Goal: Task Accomplishment & Management: Manage account settings

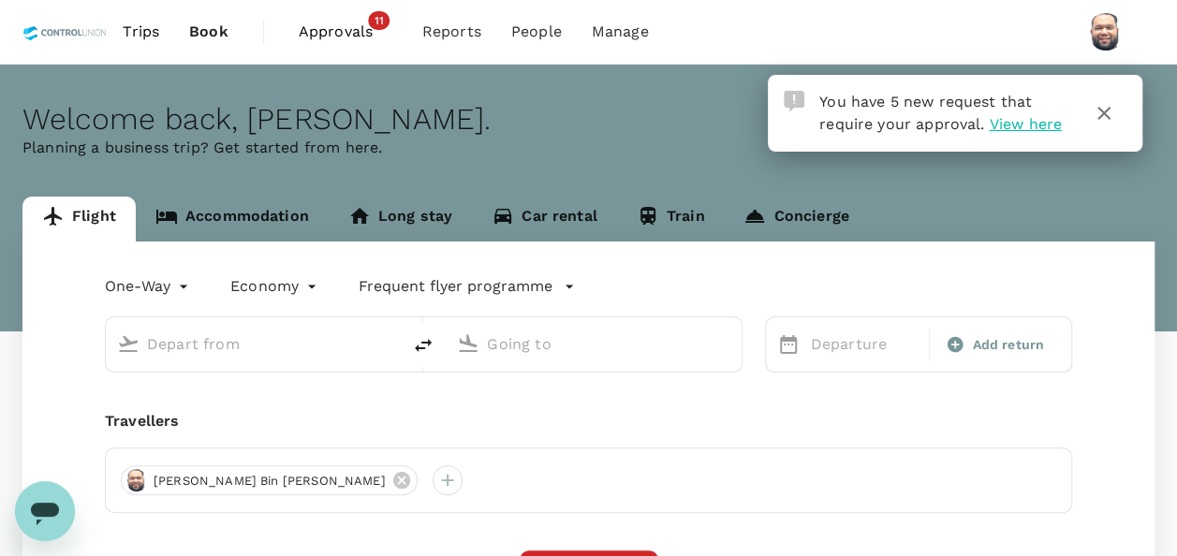
click at [330, 40] on span "Approvals" at bounding box center [346, 32] width 94 height 22
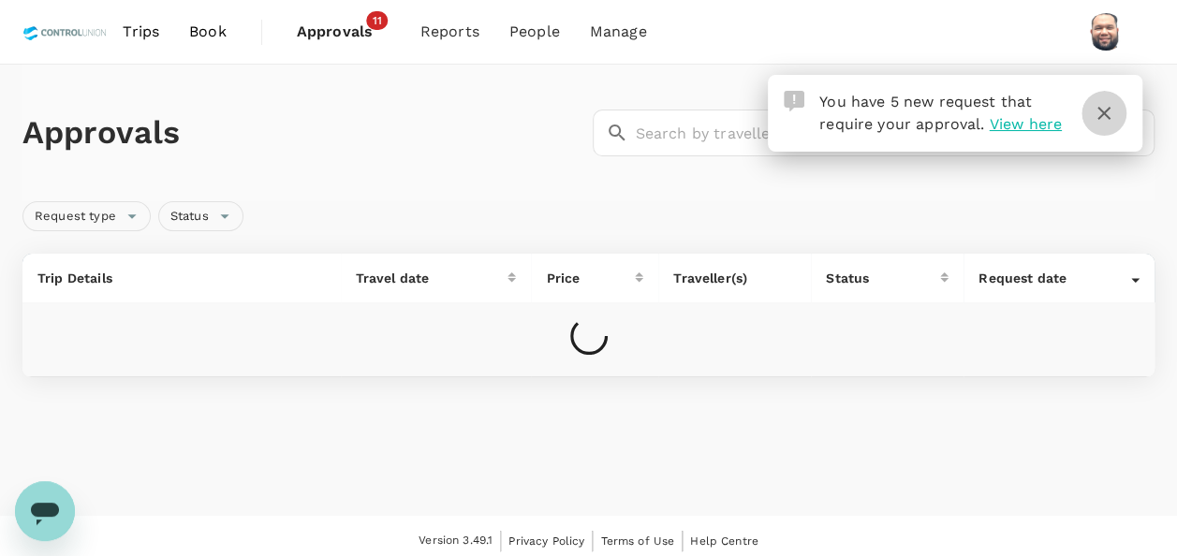
click at [1104, 114] on icon "button" at bounding box center [1104, 113] width 13 height 13
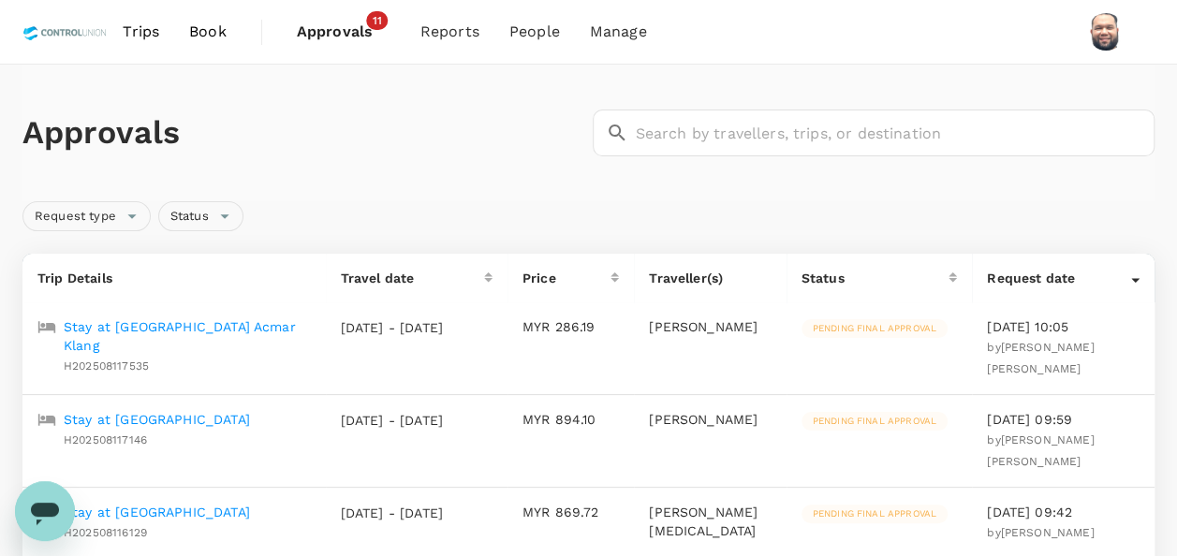
scroll to position [94, 0]
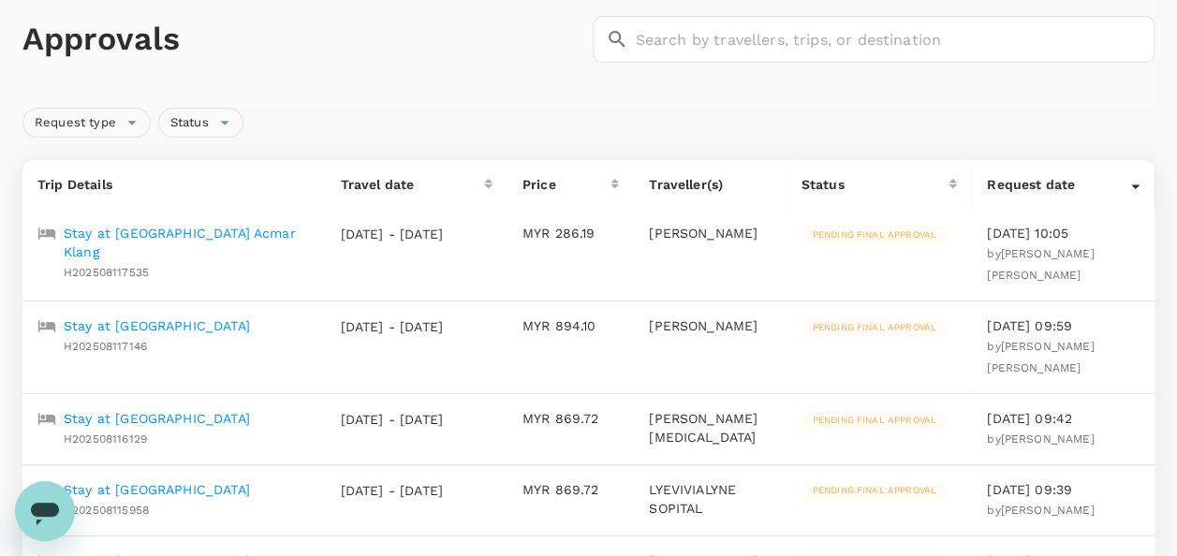
click at [182, 317] on p "Stay at [GEOGRAPHIC_DATA]" at bounding box center [157, 326] width 186 height 19
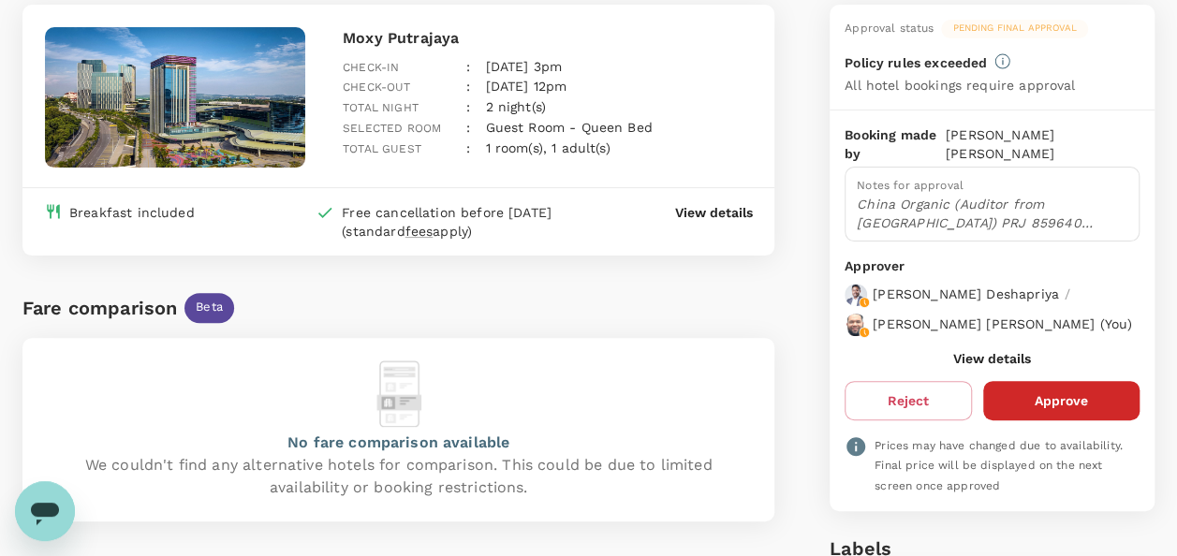
scroll to position [187, 0]
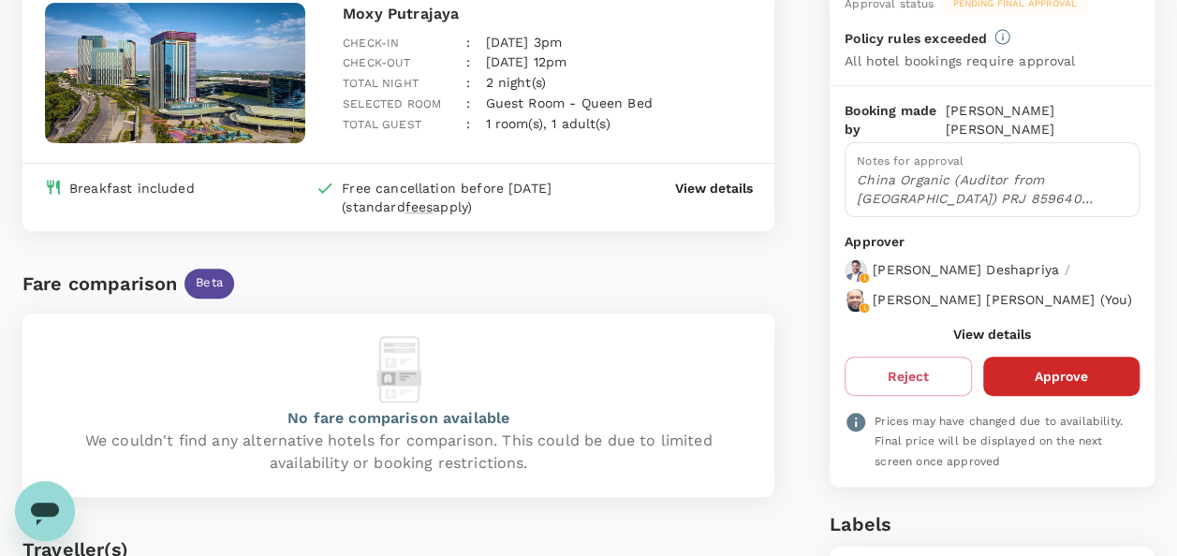
click at [978, 328] on button "View details" at bounding box center [993, 334] width 78 height 15
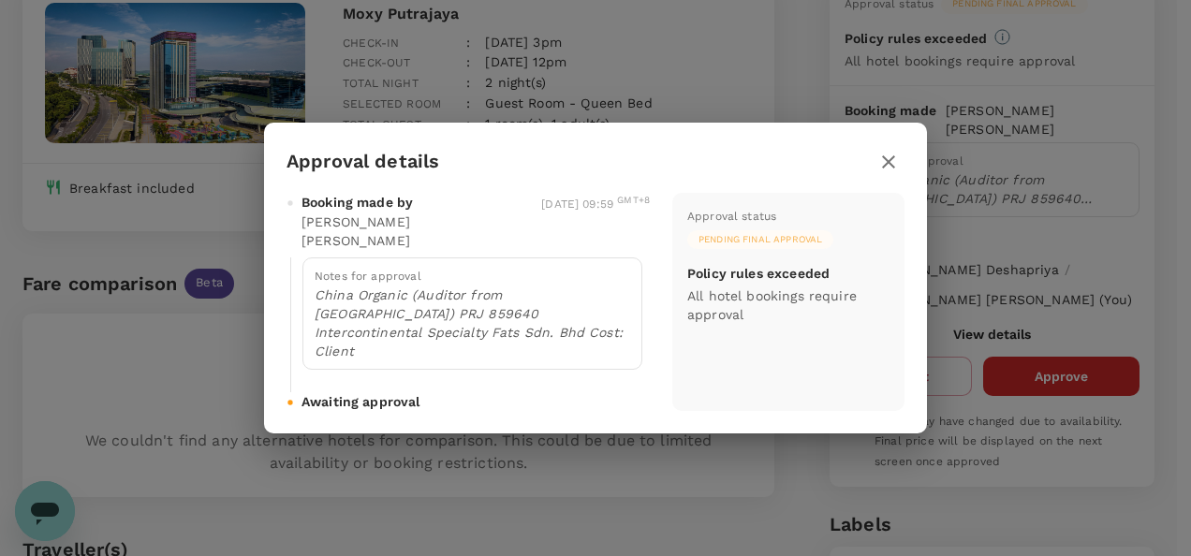
click at [892, 169] on icon "button" at bounding box center [888, 161] width 13 height 13
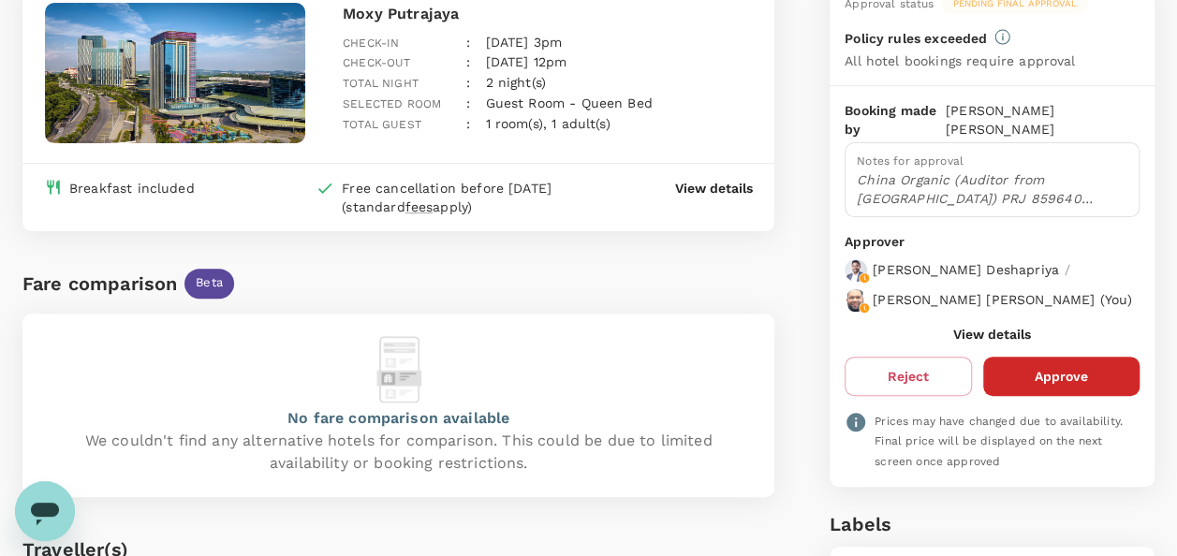
scroll to position [94, 0]
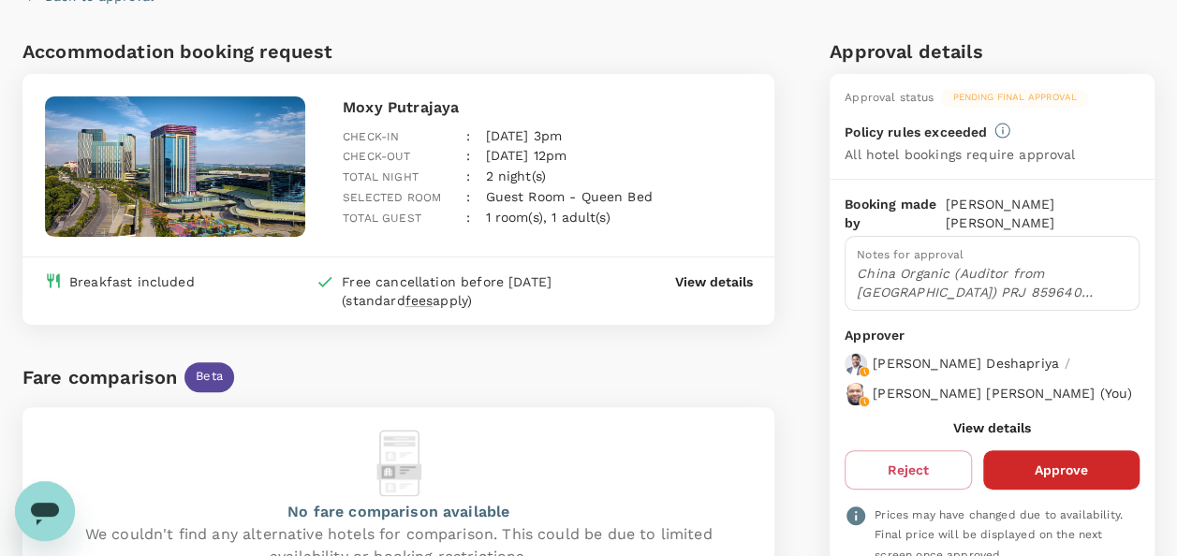
click at [1055, 469] on button "Approve" at bounding box center [1062, 470] width 156 height 39
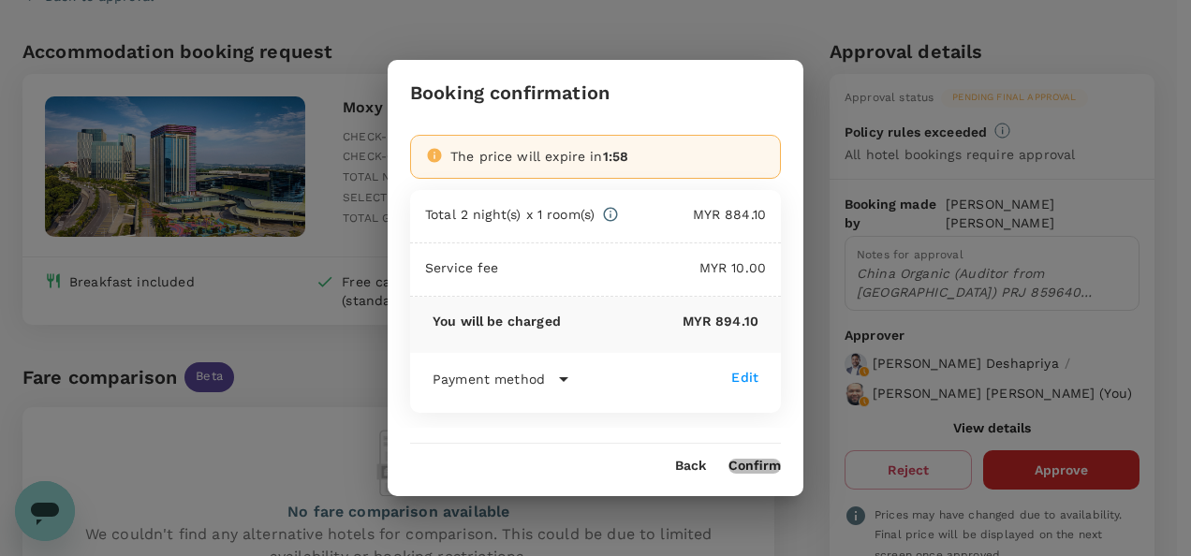
click at [755, 468] on button "Confirm" at bounding box center [755, 466] width 52 height 15
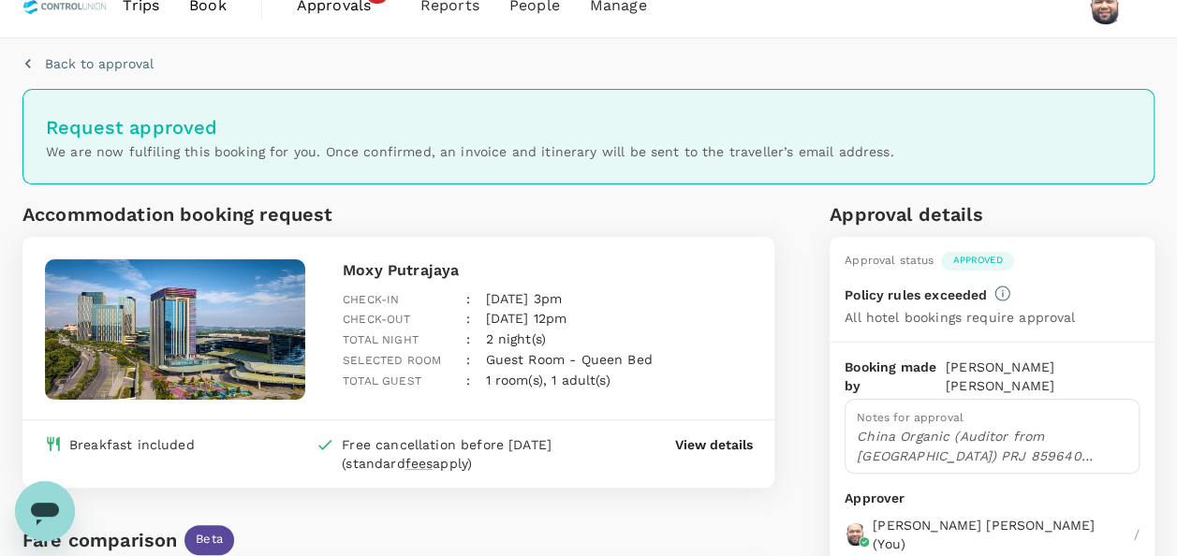
scroll to position [0, 0]
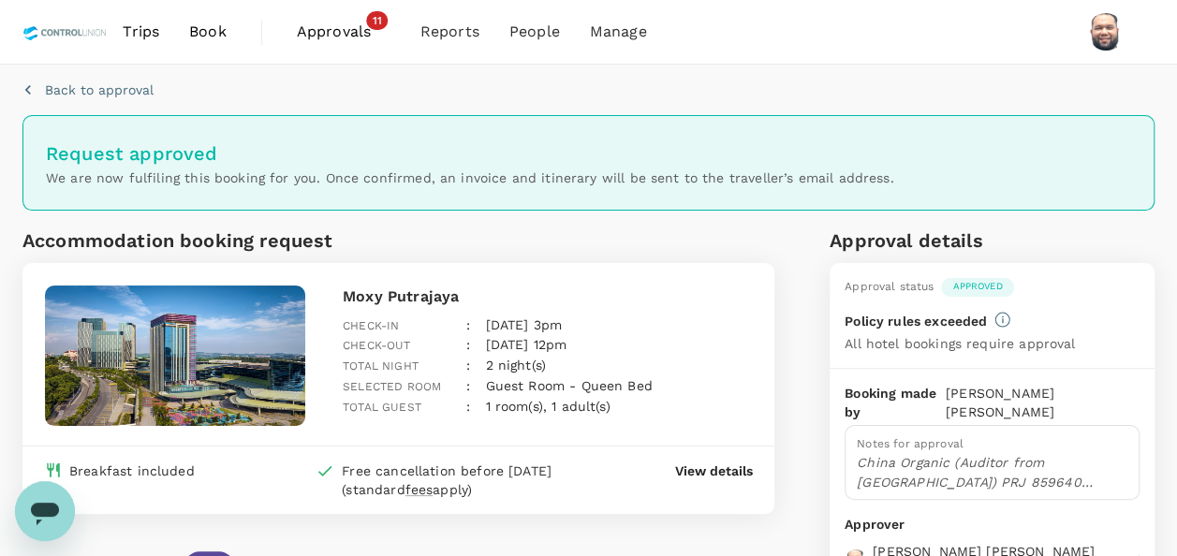
click at [335, 30] on span "Approvals" at bounding box center [344, 32] width 94 height 22
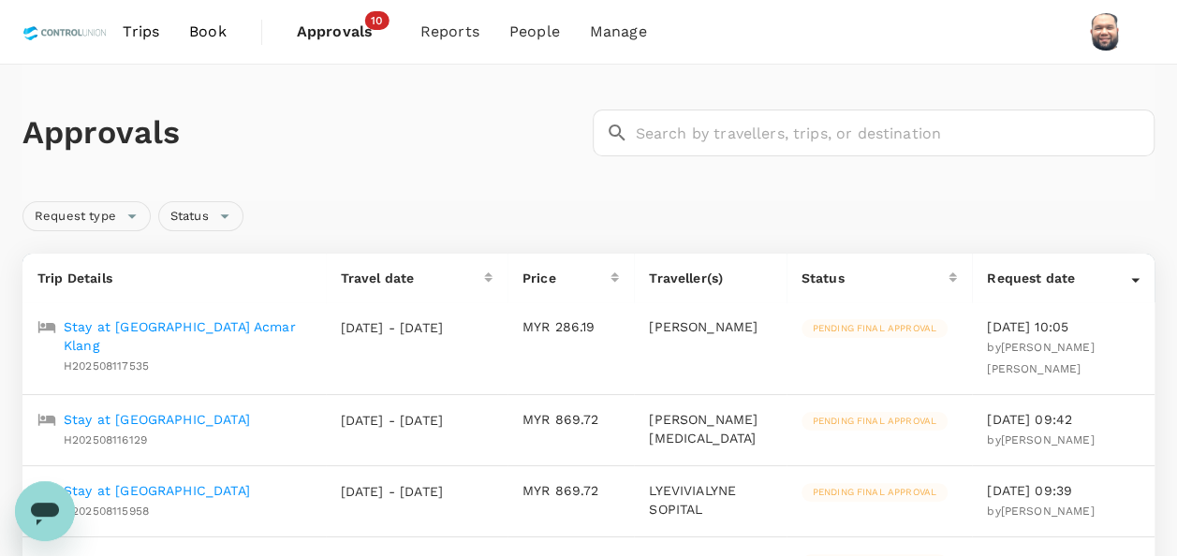
click at [191, 322] on p "Stay at [GEOGRAPHIC_DATA] Acmar Klang" at bounding box center [187, 336] width 247 height 37
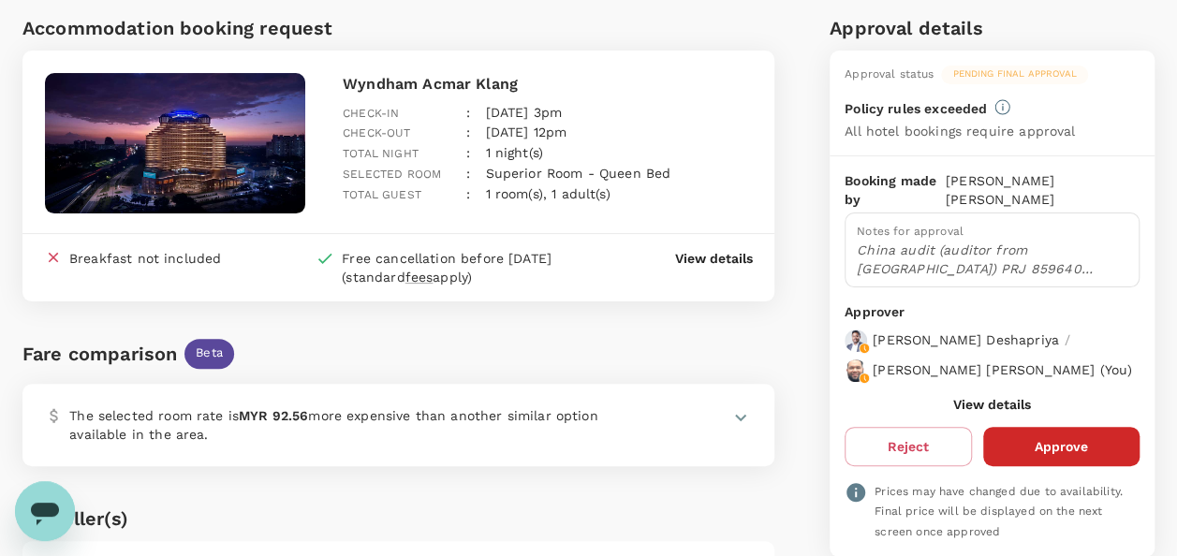
scroll to position [94, 0]
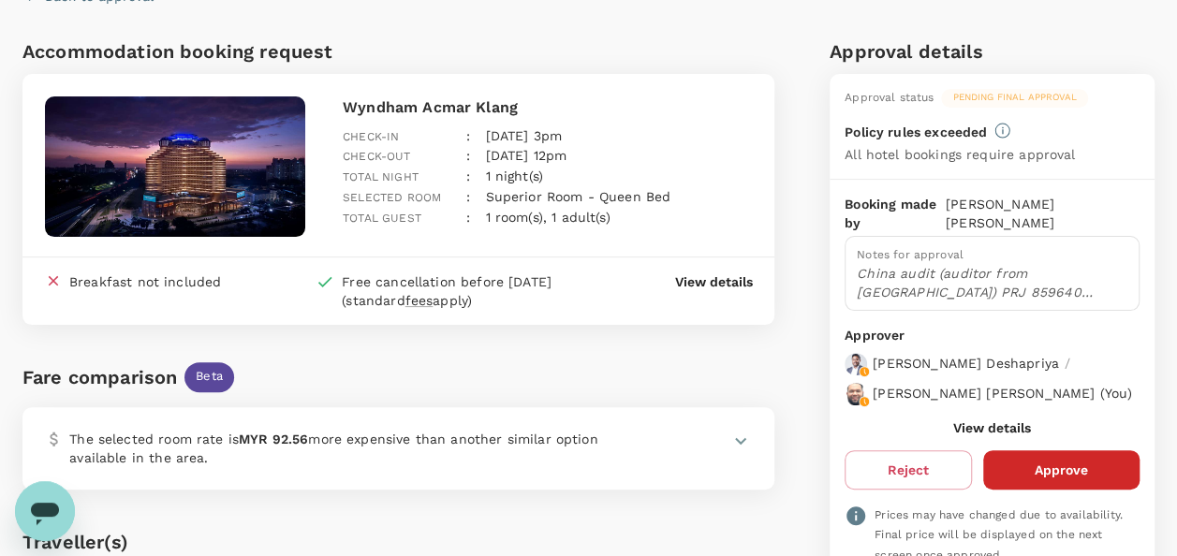
click at [983, 421] on button "View details" at bounding box center [993, 428] width 78 height 15
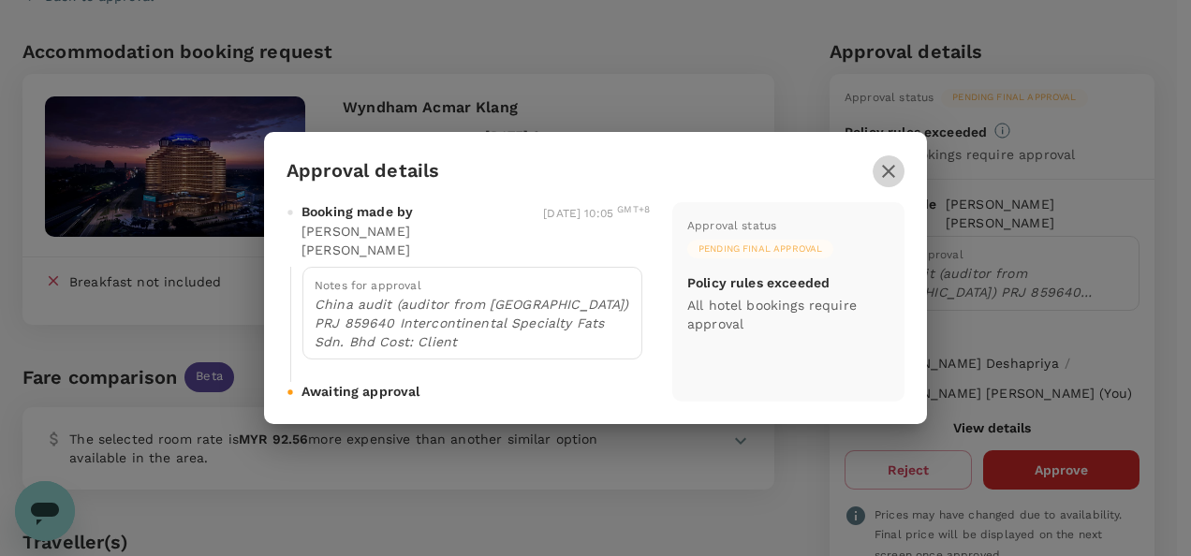
click at [885, 178] on icon "button" at bounding box center [888, 171] width 13 height 13
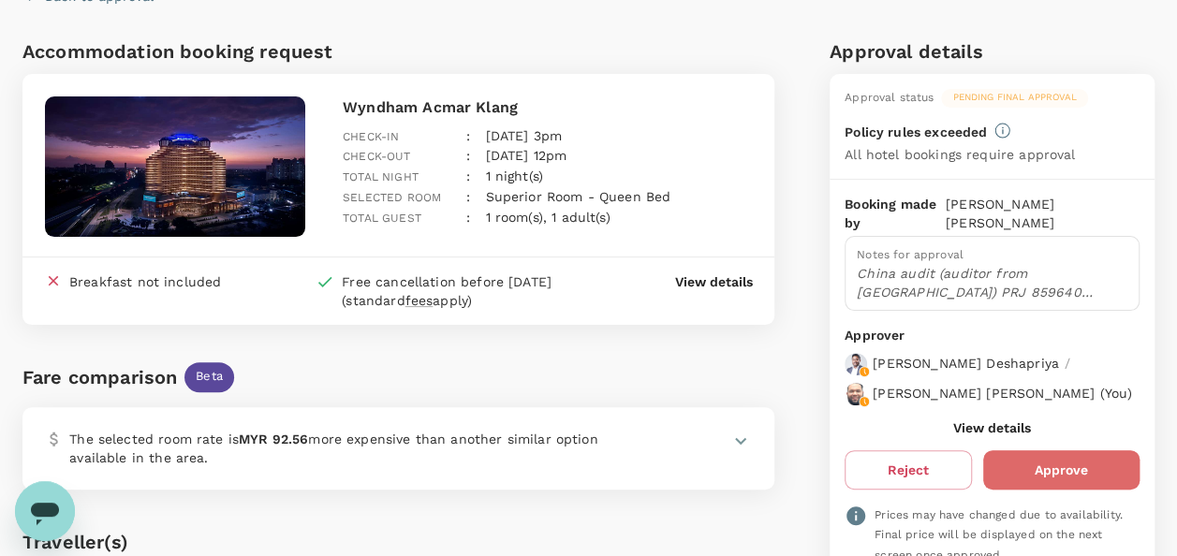
click at [1044, 462] on button "Approve" at bounding box center [1062, 470] width 156 height 39
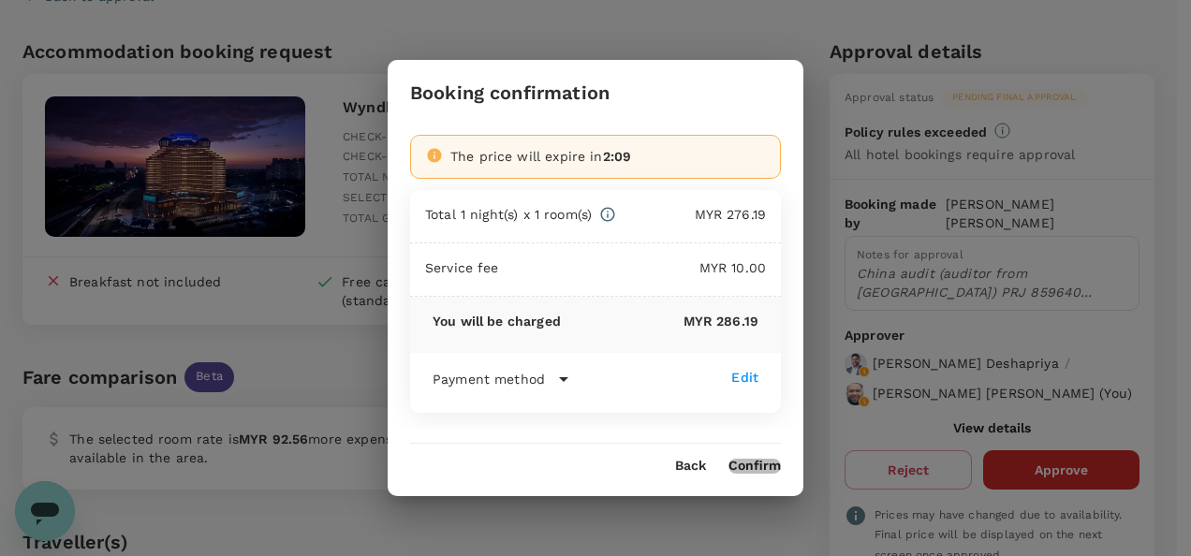
click at [742, 470] on button "Confirm" at bounding box center [755, 466] width 52 height 15
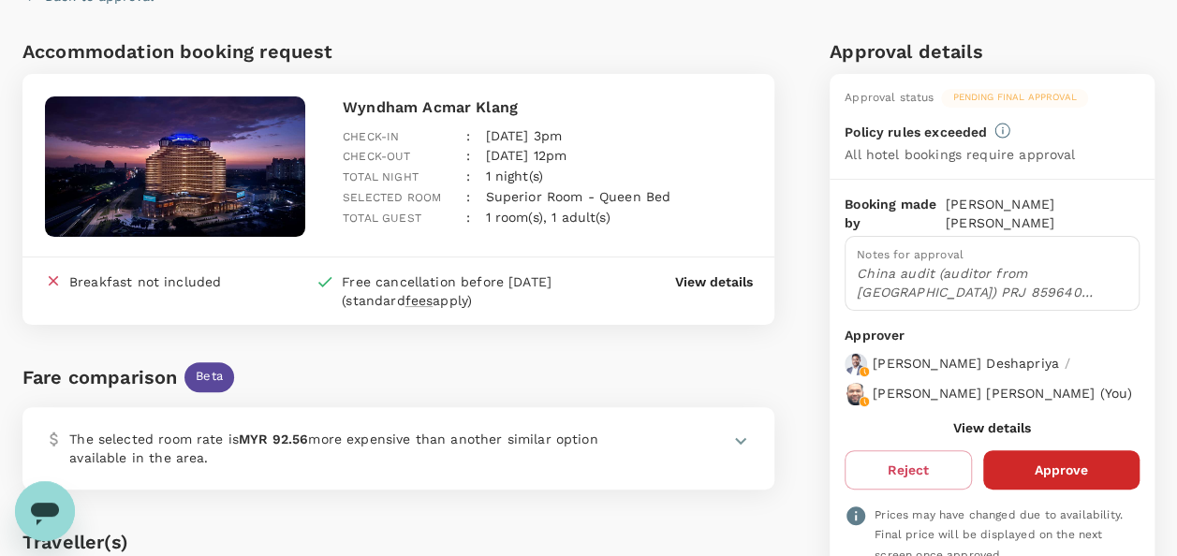
scroll to position [0, 0]
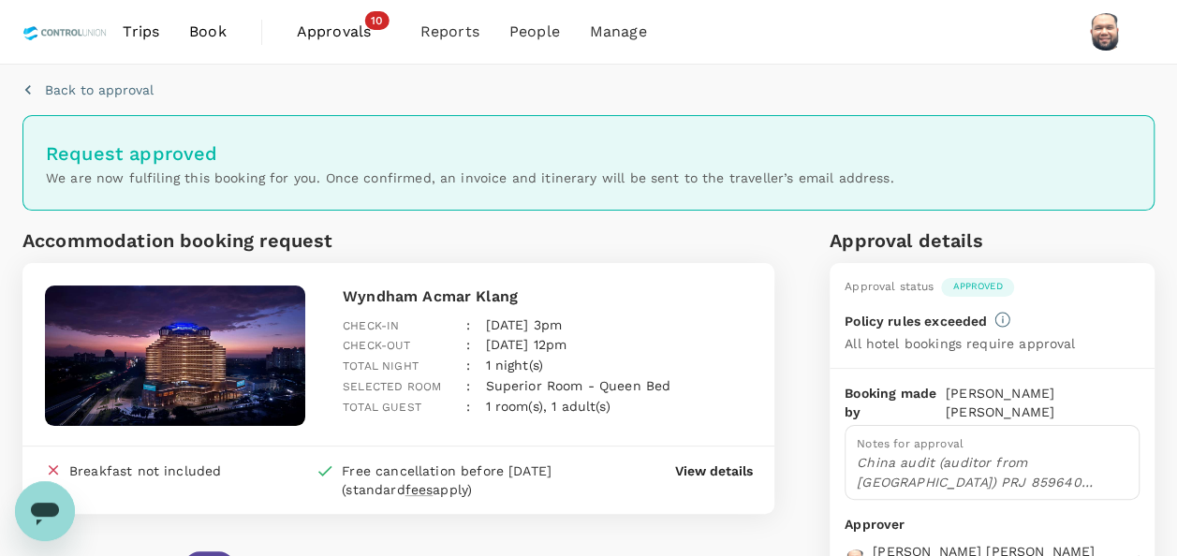
click at [345, 29] on span "Approvals" at bounding box center [344, 32] width 94 height 22
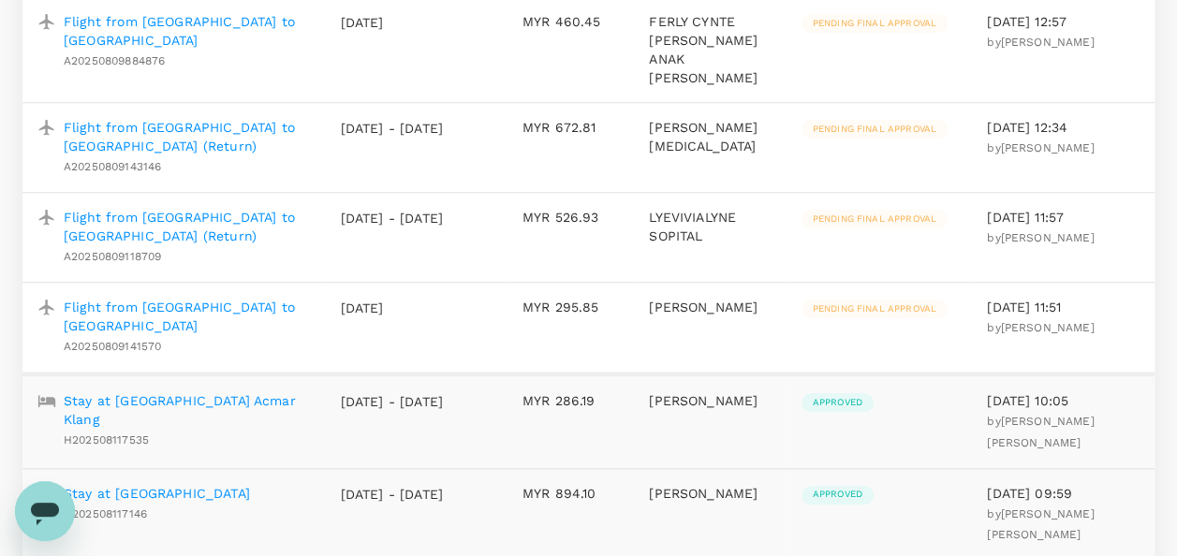
scroll to position [749, 0]
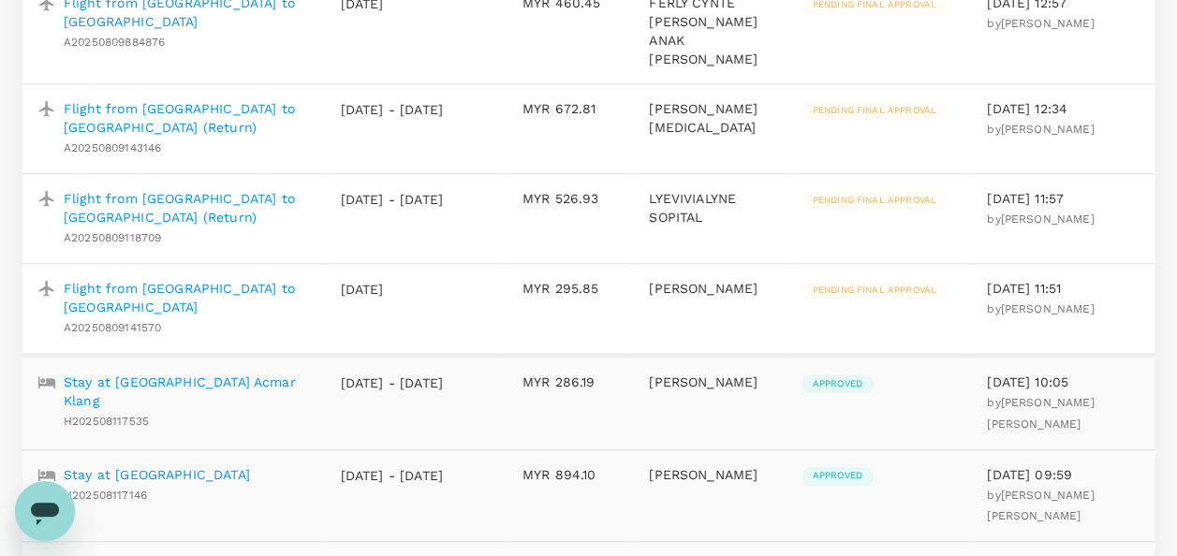
click at [259, 315] on p "Flight from [GEOGRAPHIC_DATA] to [GEOGRAPHIC_DATA]" at bounding box center [187, 297] width 247 height 37
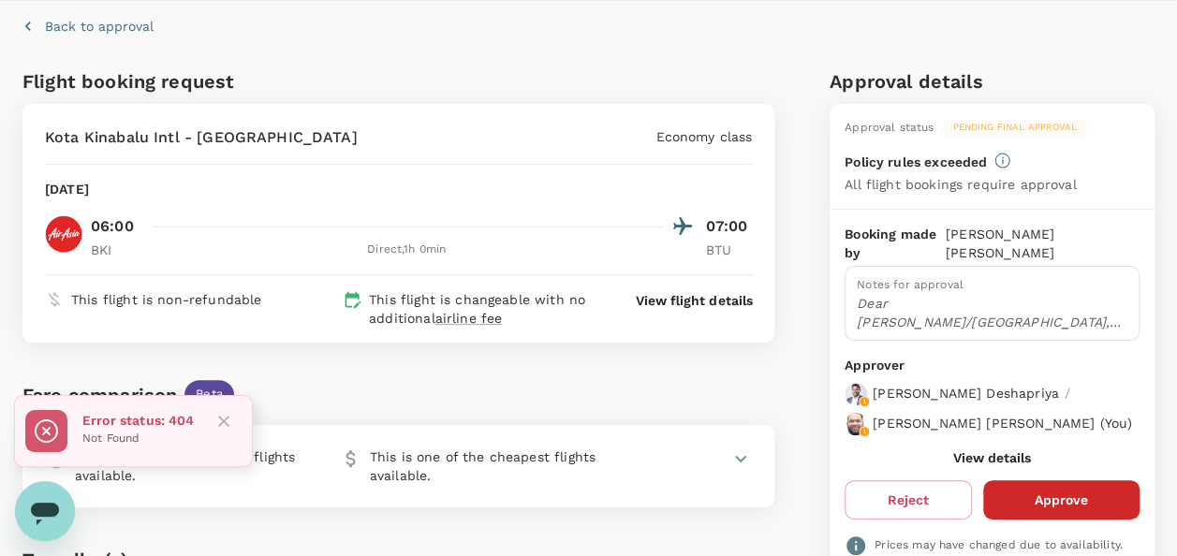
scroll to position [94, 0]
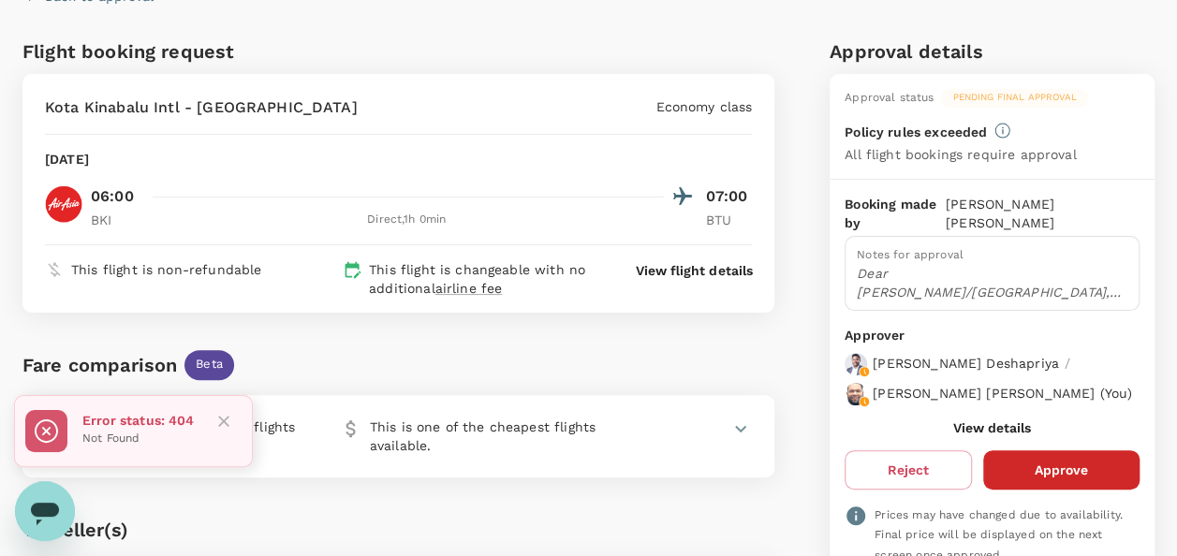
click at [972, 436] on button "View details" at bounding box center [993, 428] width 78 height 15
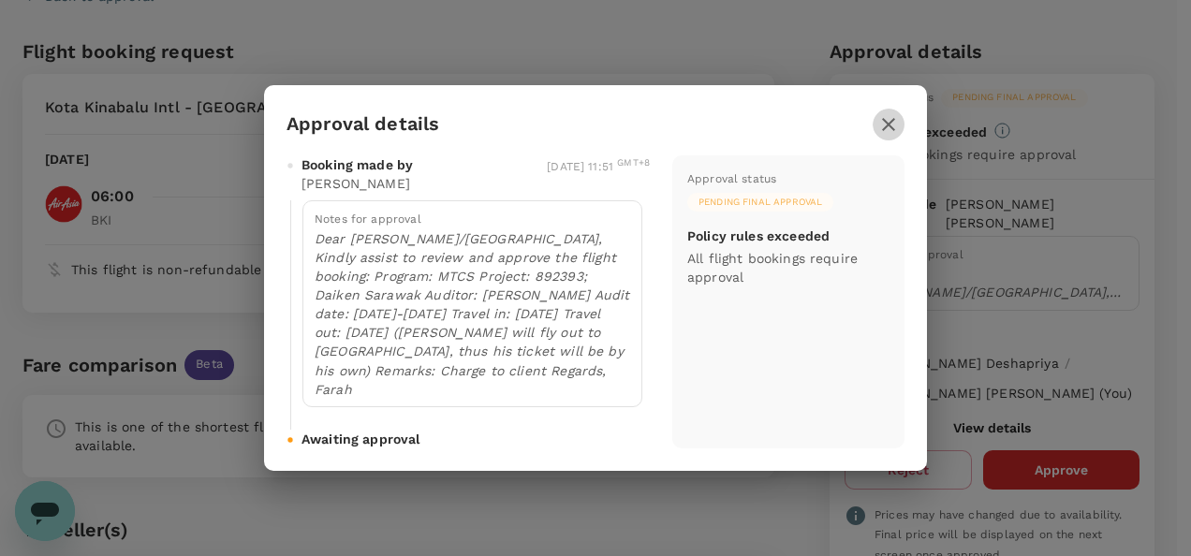
click at [890, 122] on icon "button" at bounding box center [889, 124] width 22 height 22
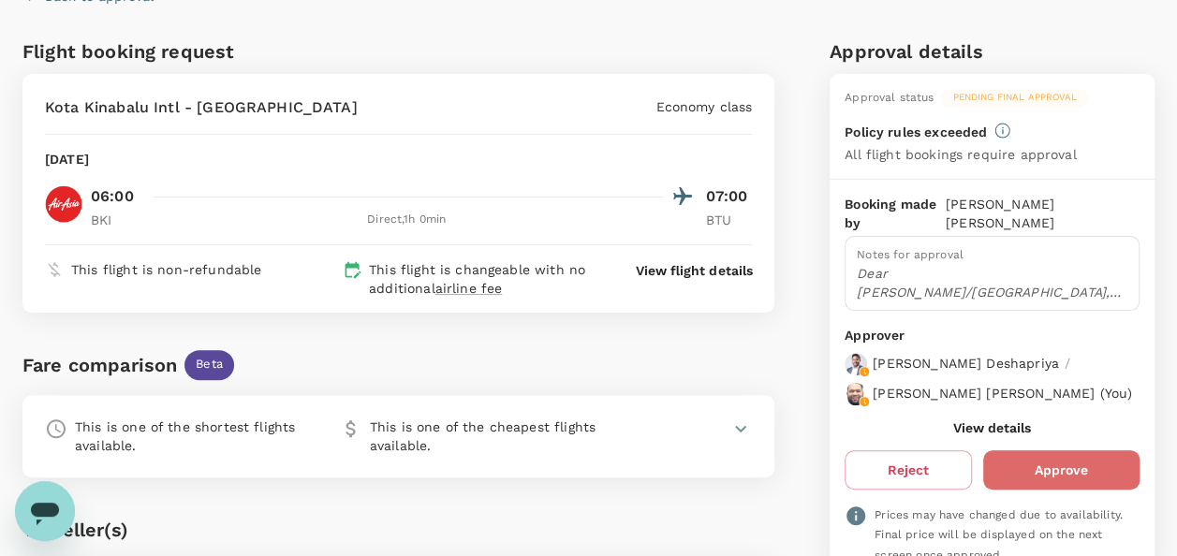
click at [1034, 476] on button "Approve" at bounding box center [1062, 470] width 156 height 39
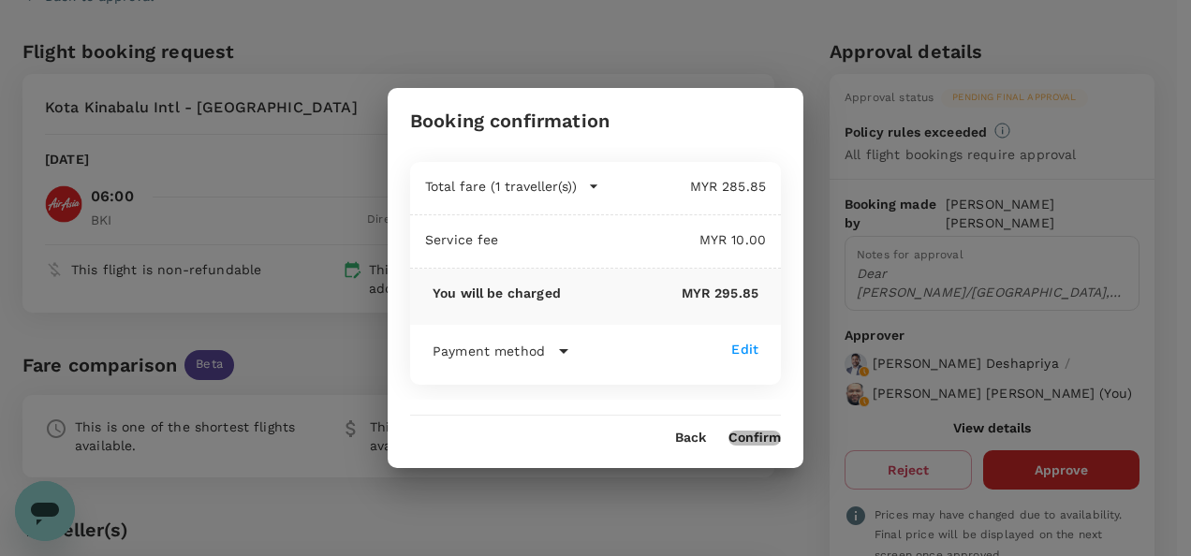
click at [743, 435] on button "Confirm" at bounding box center [755, 438] width 52 height 15
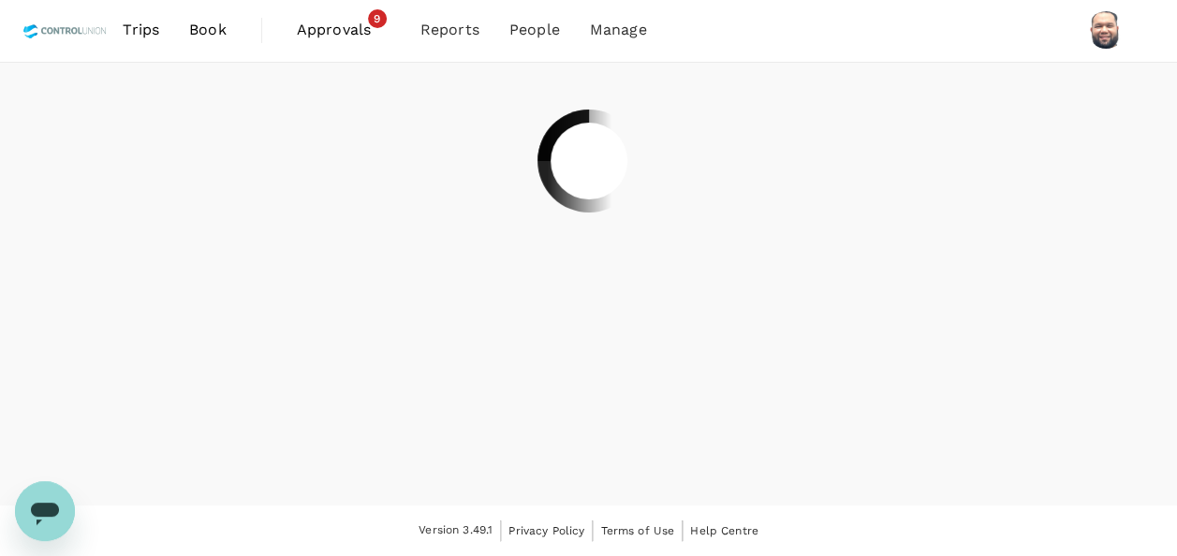
scroll to position [0, 0]
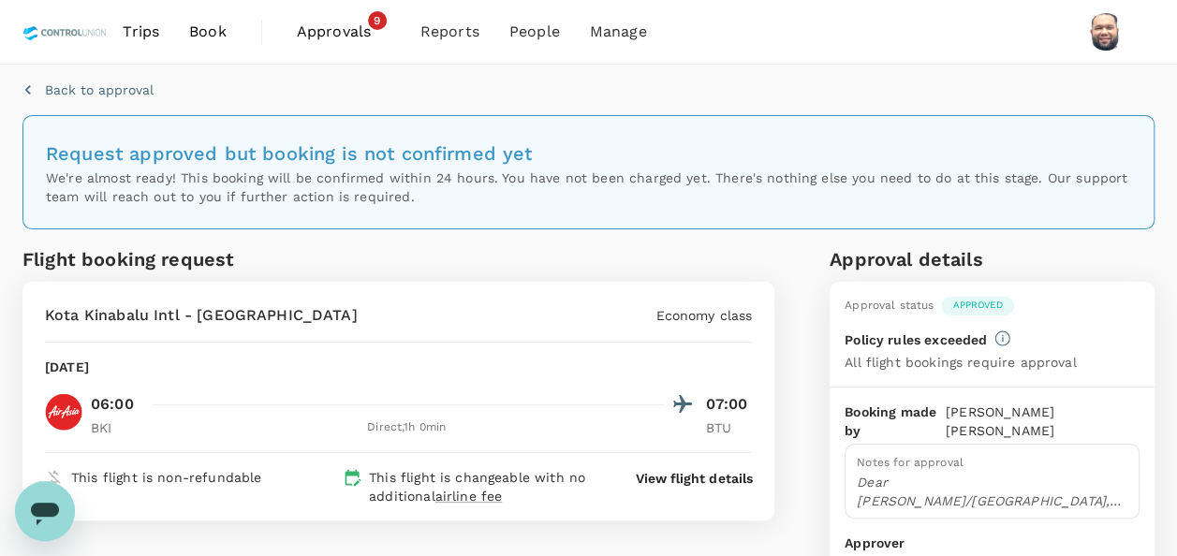
click at [333, 31] on span "Approvals" at bounding box center [344, 32] width 94 height 22
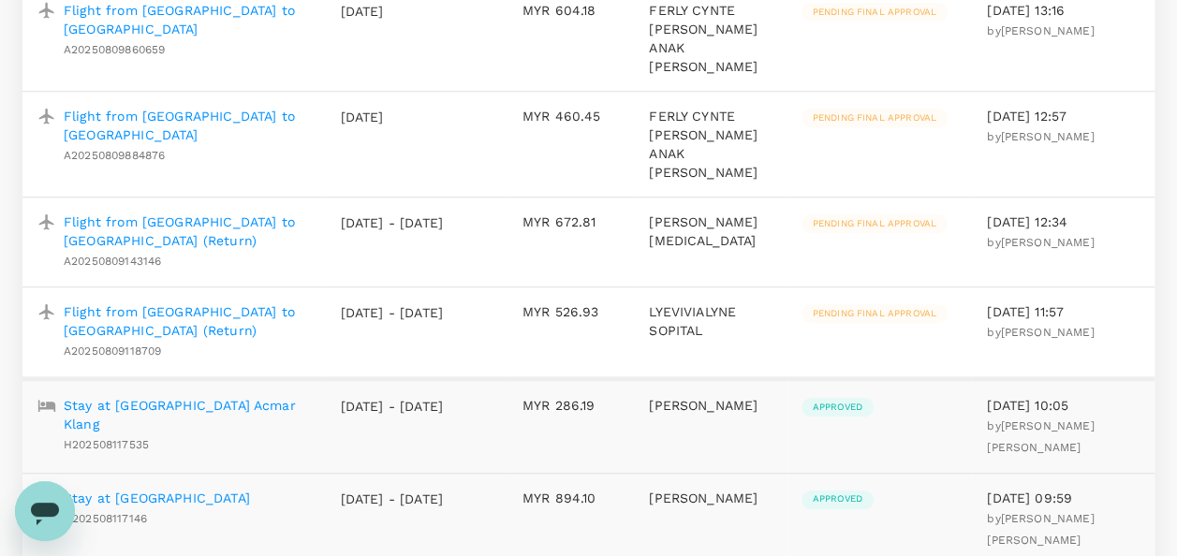
scroll to position [712, 0]
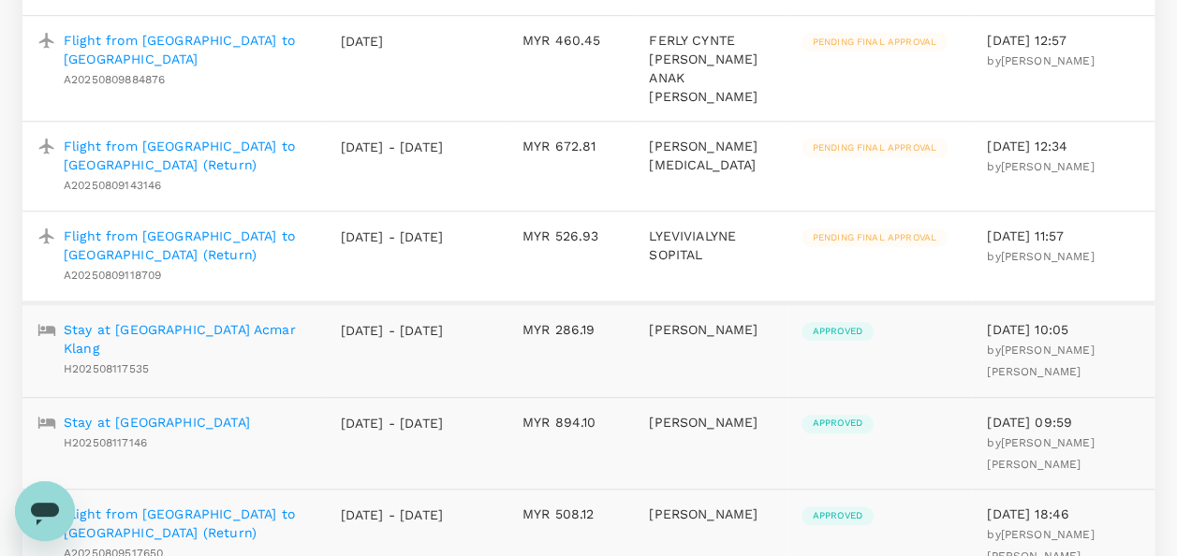
click at [236, 259] on p "Flight from [GEOGRAPHIC_DATA] to [GEOGRAPHIC_DATA] (Return)" at bounding box center [187, 245] width 247 height 37
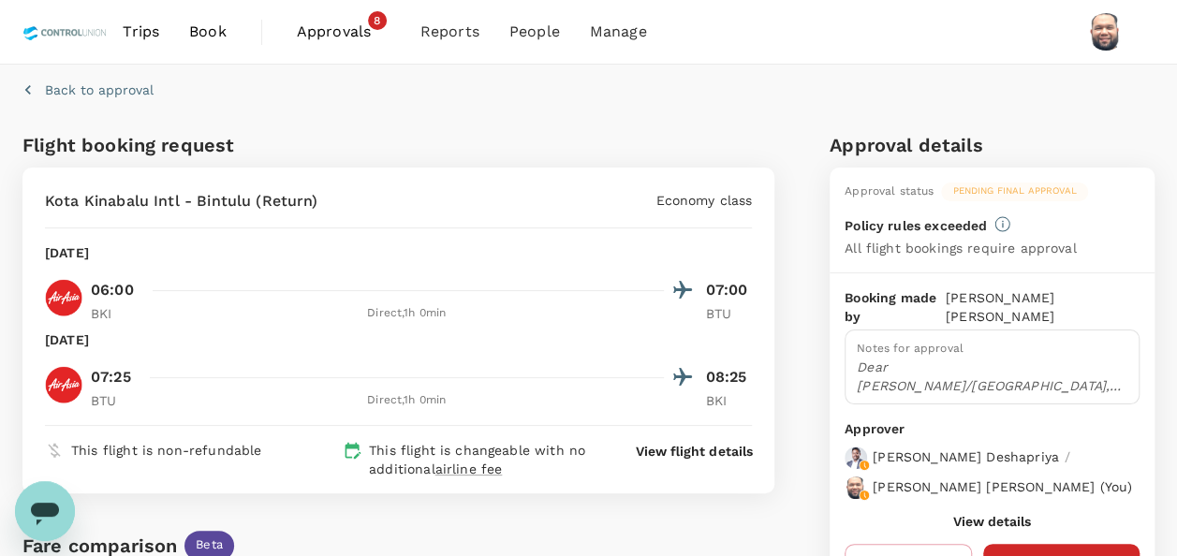
click at [975, 529] on button "View details" at bounding box center [993, 521] width 78 height 15
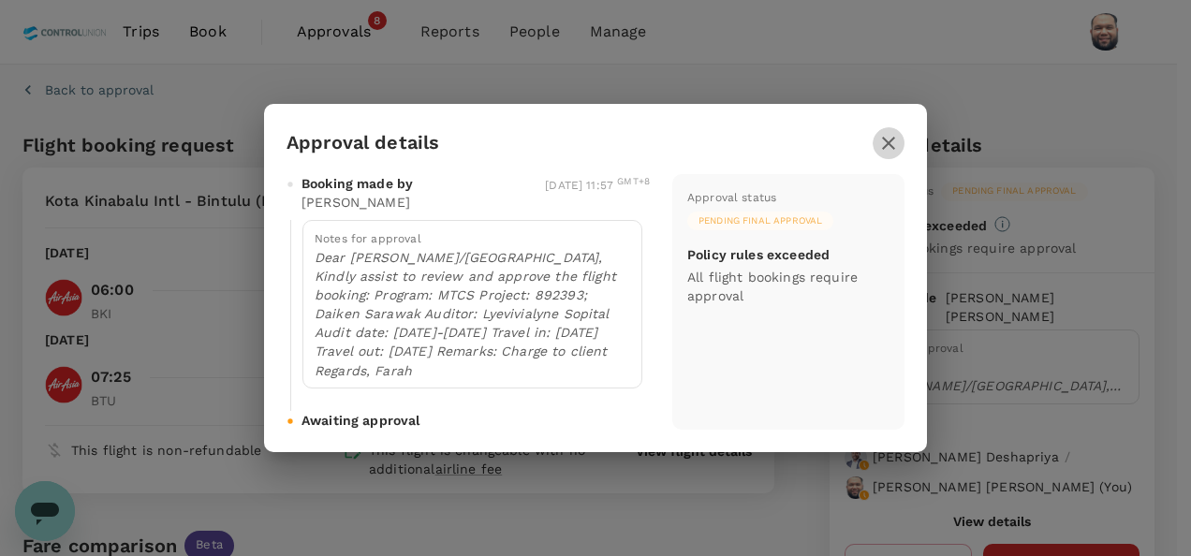
click at [895, 150] on icon "button" at bounding box center [889, 143] width 22 height 22
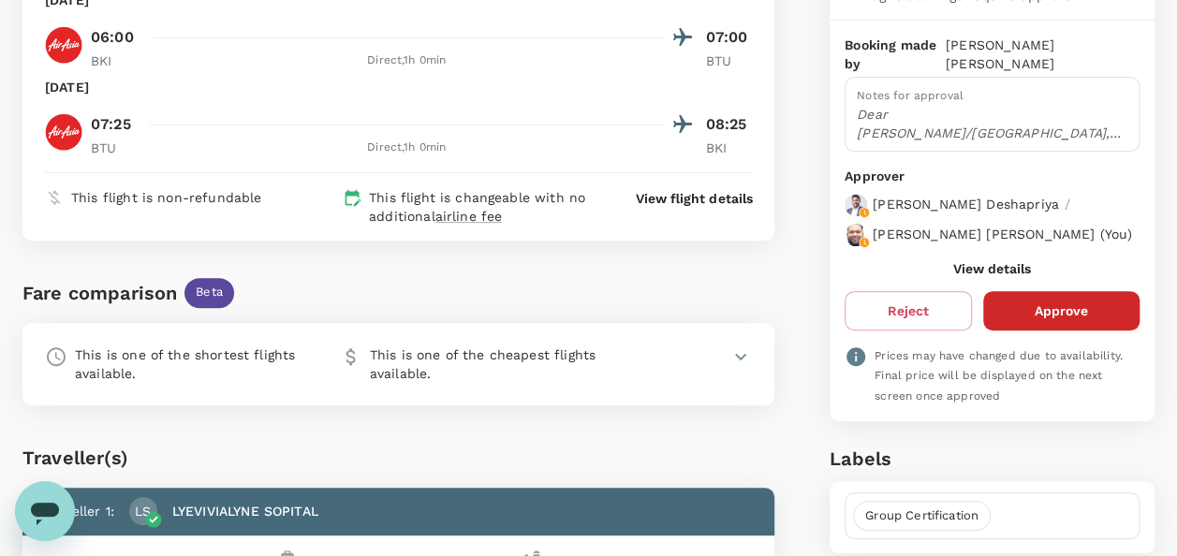
scroll to position [281, 0]
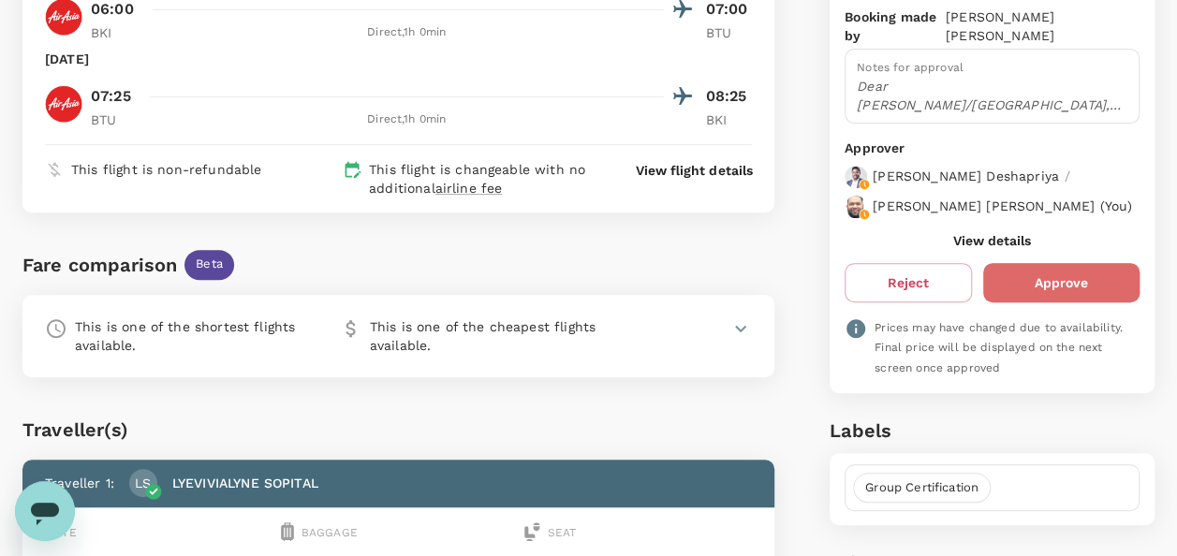
click at [1024, 294] on button "Approve" at bounding box center [1062, 282] width 156 height 39
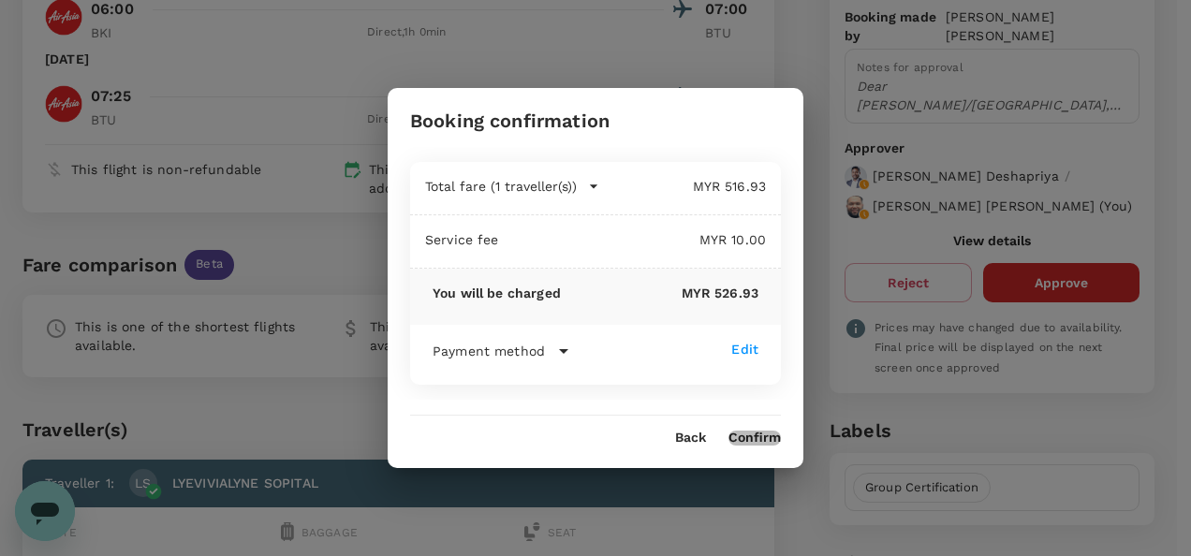
click at [752, 436] on button "Confirm" at bounding box center [755, 438] width 52 height 15
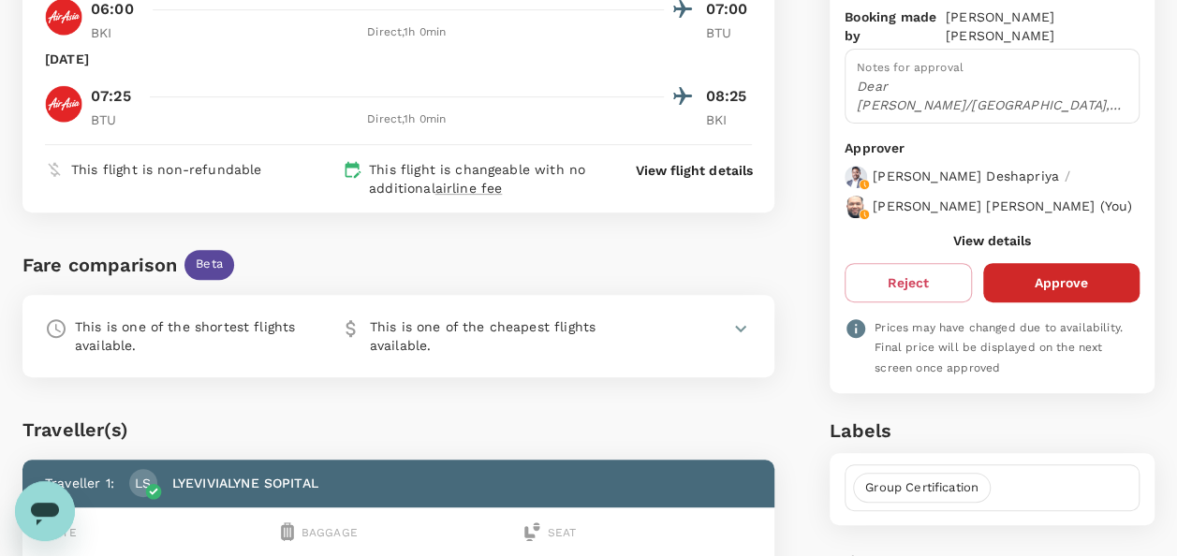
scroll to position [0, 0]
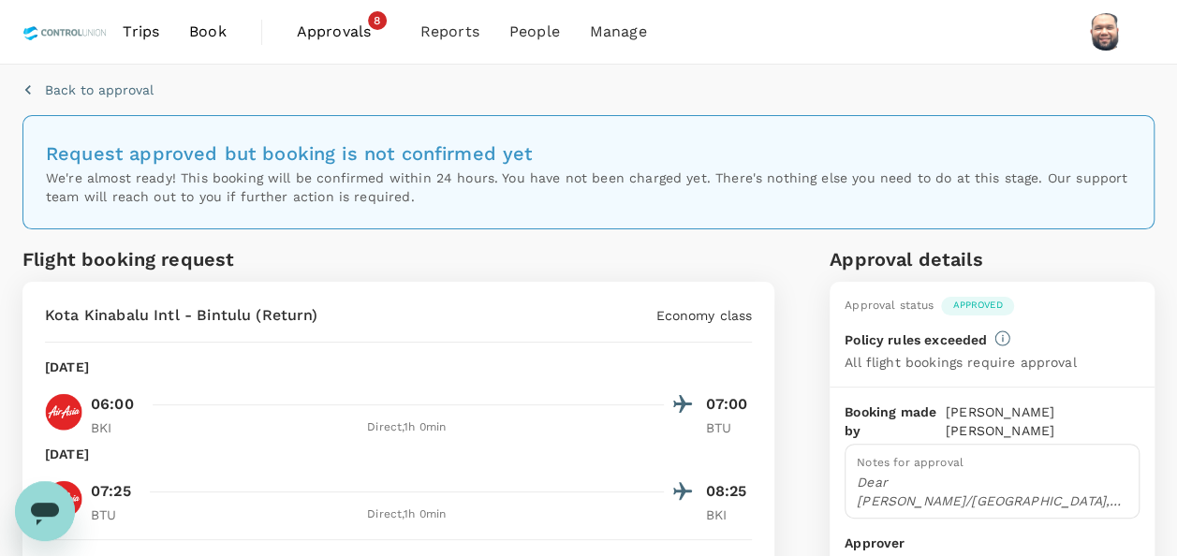
click at [347, 33] on span "Approvals" at bounding box center [344, 32] width 94 height 22
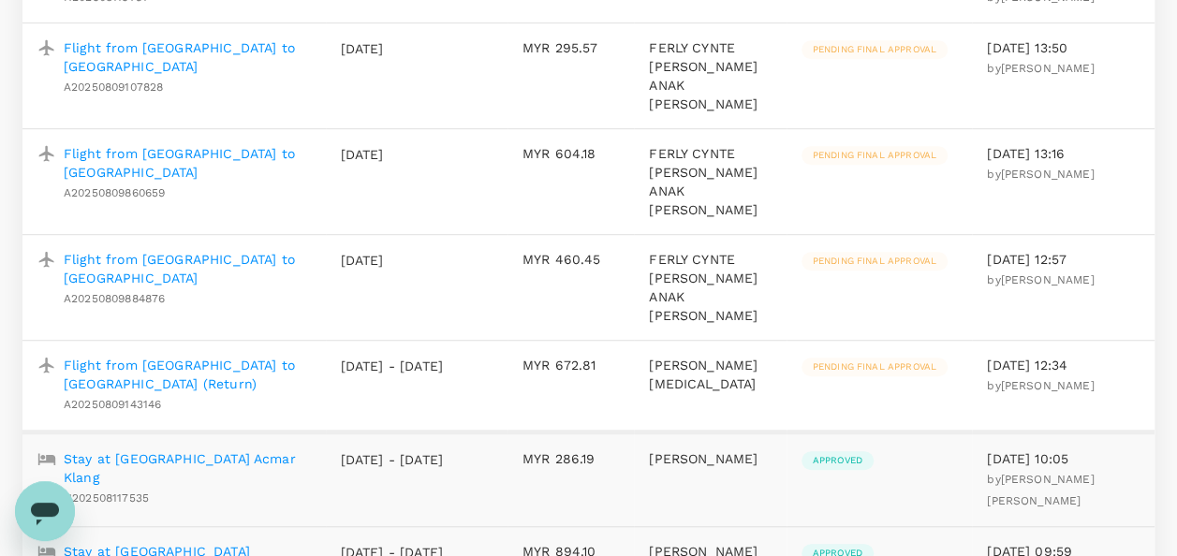
scroll to position [562, 0]
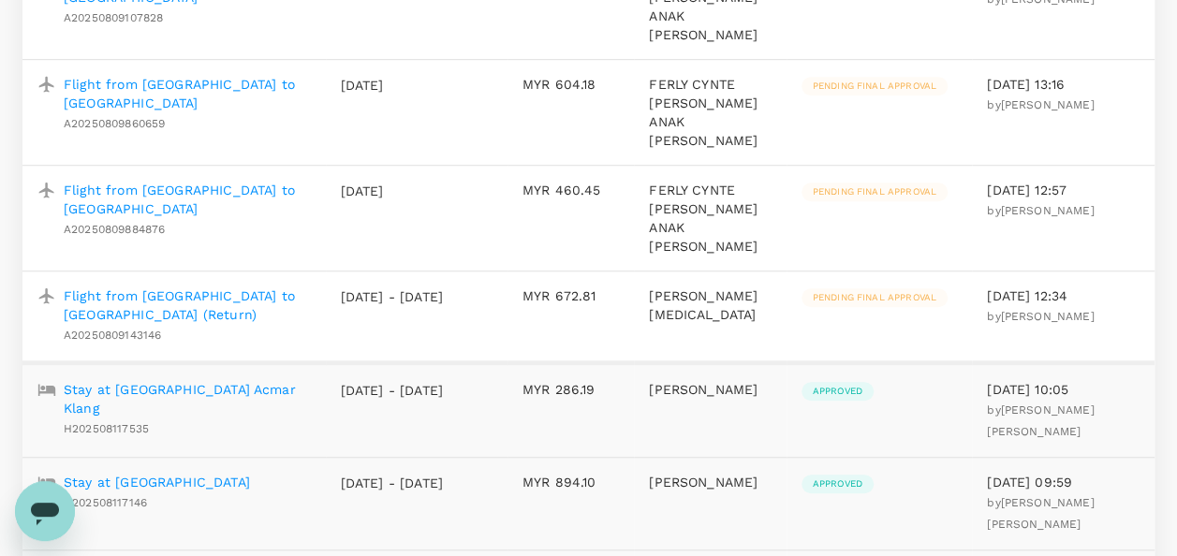
click at [232, 318] on p "Flight from [GEOGRAPHIC_DATA] to [GEOGRAPHIC_DATA] (Return)" at bounding box center [187, 305] width 247 height 37
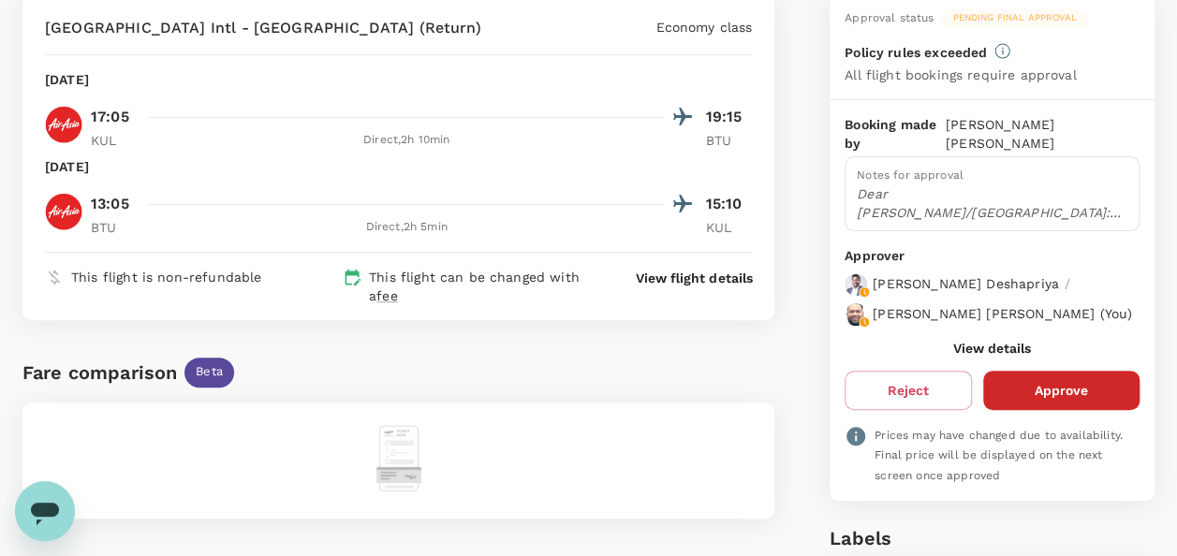
scroll to position [281, 0]
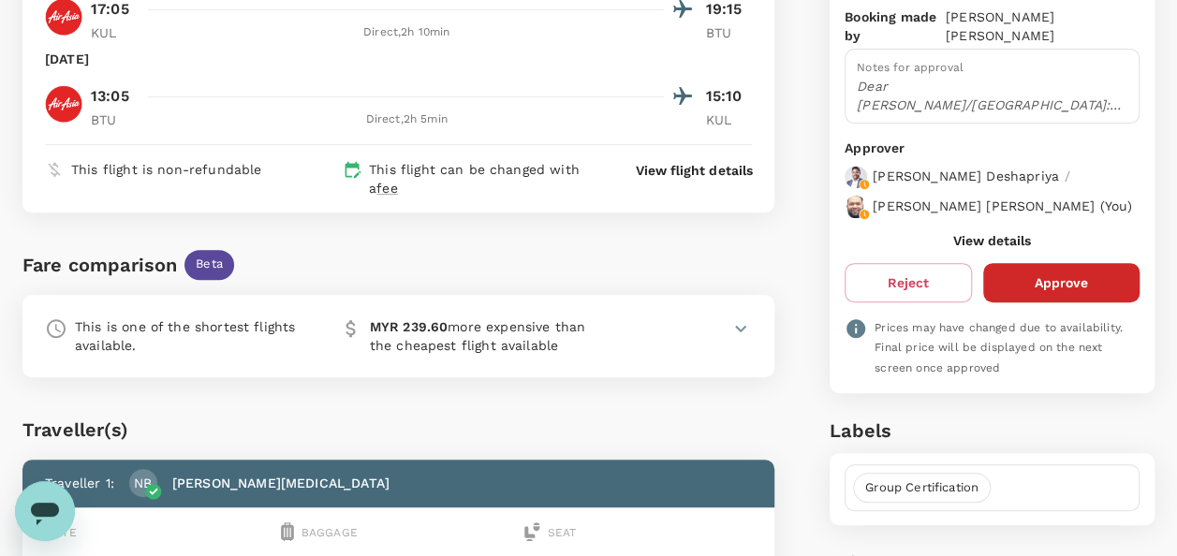
click at [972, 248] on button "View details" at bounding box center [993, 240] width 78 height 15
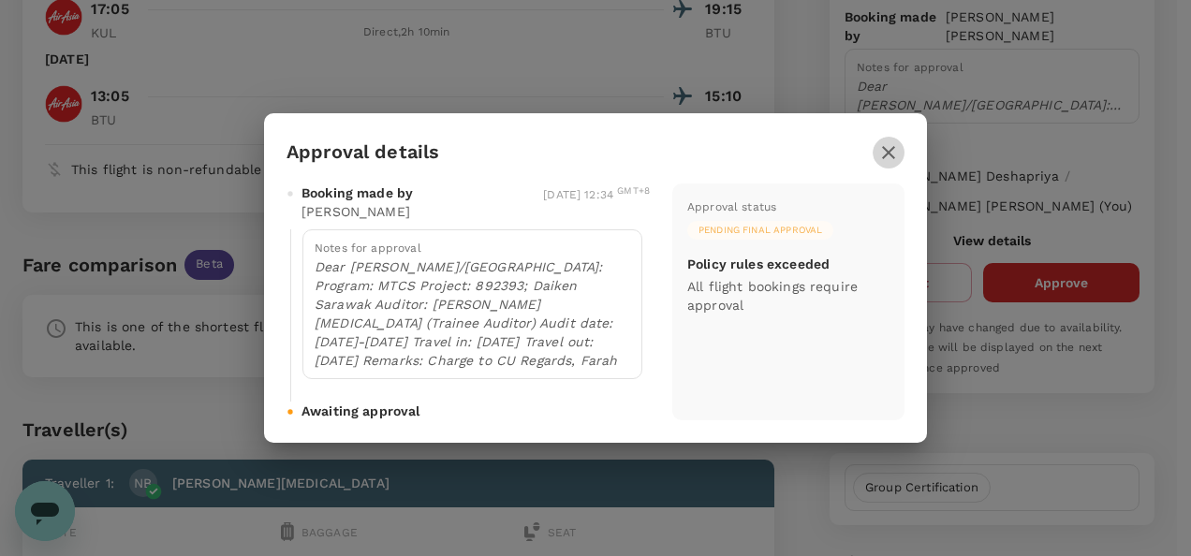
click at [884, 157] on icon "button" at bounding box center [888, 152] width 13 height 13
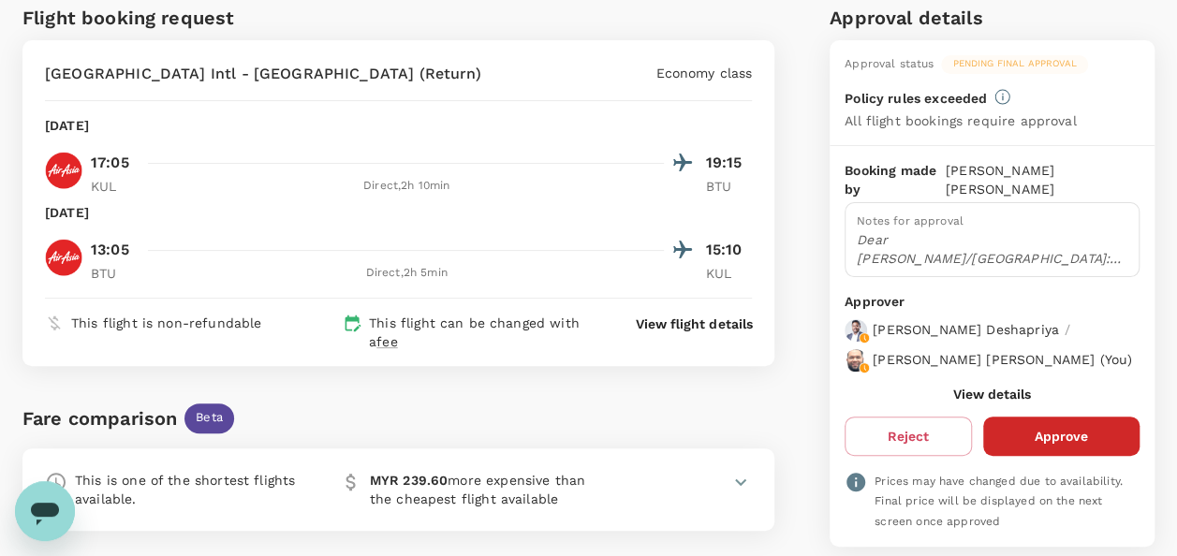
scroll to position [187, 0]
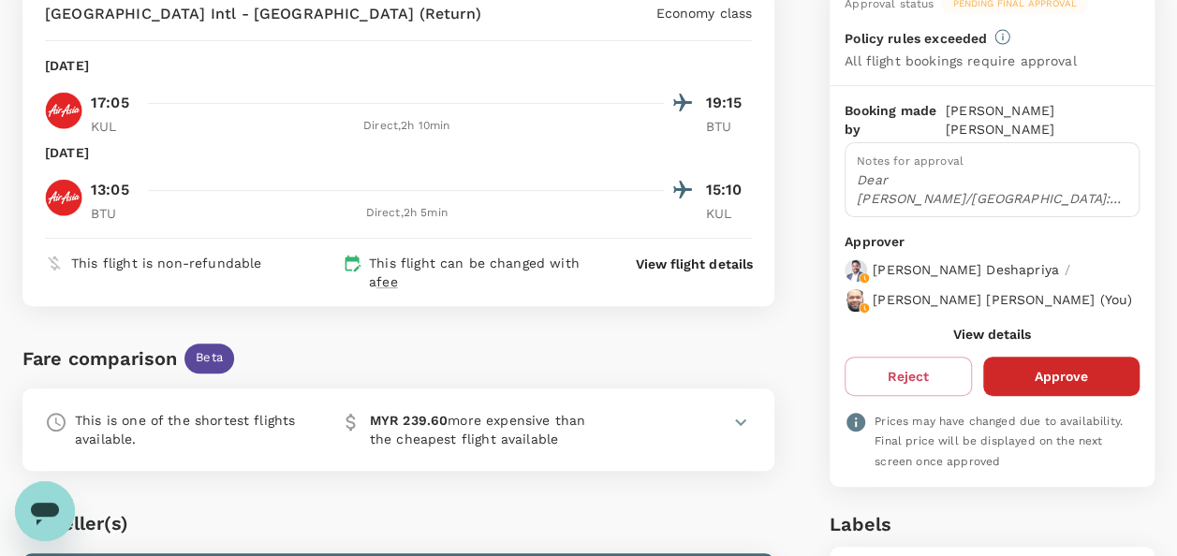
click at [987, 341] on button "View details" at bounding box center [993, 334] width 78 height 15
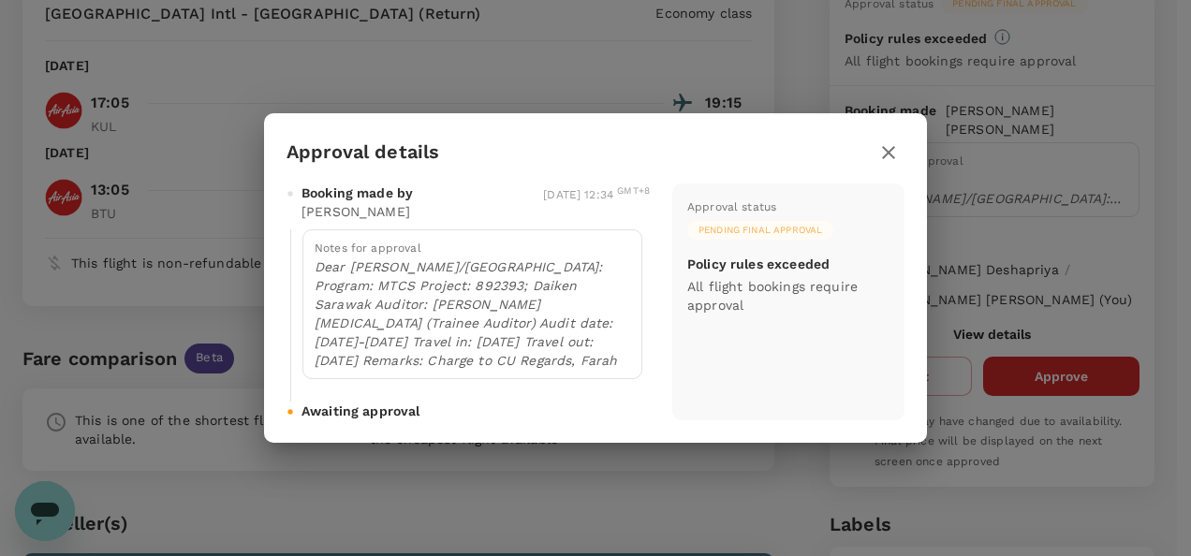
click at [889, 157] on icon "button" at bounding box center [889, 152] width 22 height 22
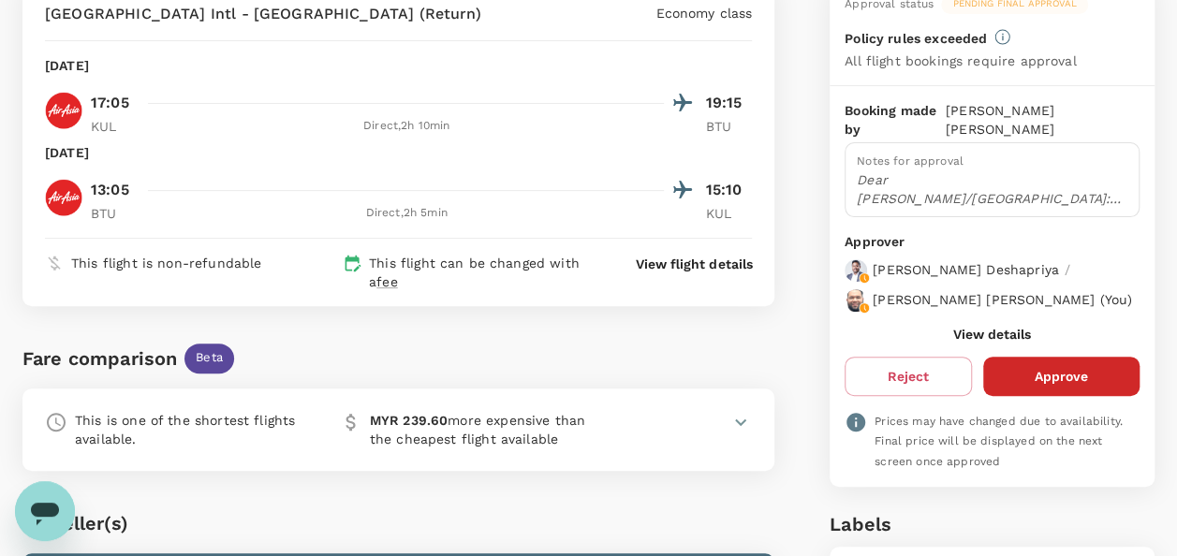
click at [987, 342] on button "View details" at bounding box center [993, 334] width 78 height 15
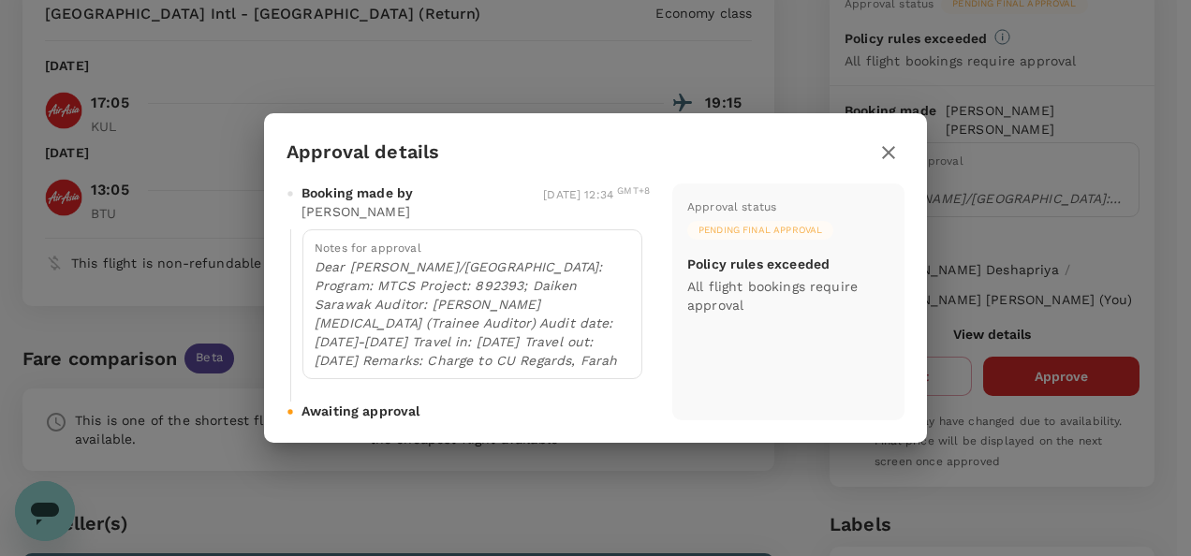
click at [886, 146] on icon "button" at bounding box center [889, 152] width 22 height 22
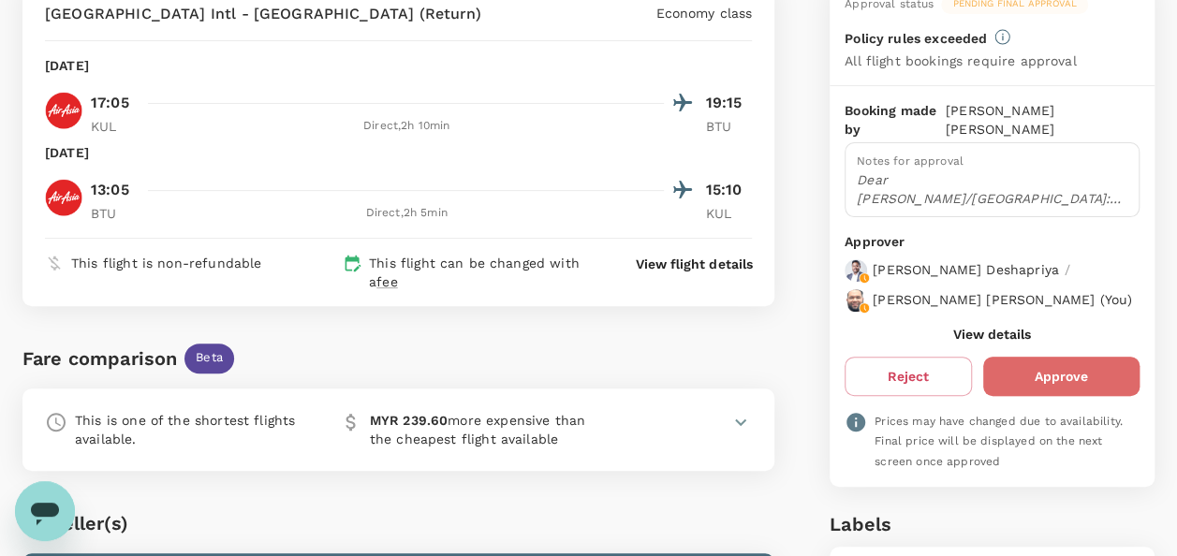
click at [1020, 383] on button "Approve" at bounding box center [1062, 376] width 156 height 39
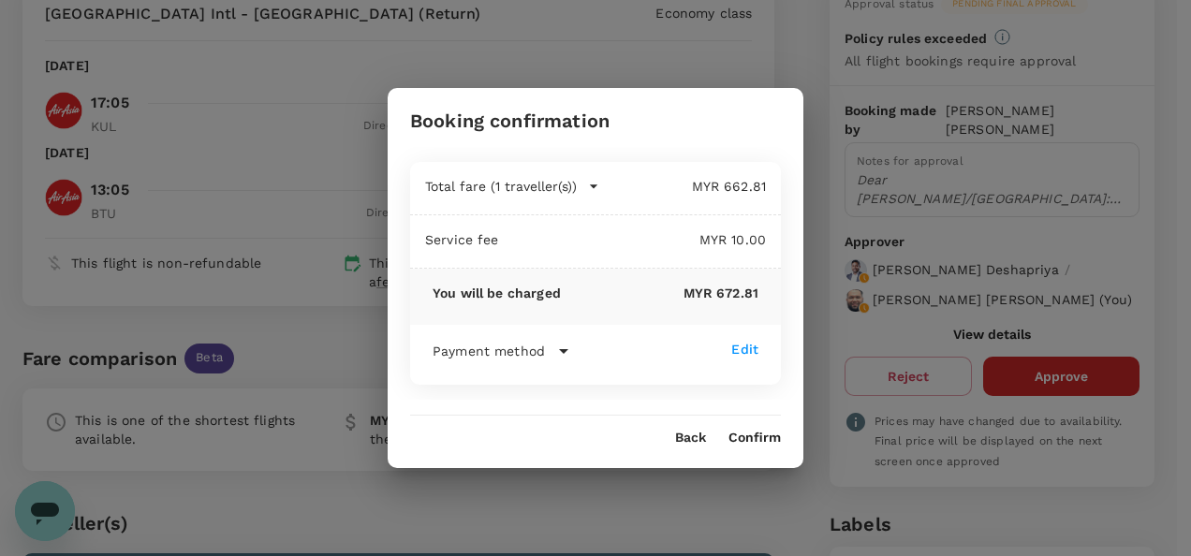
click at [764, 444] on button "Confirm" at bounding box center [755, 438] width 52 height 15
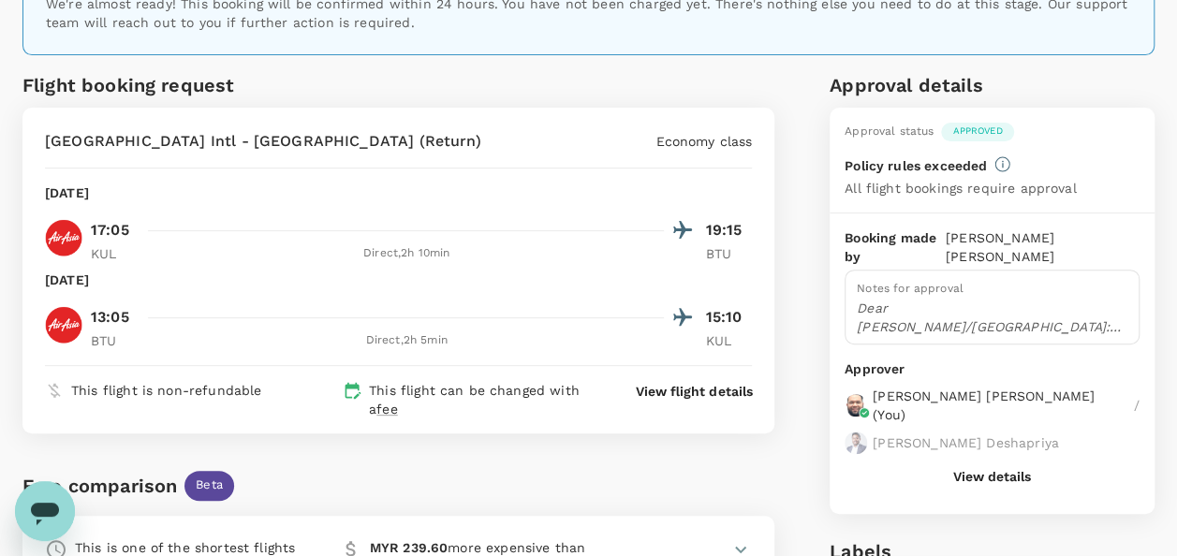
scroll to position [0, 0]
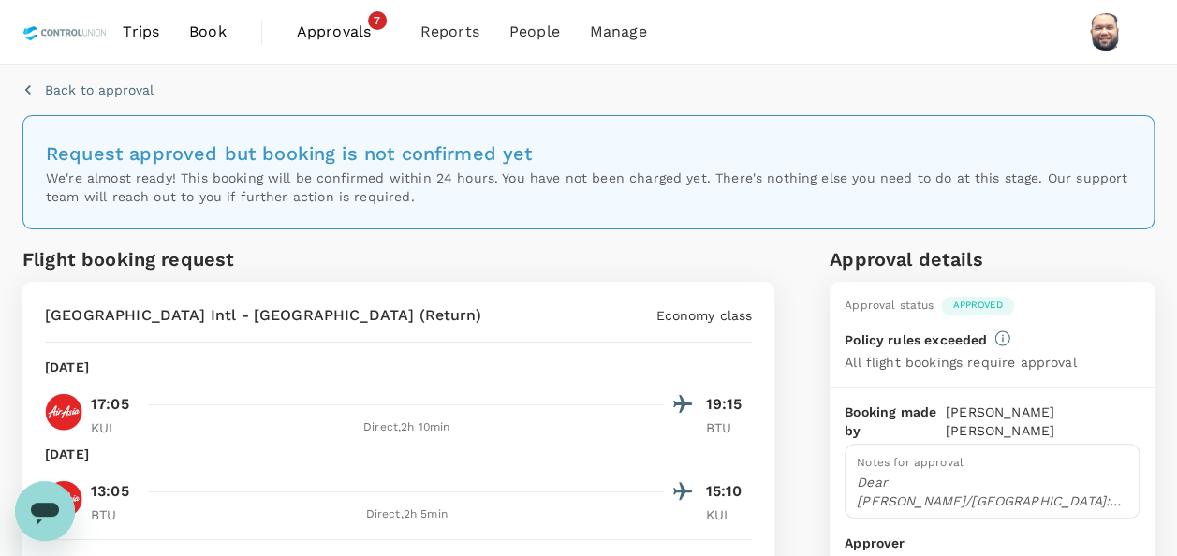
click at [313, 29] on span "Approvals" at bounding box center [344, 32] width 94 height 22
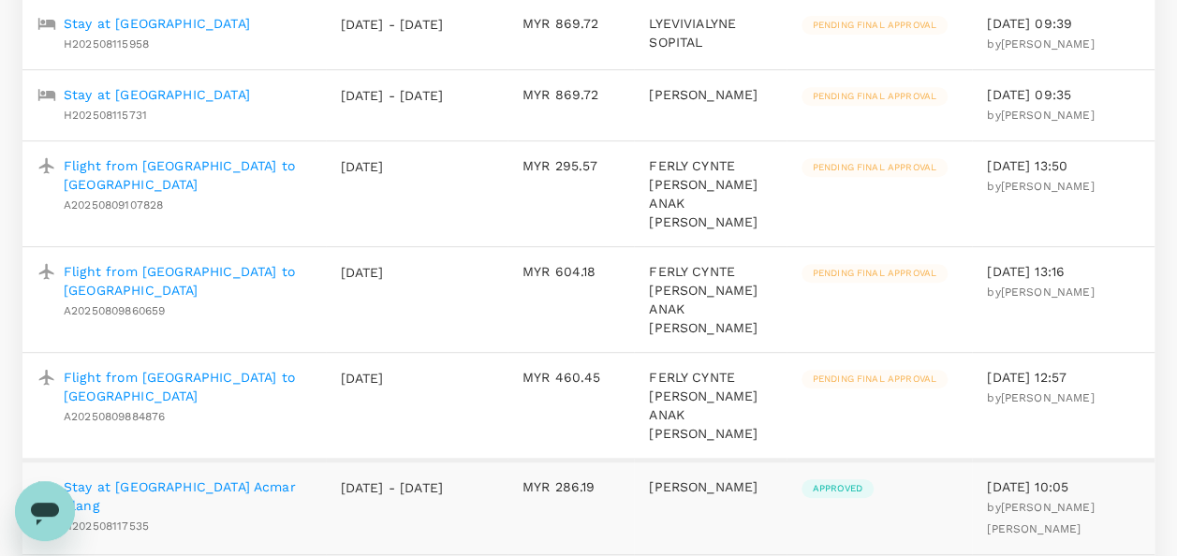
scroll to position [468, 0]
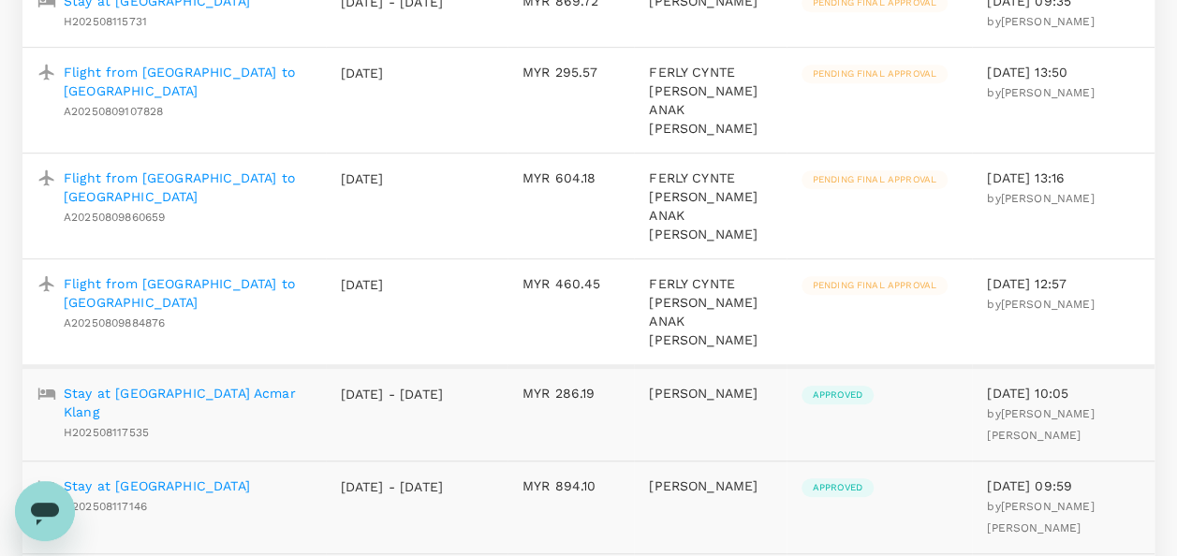
click at [118, 312] on p "Flight from [GEOGRAPHIC_DATA] to [GEOGRAPHIC_DATA]" at bounding box center [187, 292] width 247 height 37
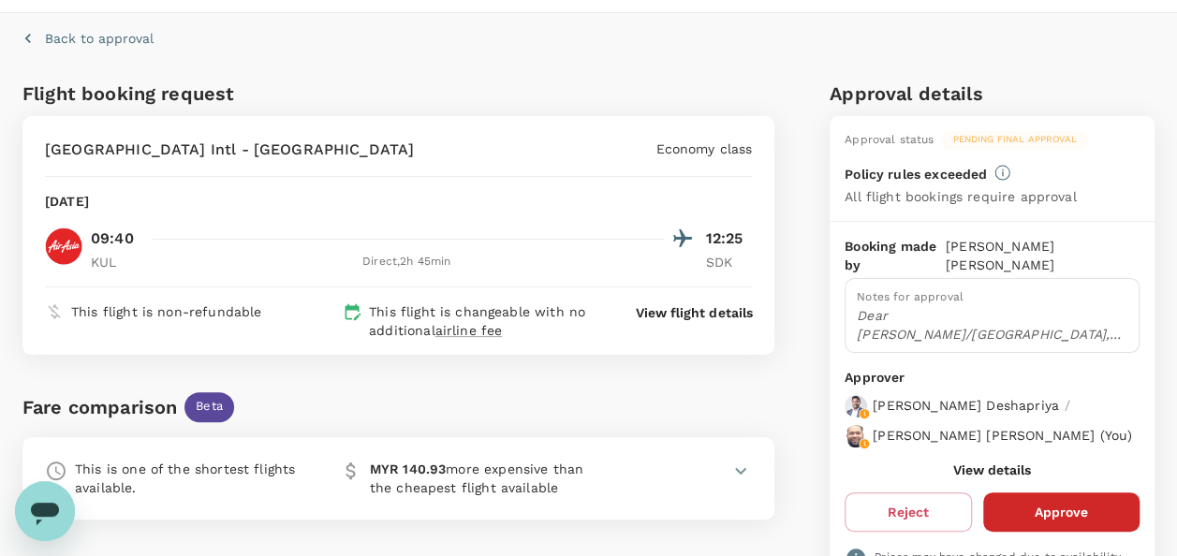
scroll to position [94, 0]
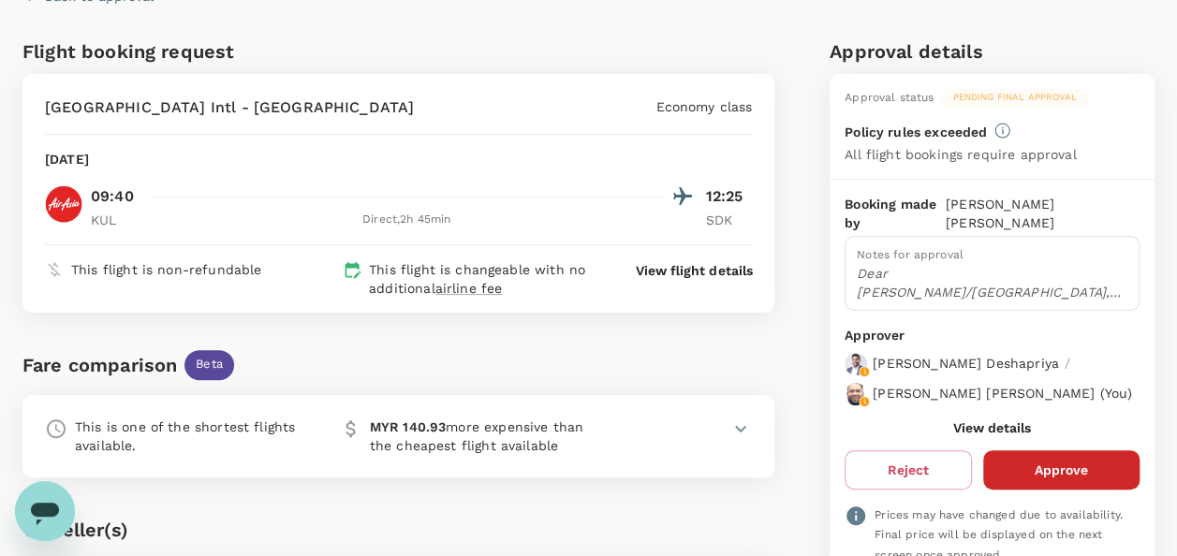
click at [976, 436] on button "View details" at bounding box center [993, 428] width 78 height 15
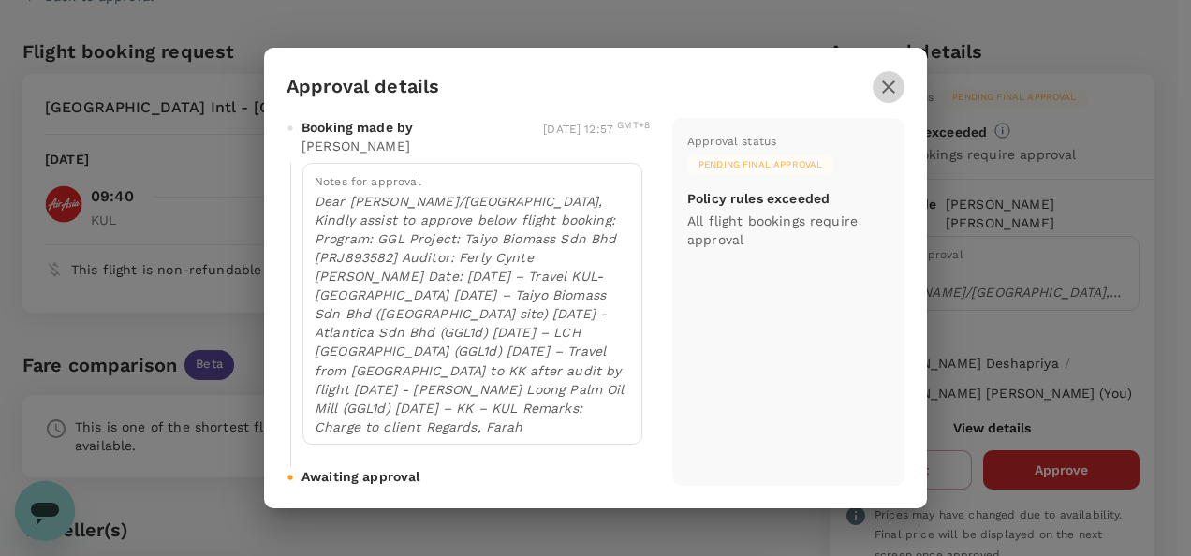
click at [883, 84] on icon "button" at bounding box center [888, 87] width 13 height 13
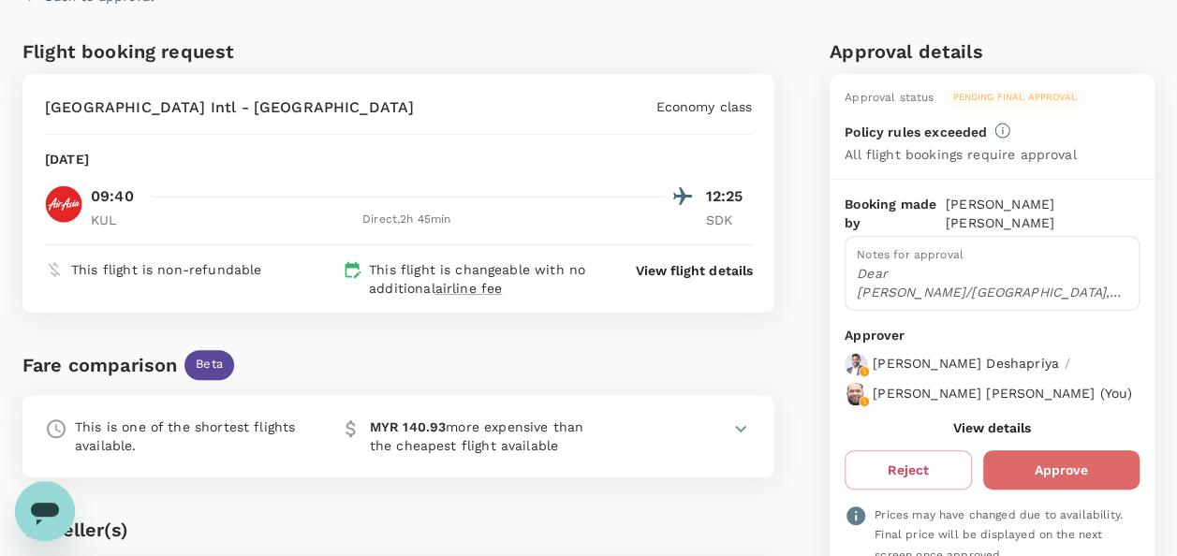
click at [1042, 485] on button "Approve" at bounding box center [1062, 470] width 156 height 39
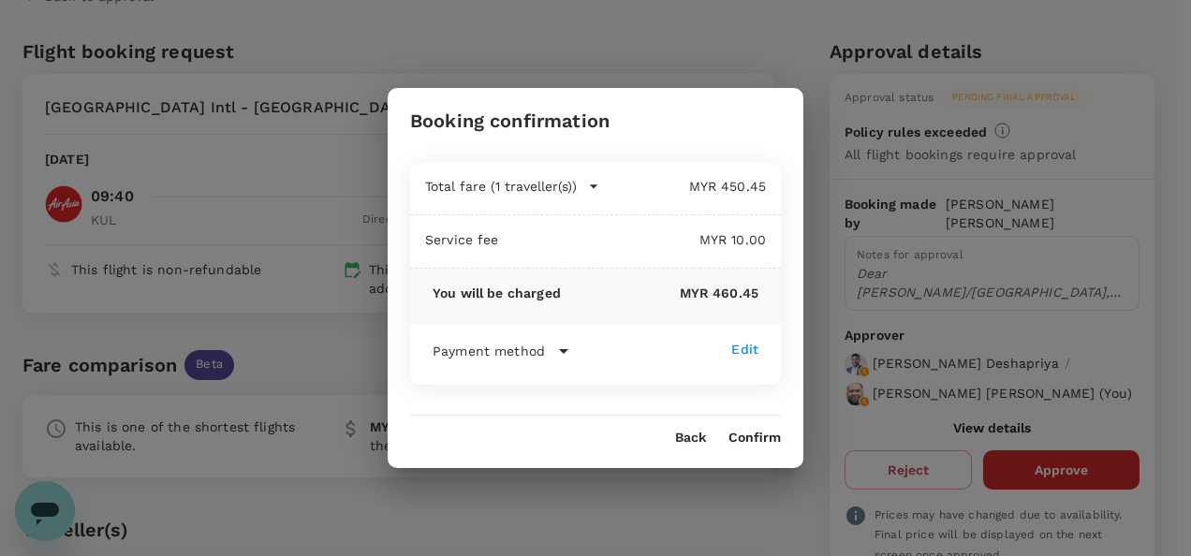
click at [759, 440] on button "Confirm" at bounding box center [755, 438] width 52 height 15
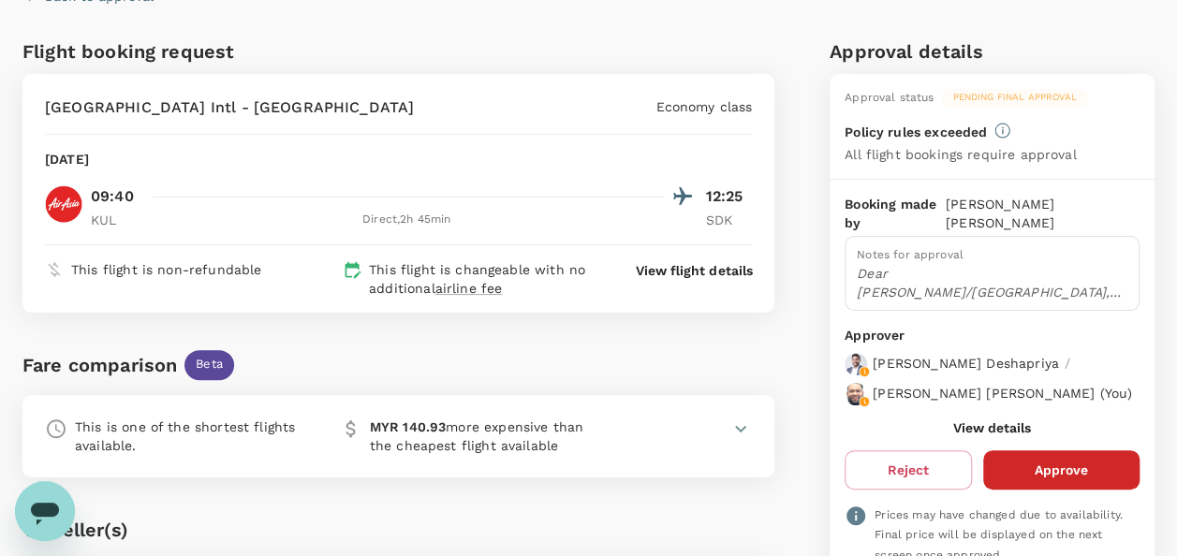
scroll to position [0, 0]
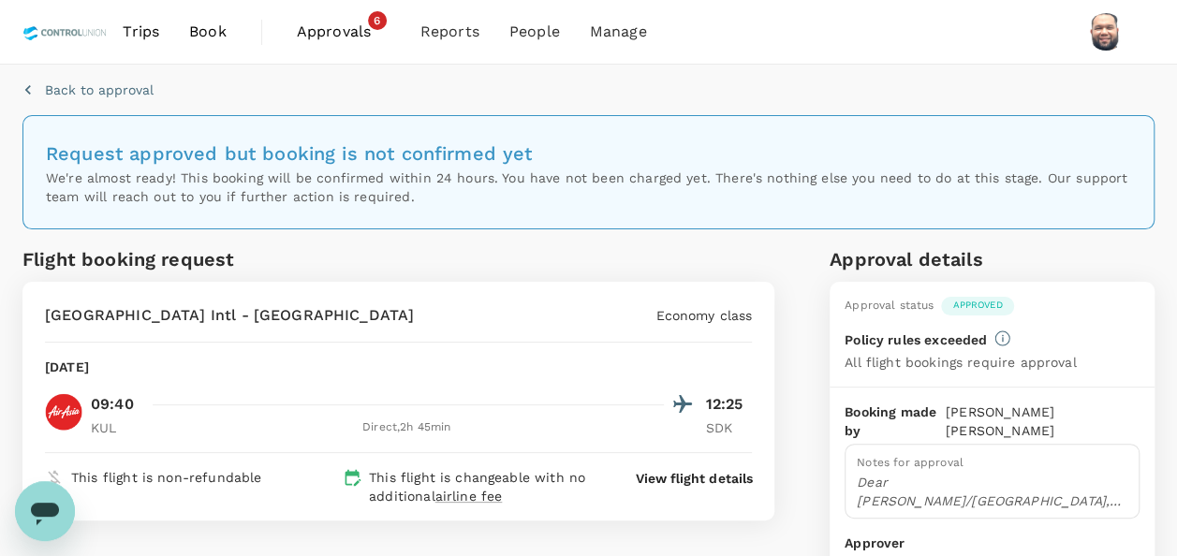
click at [329, 30] on span "Approvals" at bounding box center [344, 32] width 94 height 22
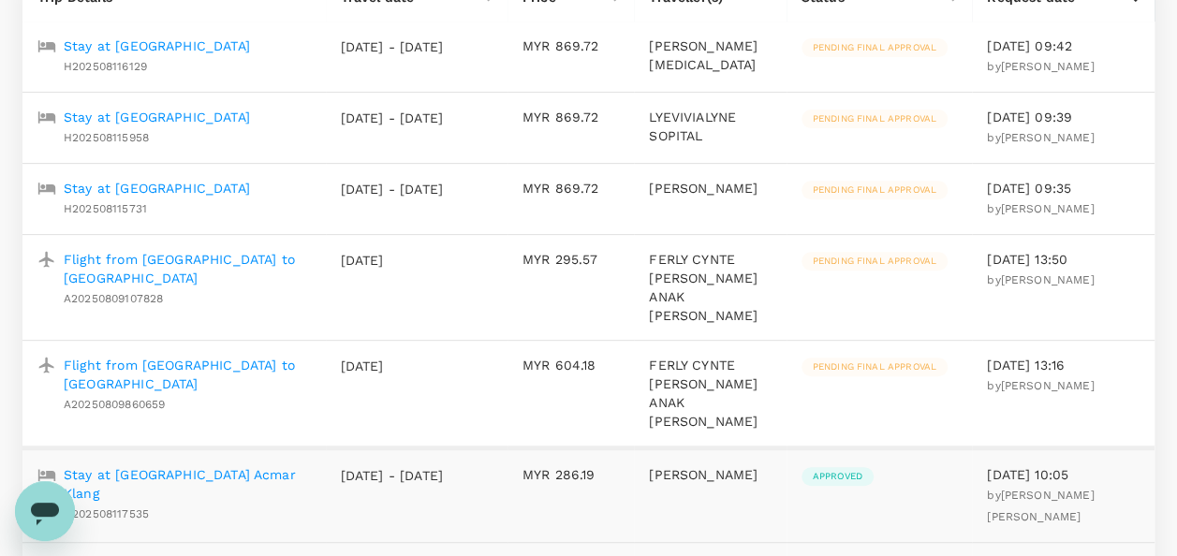
scroll to position [375, 0]
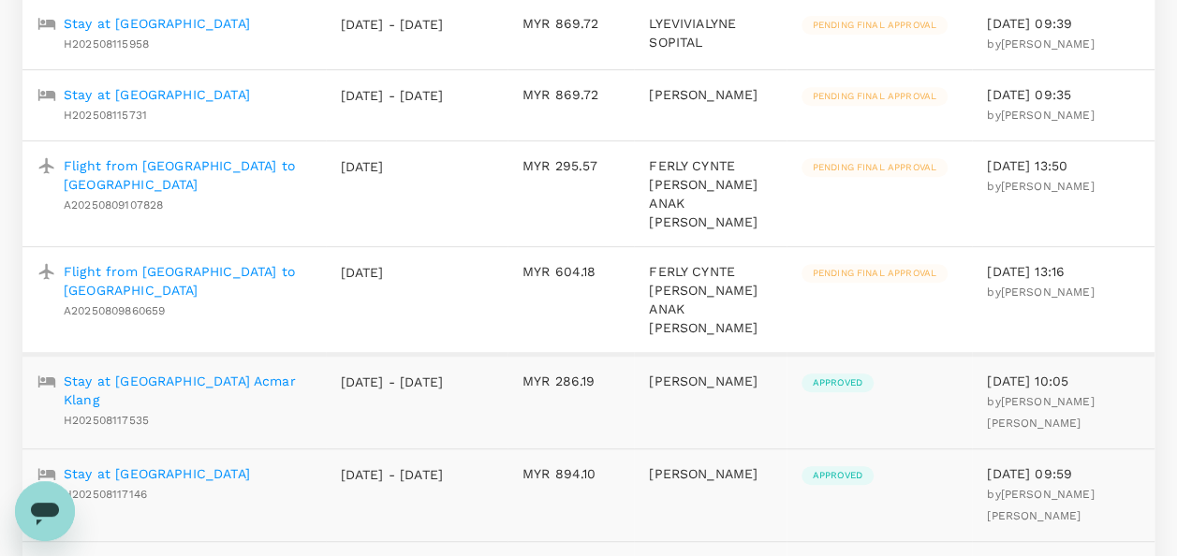
click at [185, 300] on p "Flight from [GEOGRAPHIC_DATA] to [GEOGRAPHIC_DATA]" at bounding box center [187, 280] width 247 height 37
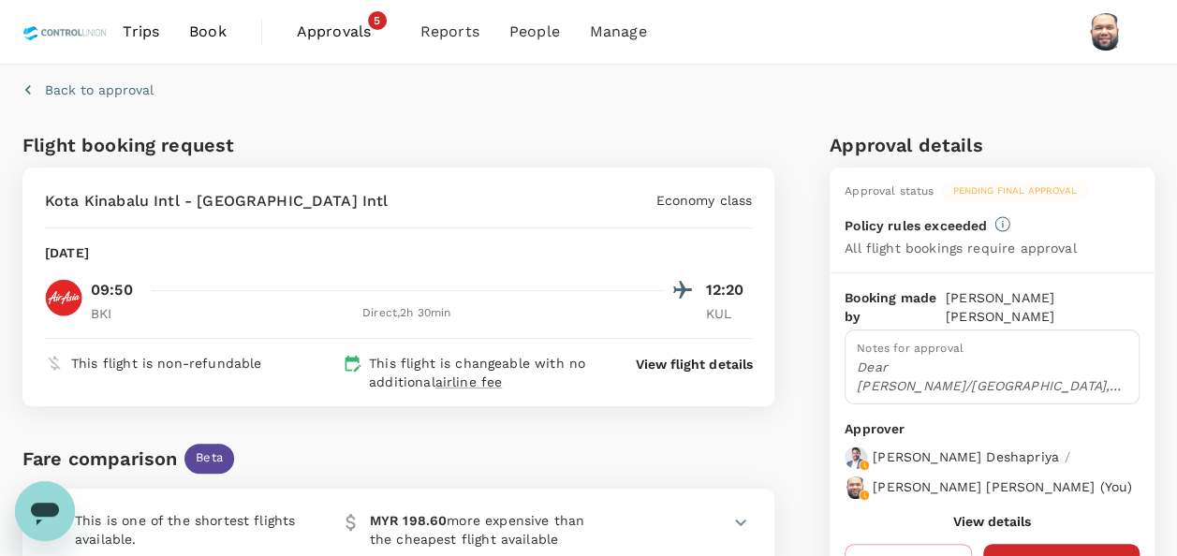
click at [974, 529] on button "View details" at bounding box center [993, 521] width 78 height 15
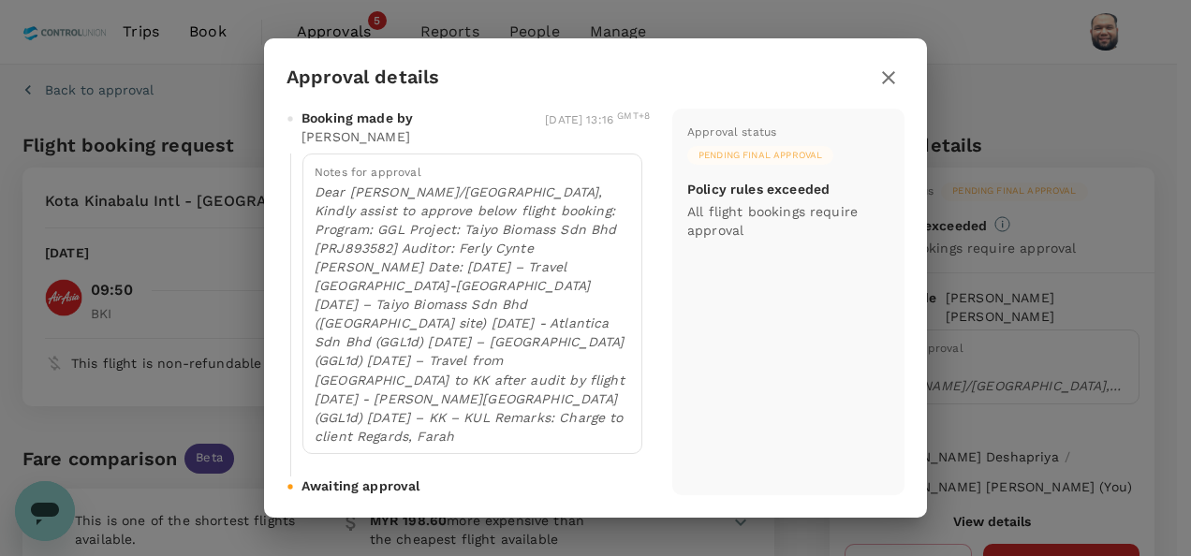
click at [886, 84] on icon "button" at bounding box center [888, 77] width 13 height 13
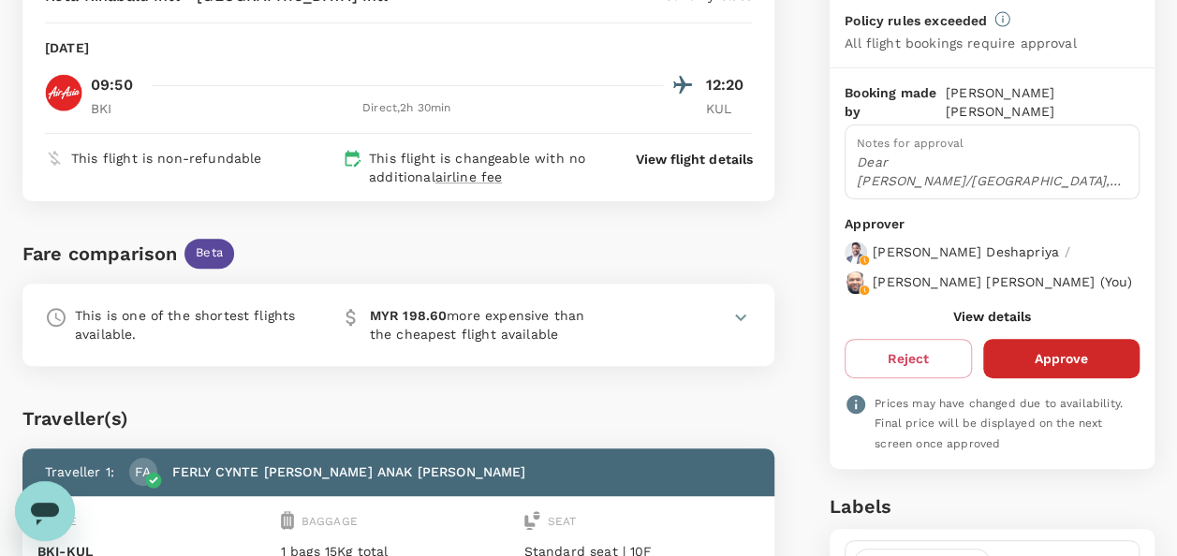
scroll to position [281, 0]
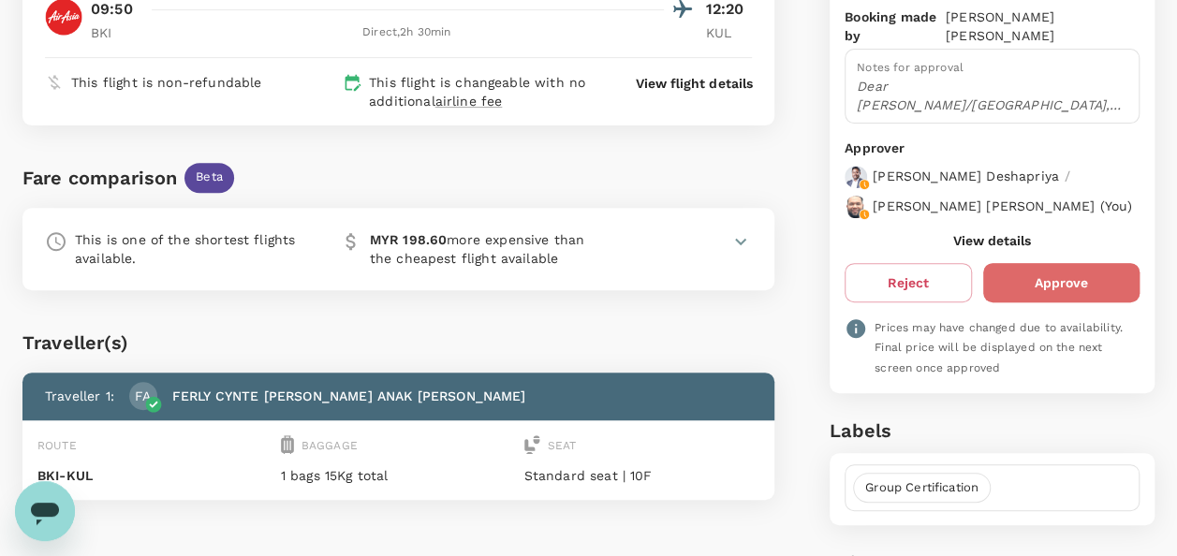
click at [1015, 290] on button "Approve" at bounding box center [1062, 282] width 156 height 39
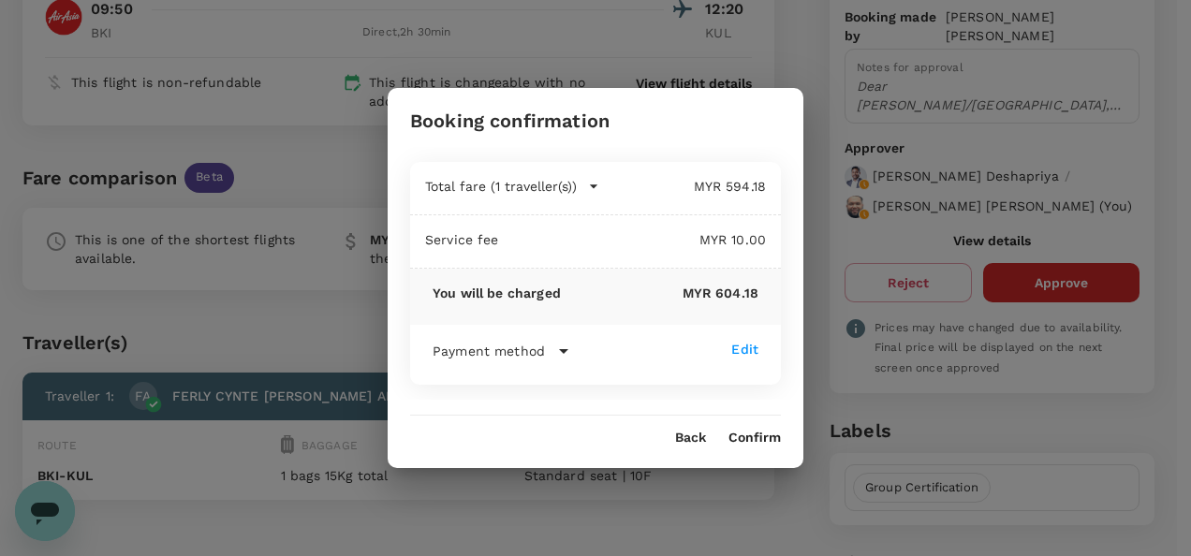
click at [749, 438] on button "Confirm" at bounding box center [755, 438] width 52 height 15
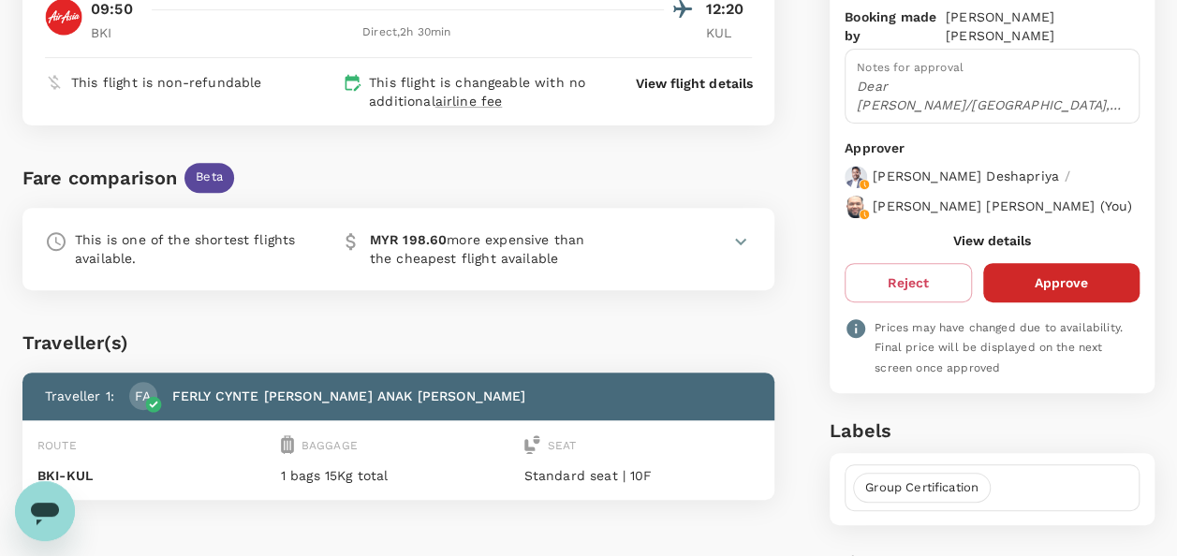
scroll to position [0, 0]
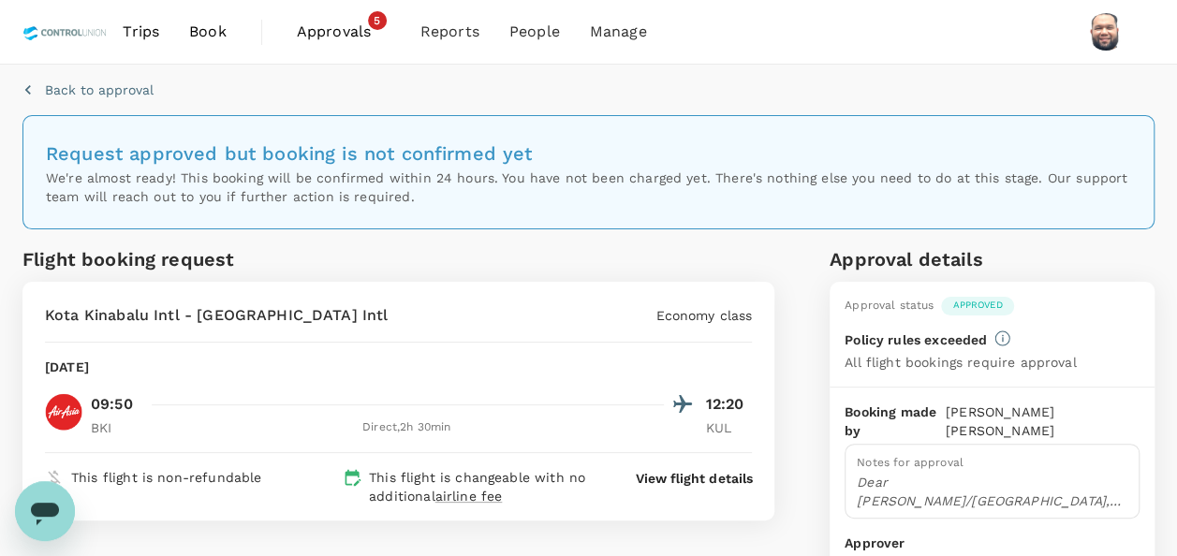
click at [332, 35] on span "Approvals" at bounding box center [344, 32] width 94 height 22
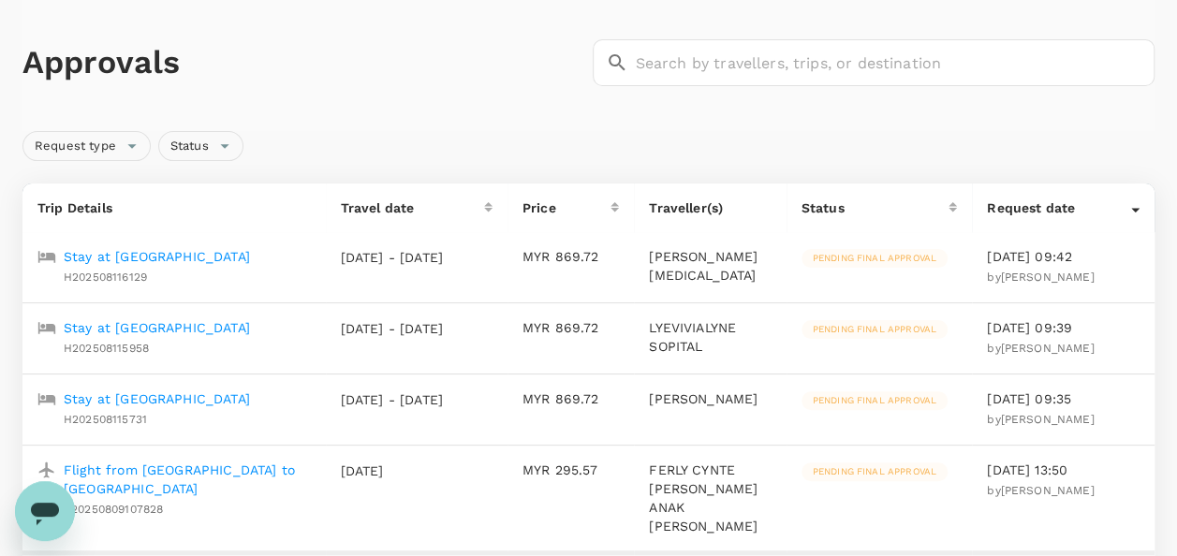
scroll to position [281, 0]
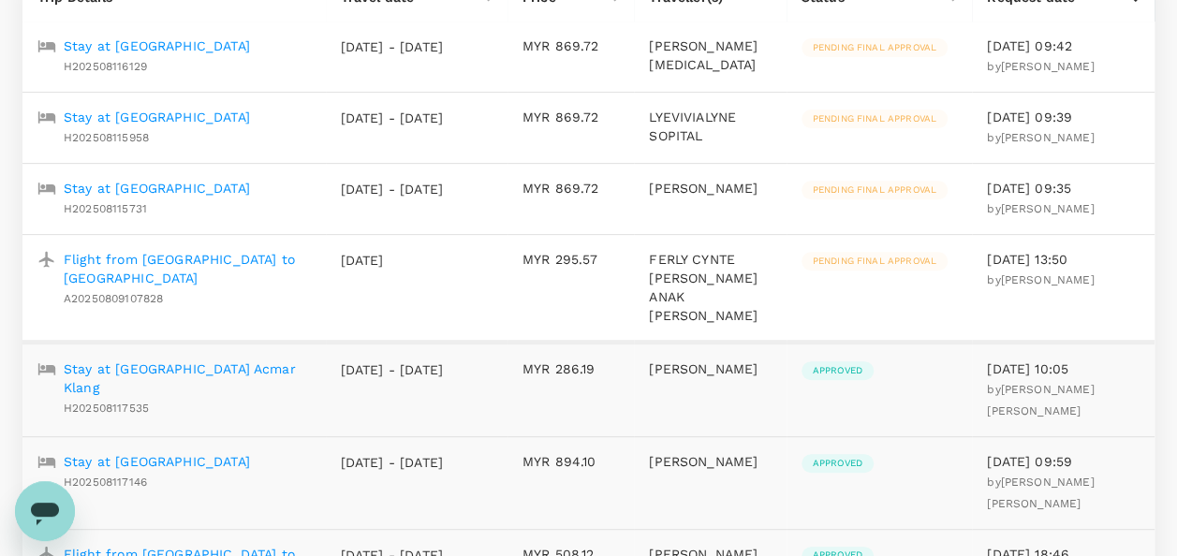
click at [199, 288] on p "Flight from [GEOGRAPHIC_DATA] to [GEOGRAPHIC_DATA]" at bounding box center [187, 268] width 247 height 37
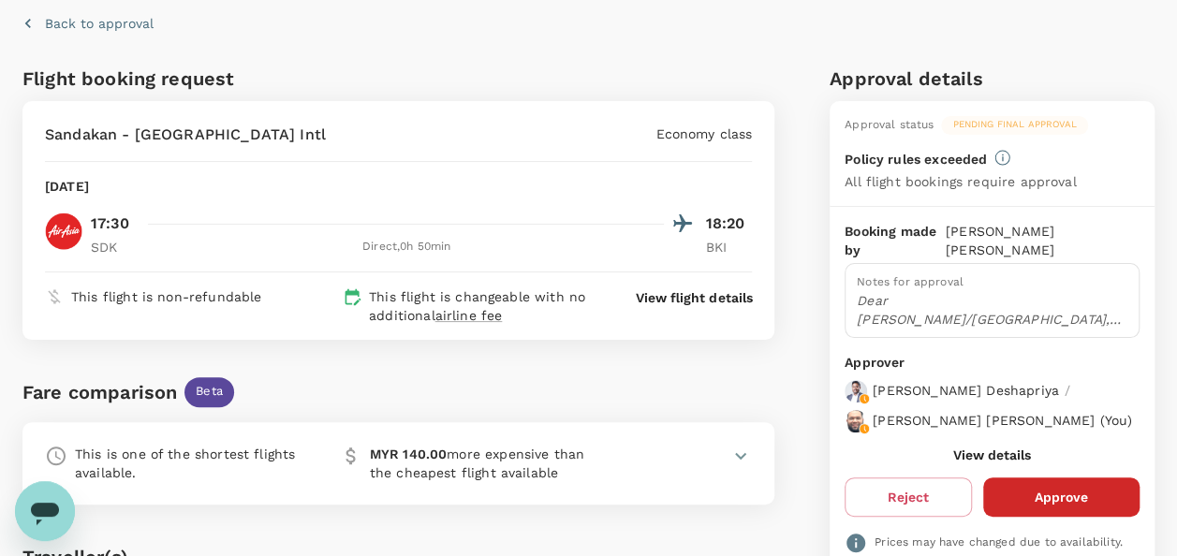
scroll to position [94, 0]
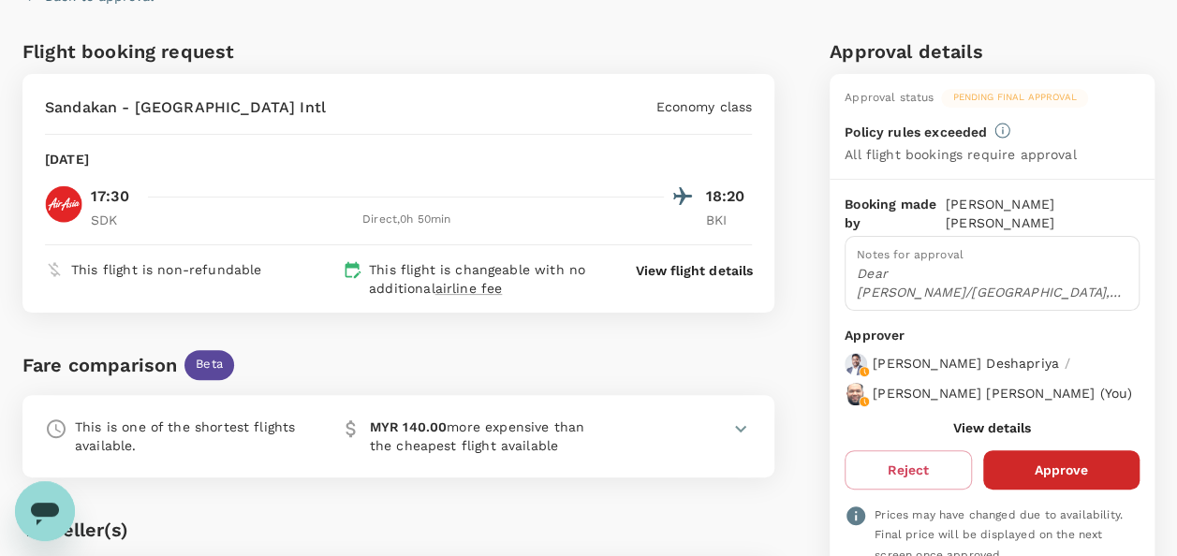
click at [987, 436] on button "View details" at bounding box center [993, 428] width 78 height 15
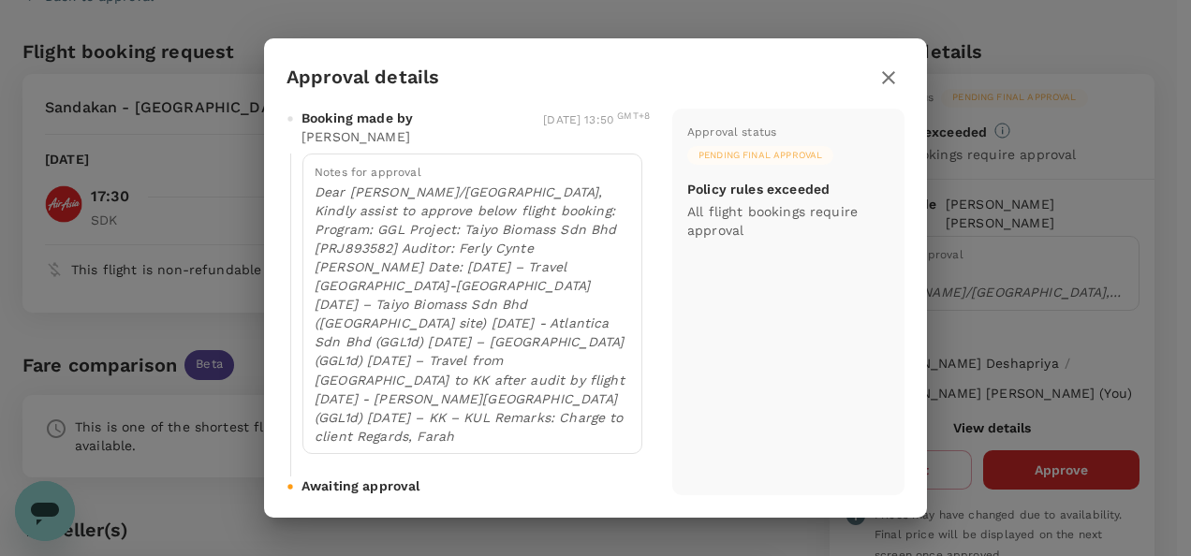
click at [884, 88] on icon "button" at bounding box center [889, 78] width 22 height 22
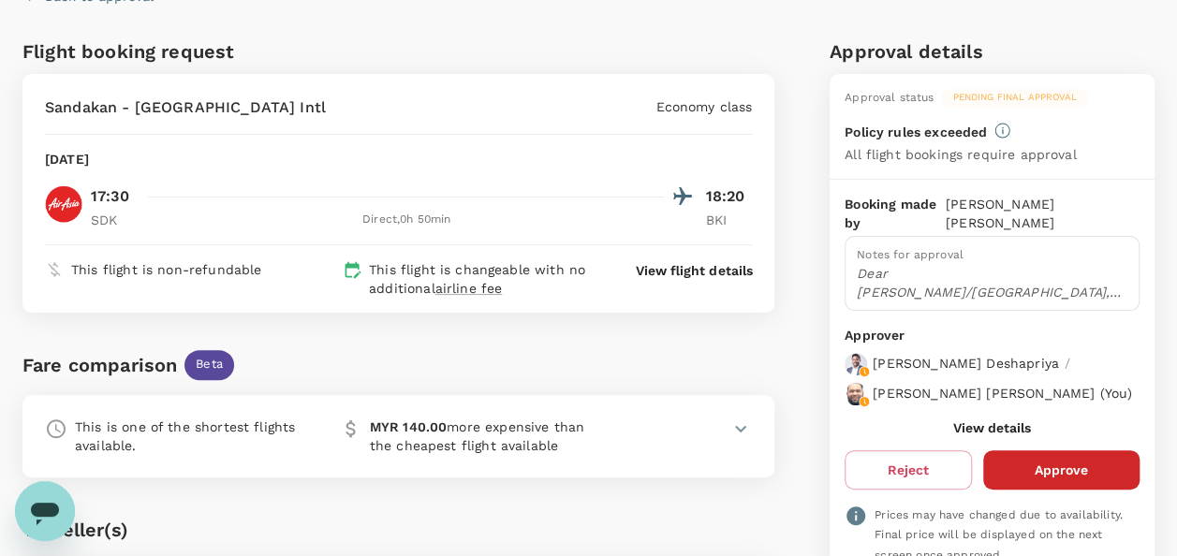
click at [1043, 483] on button "Approve" at bounding box center [1062, 470] width 156 height 39
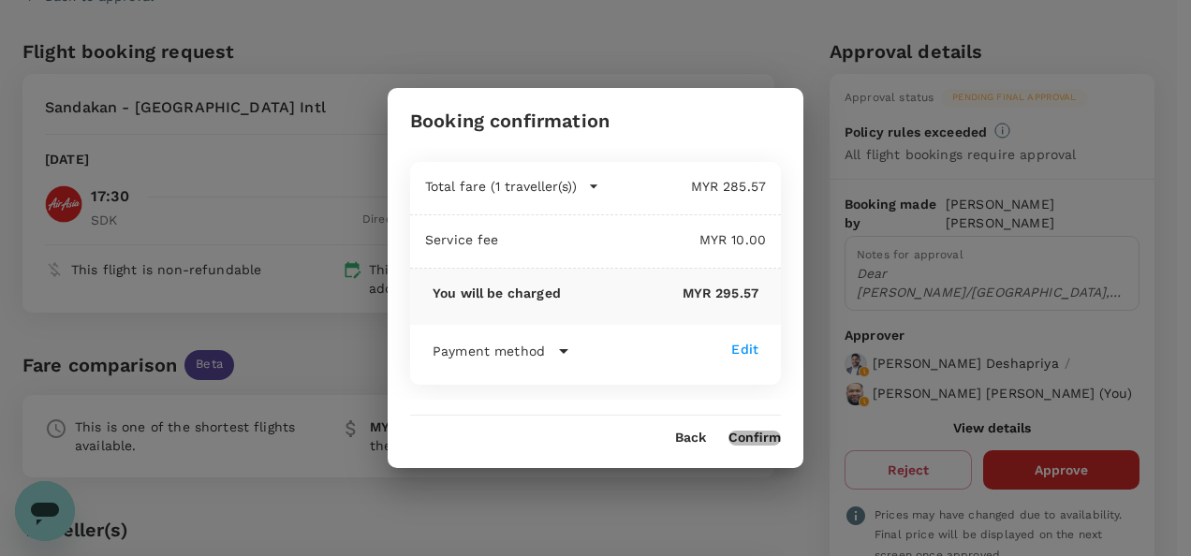
click at [751, 440] on button "Confirm" at bounding box center [755, 438] width 52 height 15
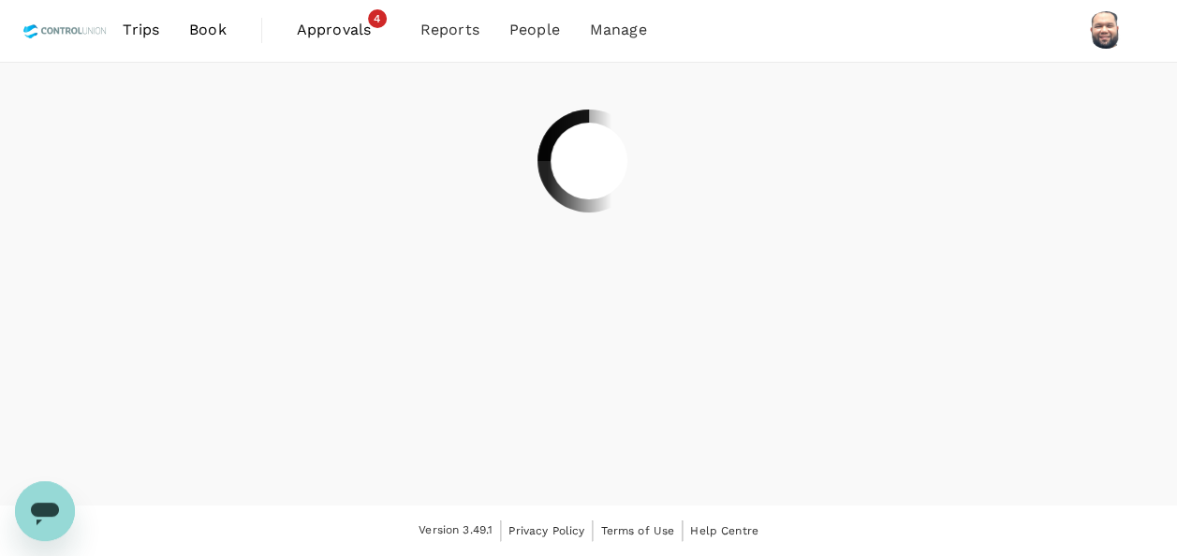
scroll to position [0, 0]
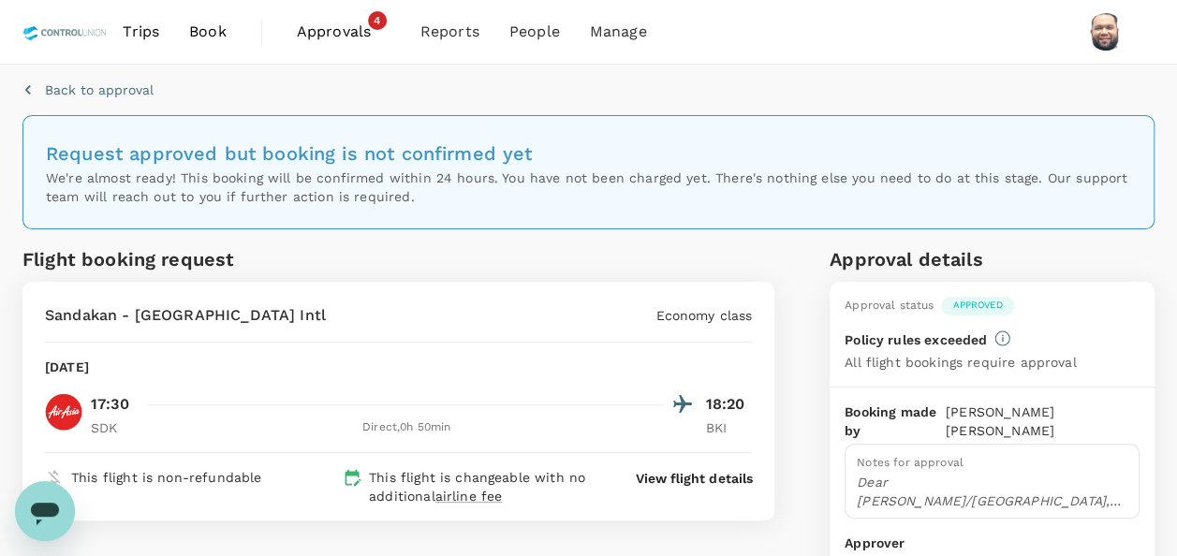
click at [344, 35] on span "Approvals" at bounding box center [344, 32] width 94 height 22
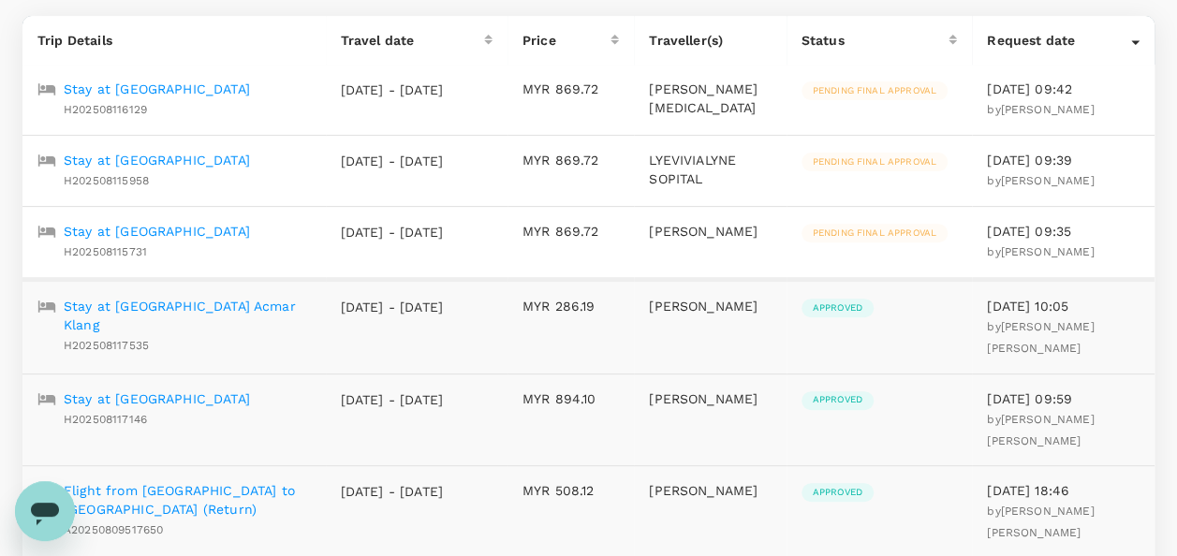
scroll to position [281, 0]
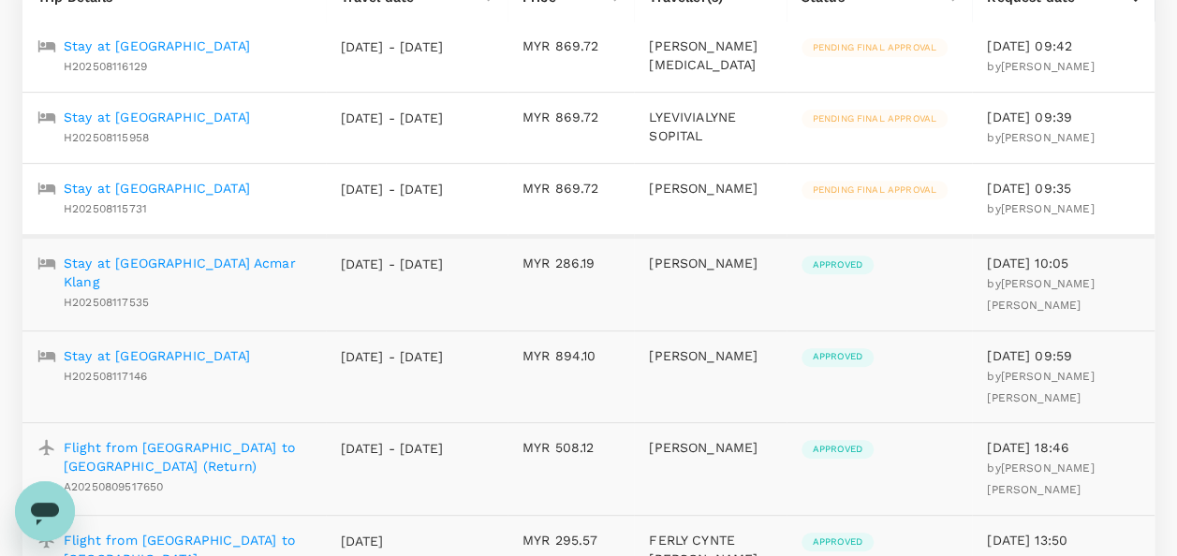
click at [250, 198] on p "Stay at [GEOGRAPHIC_DATA]" at bounding box center [157, 188] width 186 height 19
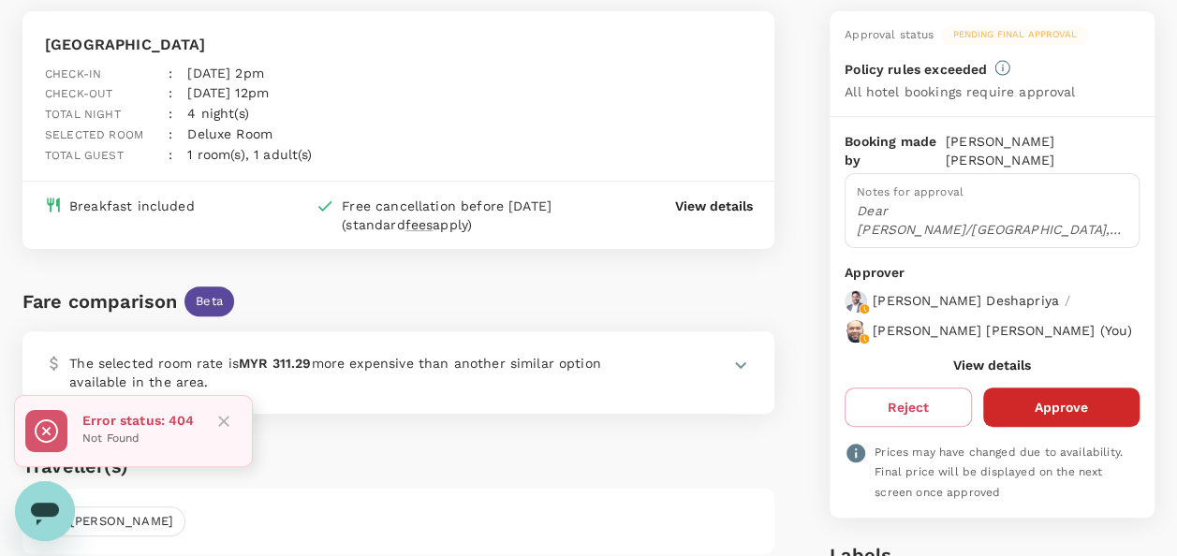
scroll to position [187, 0]
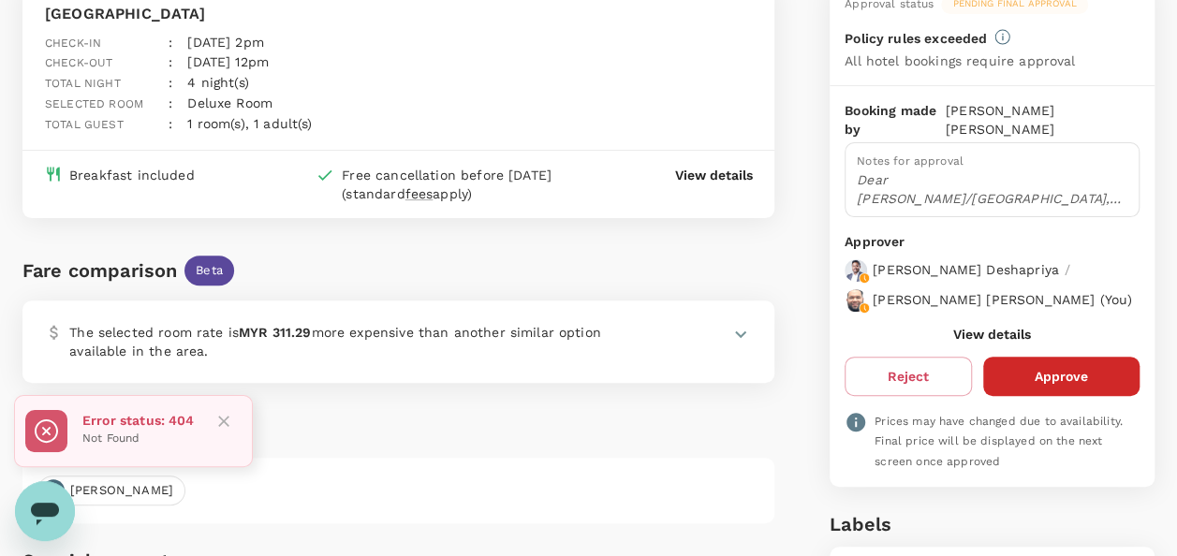
click at [967, 341] on button "View details" at bounding box center [993, 334] width 78 height 15
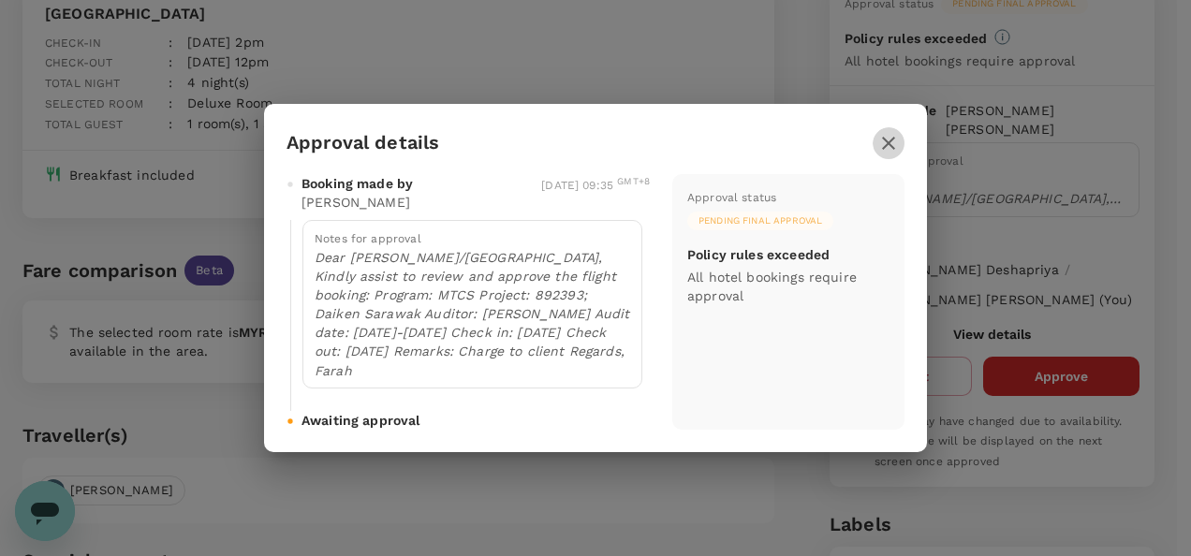
click at [886, 137] on icon "button" at bounding box center [889, 143] width 22 height 22
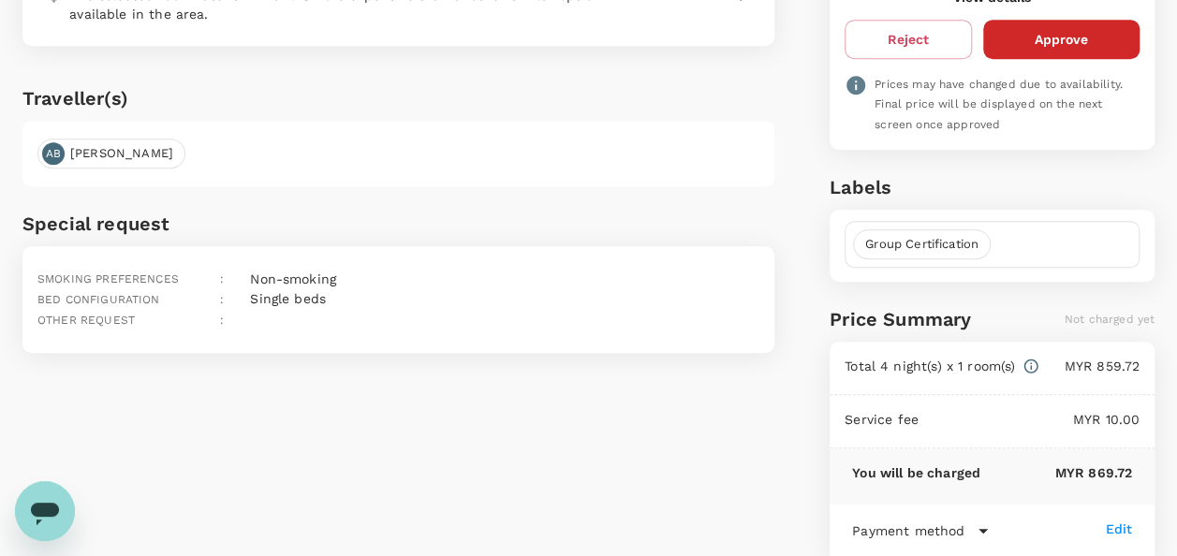
scroll to position [338, 0]
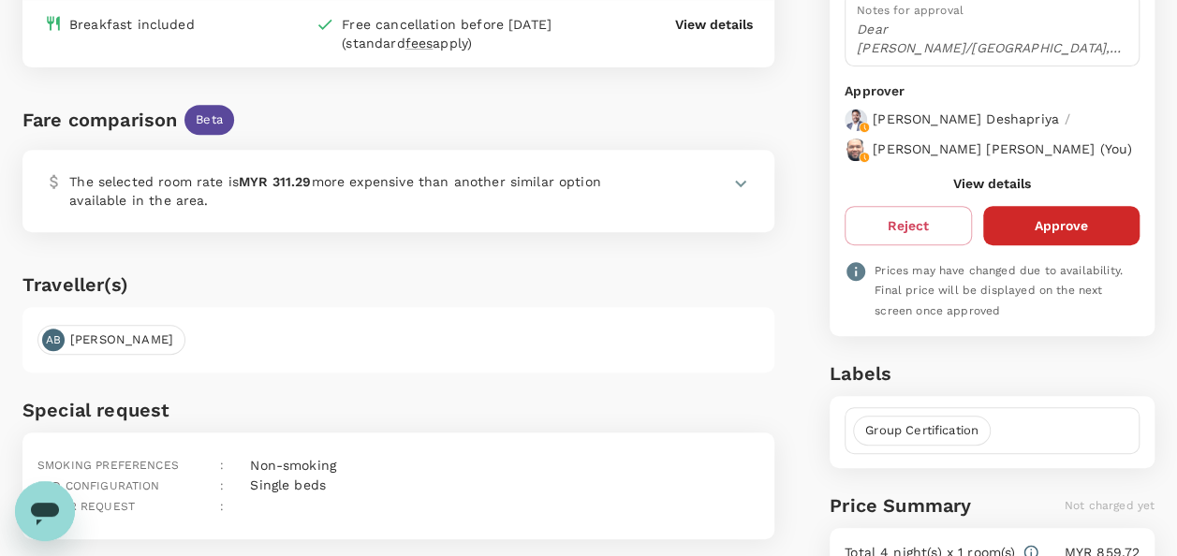
click at [1058, 234] on button "Approve" at bounding box center [1062, 225] width 156 height 39
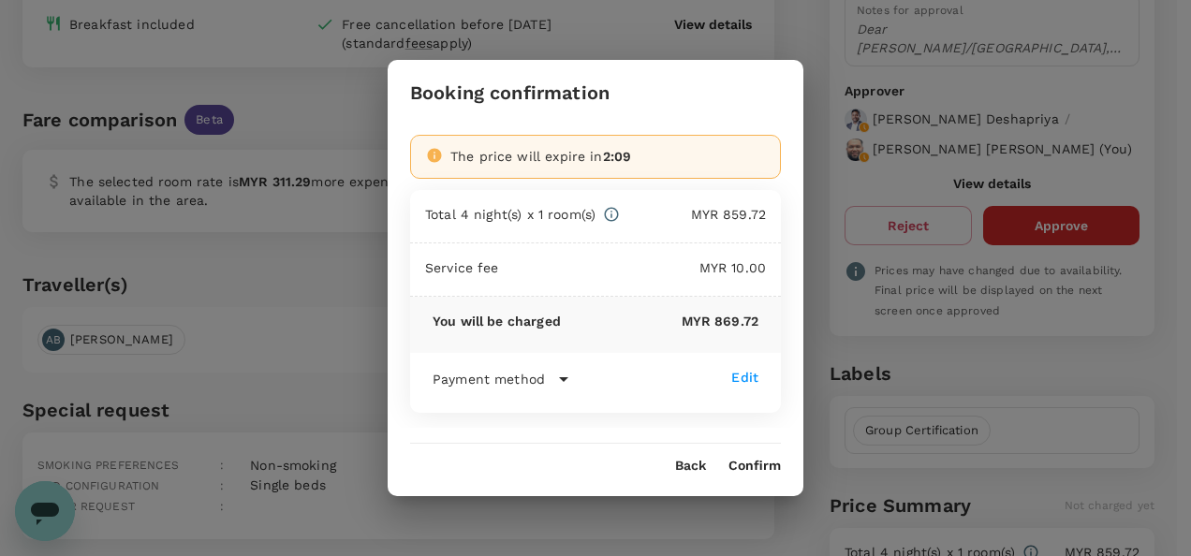
click at [762, 463] on button "Confirm" at bounding box center [755, 466] width 52 height 15
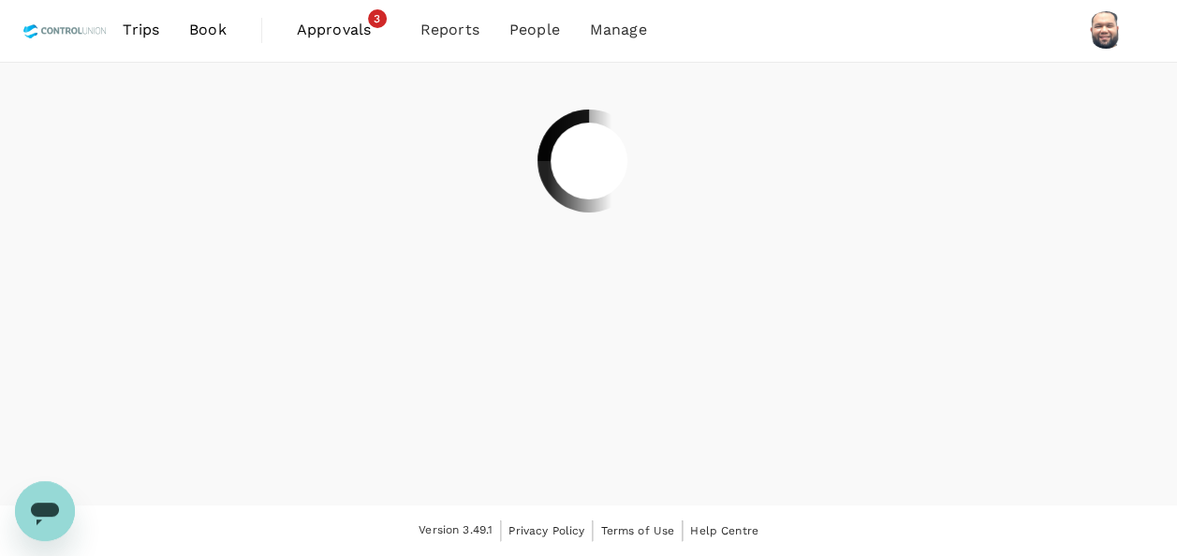
scroll to position [0, 0]
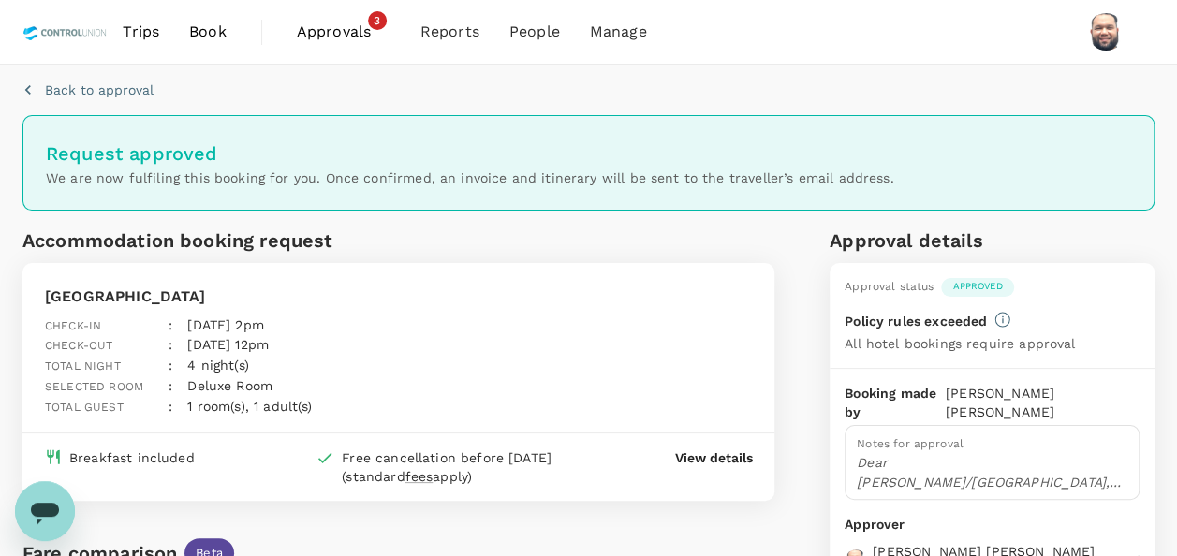
click at [318, 28] on span "Approvals" at bounding box center [344, 32] width 94 height 22
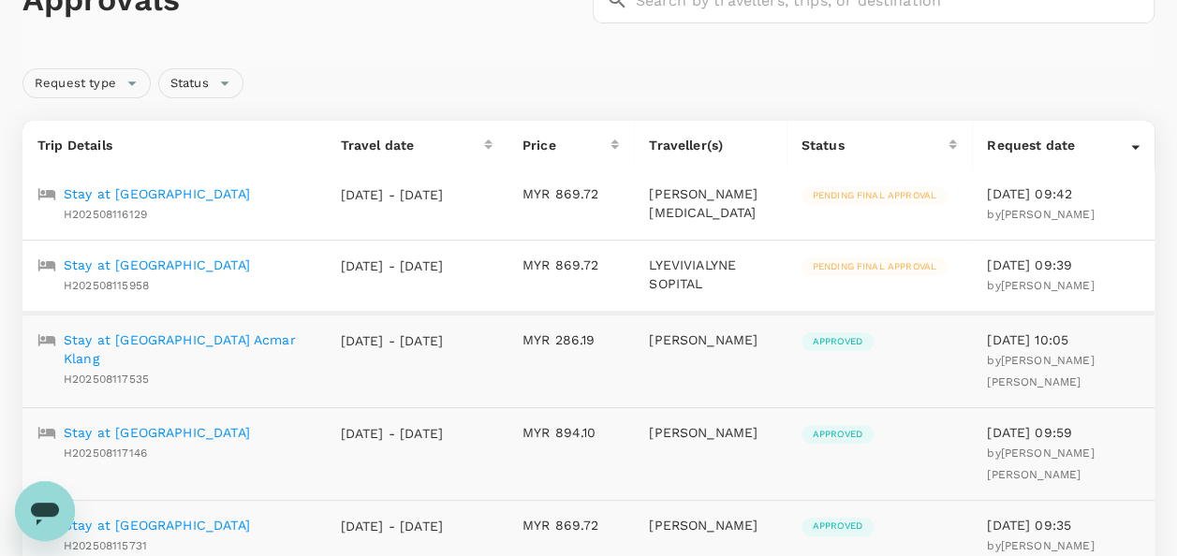
scroll to position [187, 0]
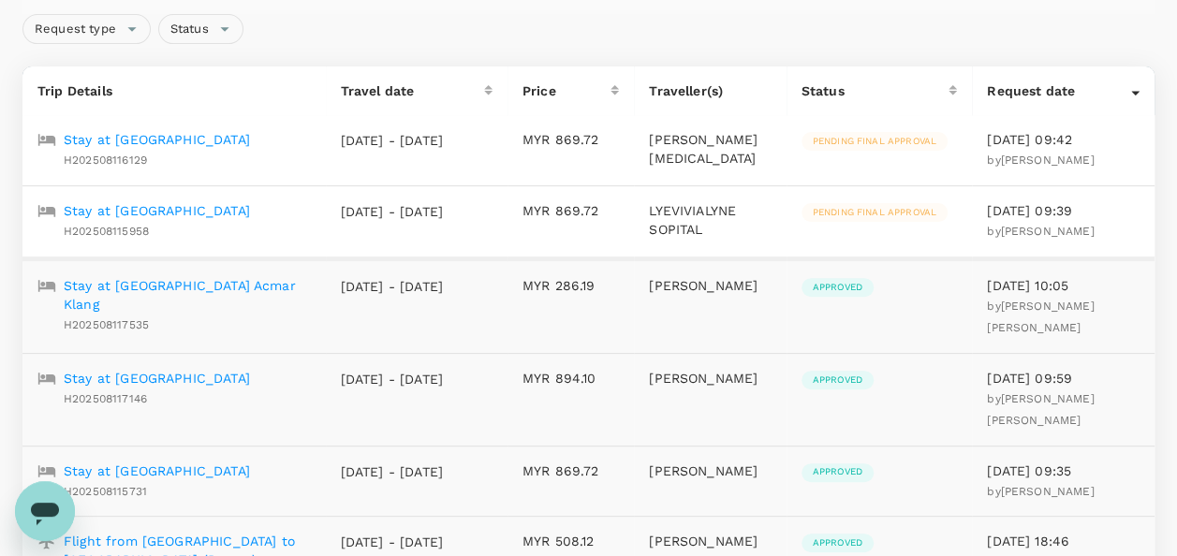
click at [231, 220] on p "Stay at [GEOGRAPHIC_DATA]" at bounding box center [157, 210] width 186 height 19
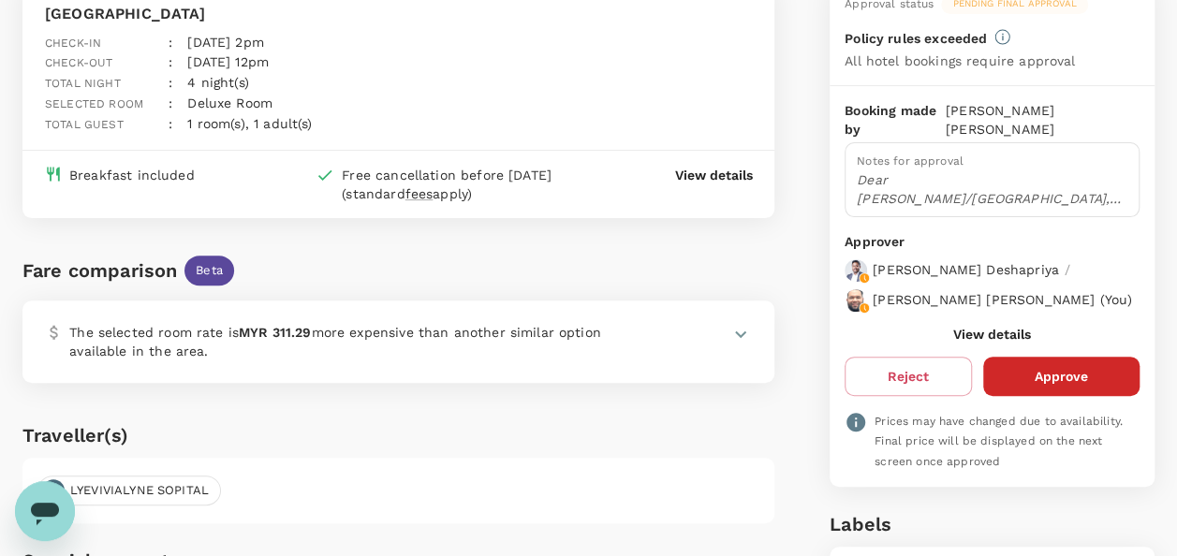
scroll to position [94, 0]
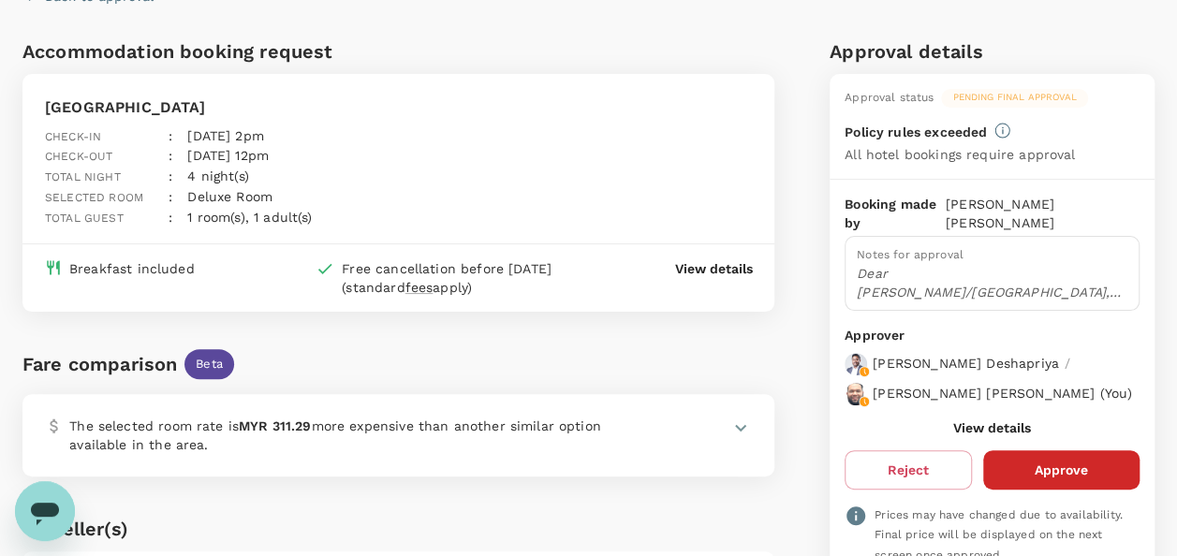
click at [993, 436] on button "View details" at bounding box center [993, 428] width 78 height 15
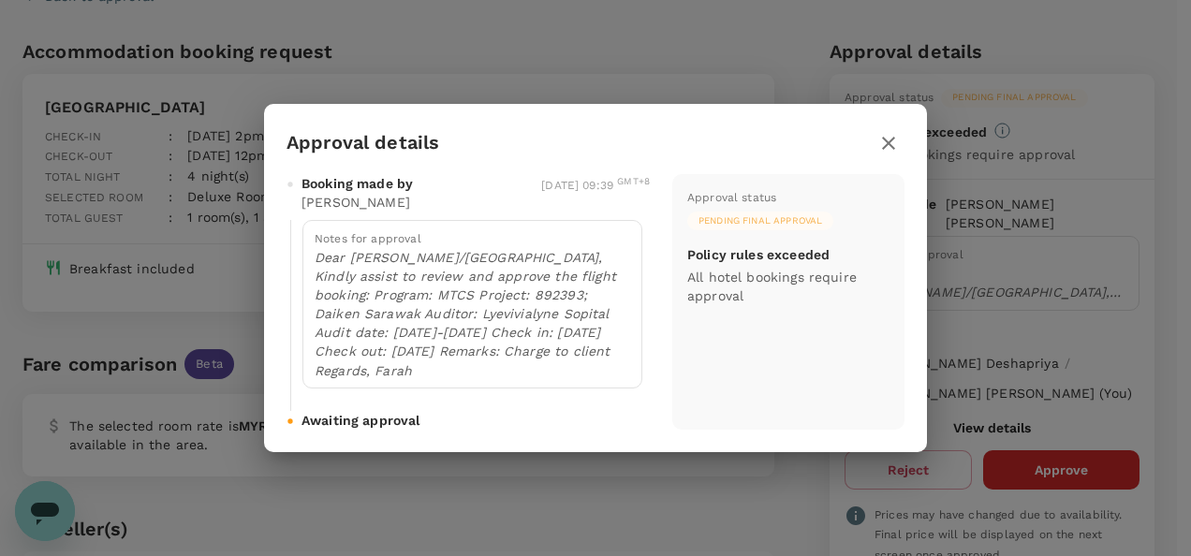
click at [889, 145] on icon "button" at bounding box center [888, 143] width 13 height 13
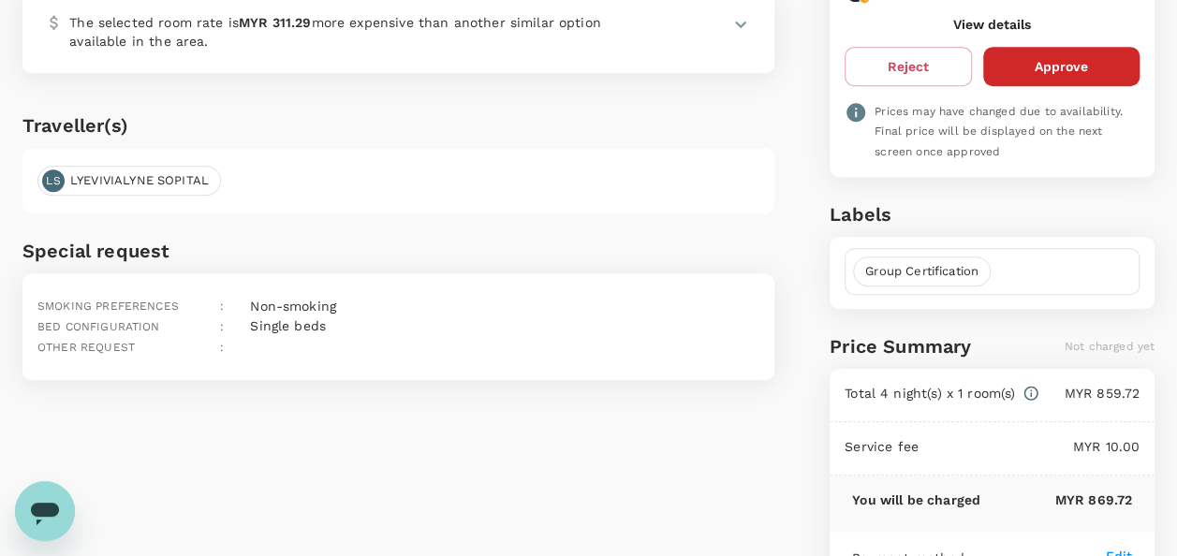
scroll to position [468, 0]
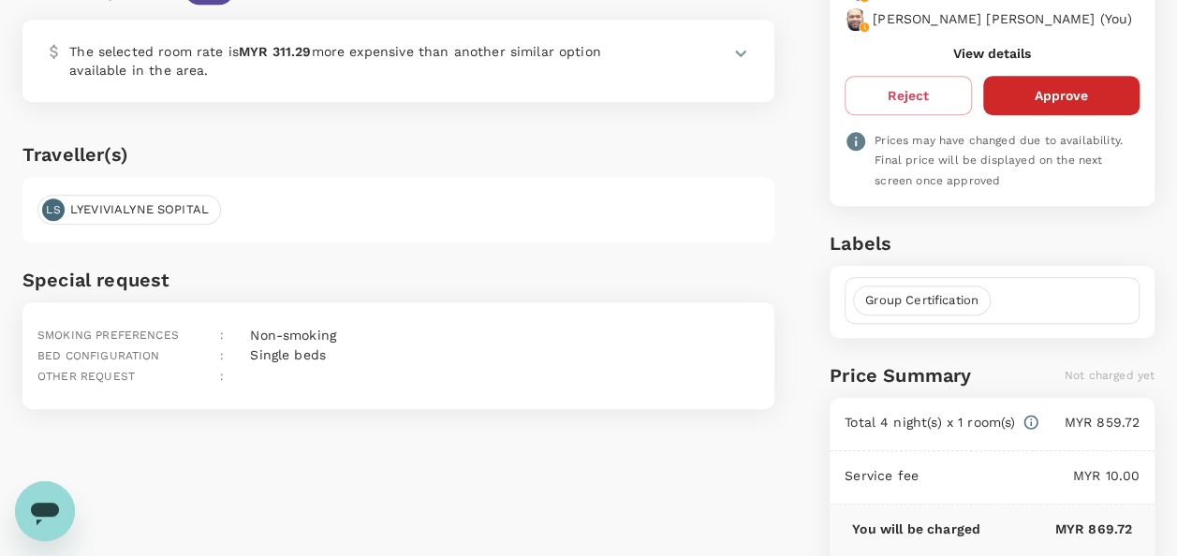
click at [1051, 107] on button "Approve" at bounding box center [1062, 95] width 156 height 39
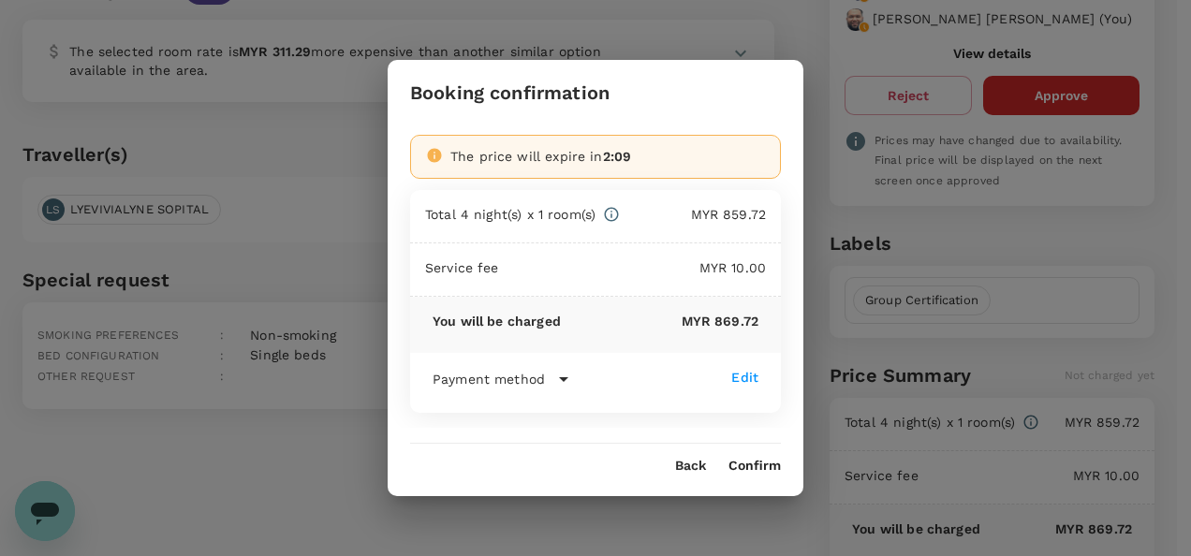
click at [755, 466] on button "Confirm" at bounding box center [755, 466] width 52 height 15
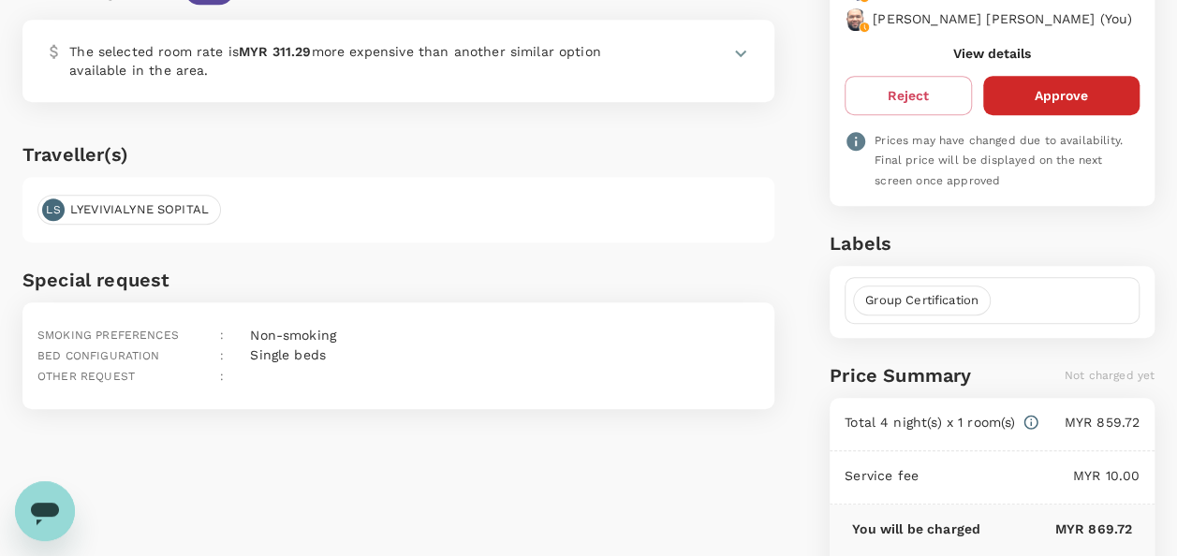
scroll to position [0, 0]
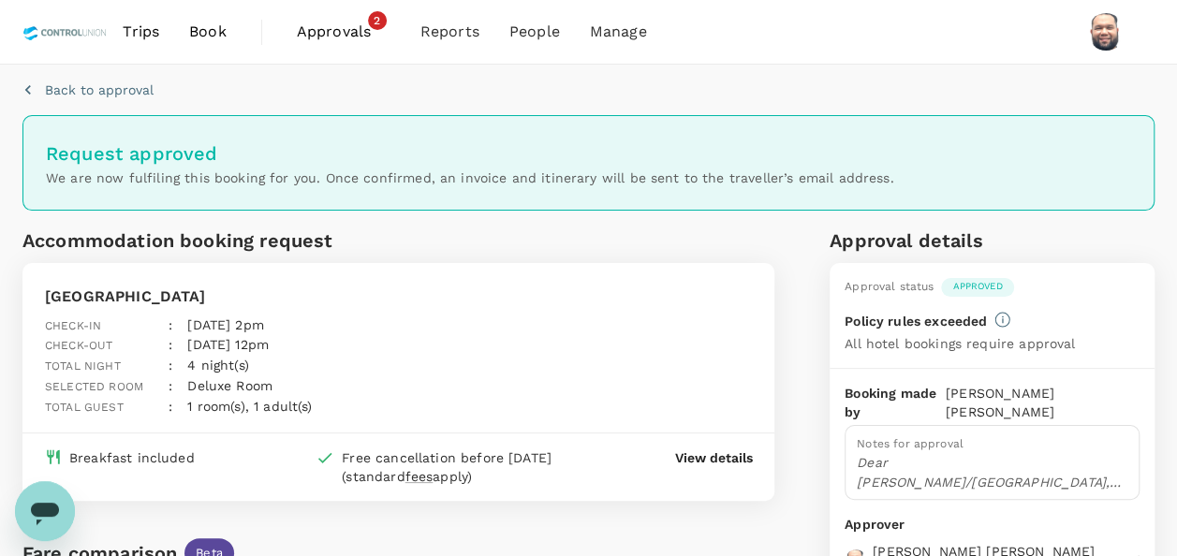
click at [324, 26] on span "Approvals" at bounding box center [344, 32] width 94 height 22
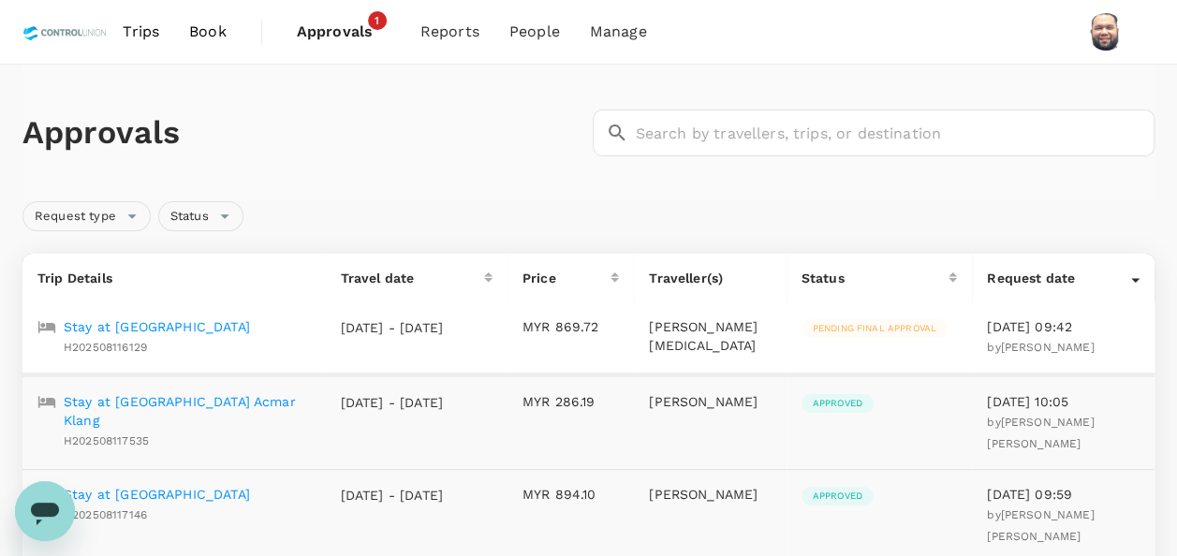
click at [209, 329] on p "Stay at [GEOGRAPHIC_DATA]" at bounding box center [157, 327] width 186 height 19
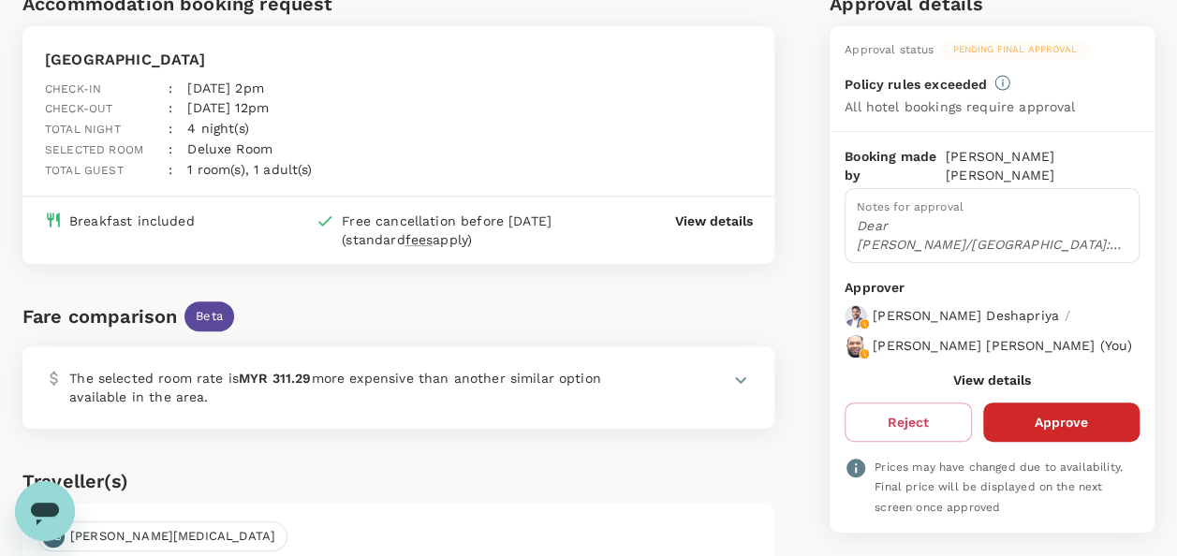
scroll to position [187, 0]
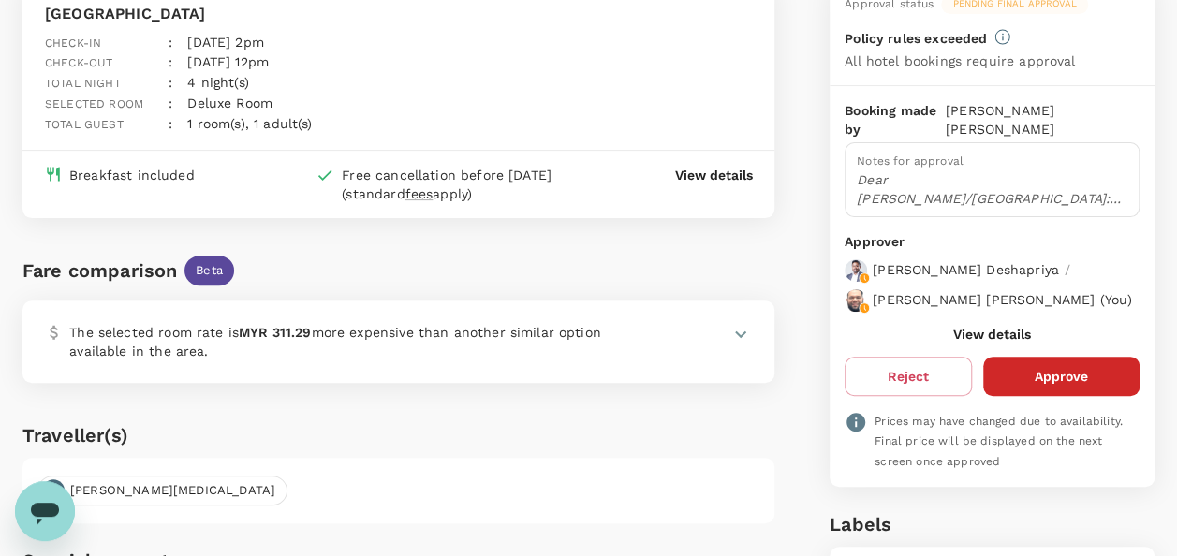
click at [968, 342] on button "View details" at bounding box center [993, 334] width 78 height 15
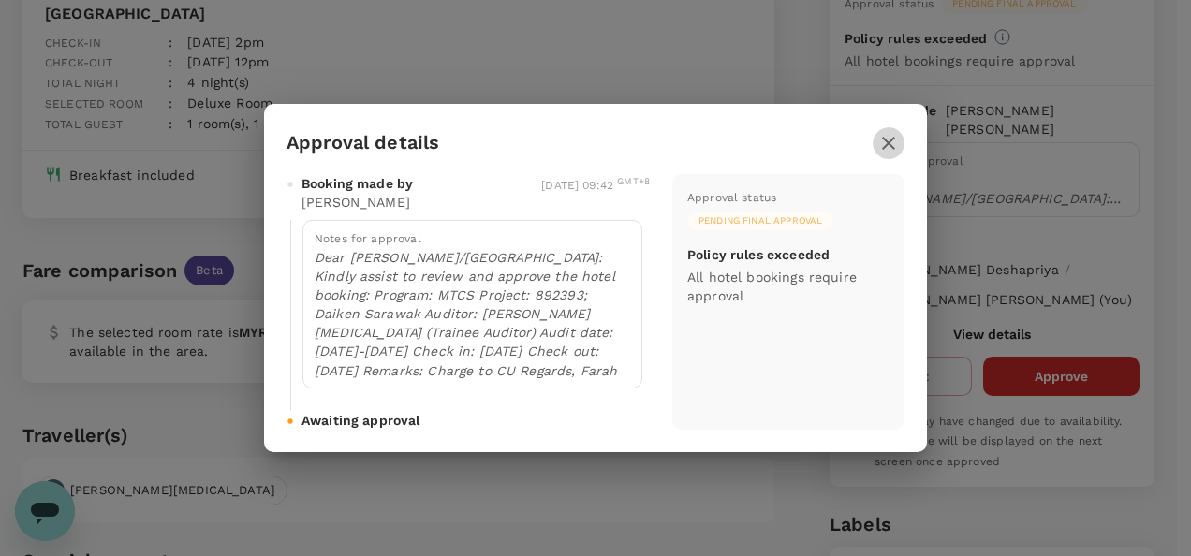
click at [881, 141] on icon "button" at bounding box center [889, 143] width 22 height 22
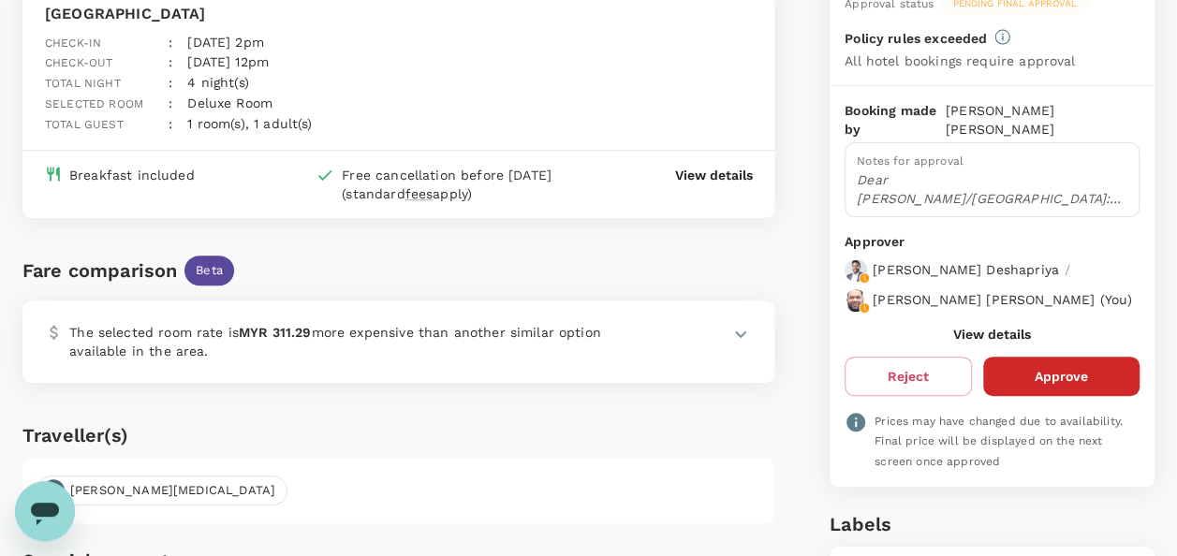
click at [967, 342] on button "View details" at bounding box center [993, 334] width 78 height 15
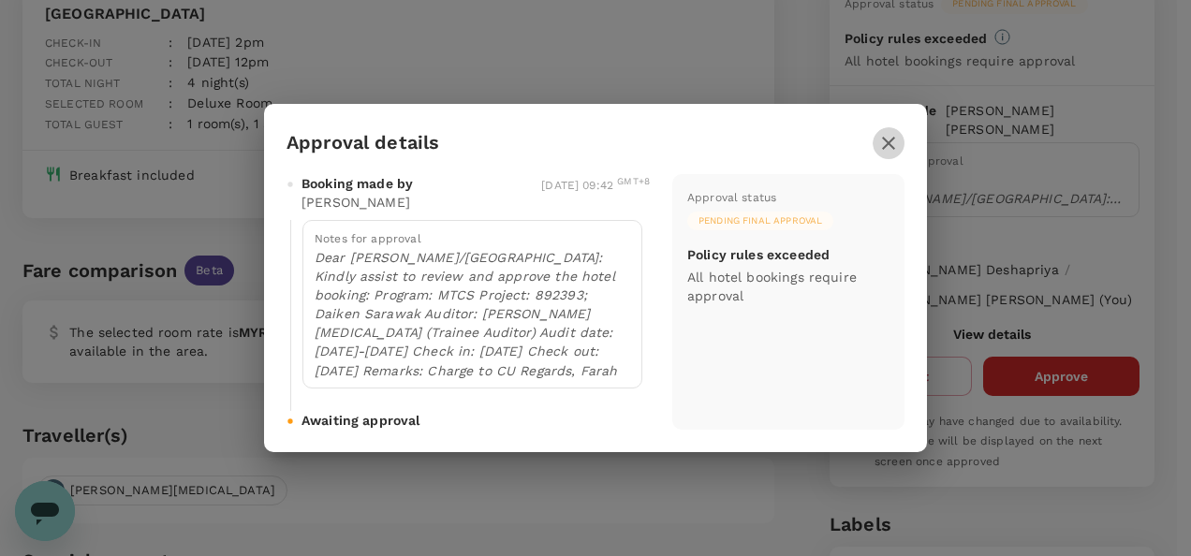
click at [889, 140] on icon "button" at bounding box center [889, 143] width 22 height 22
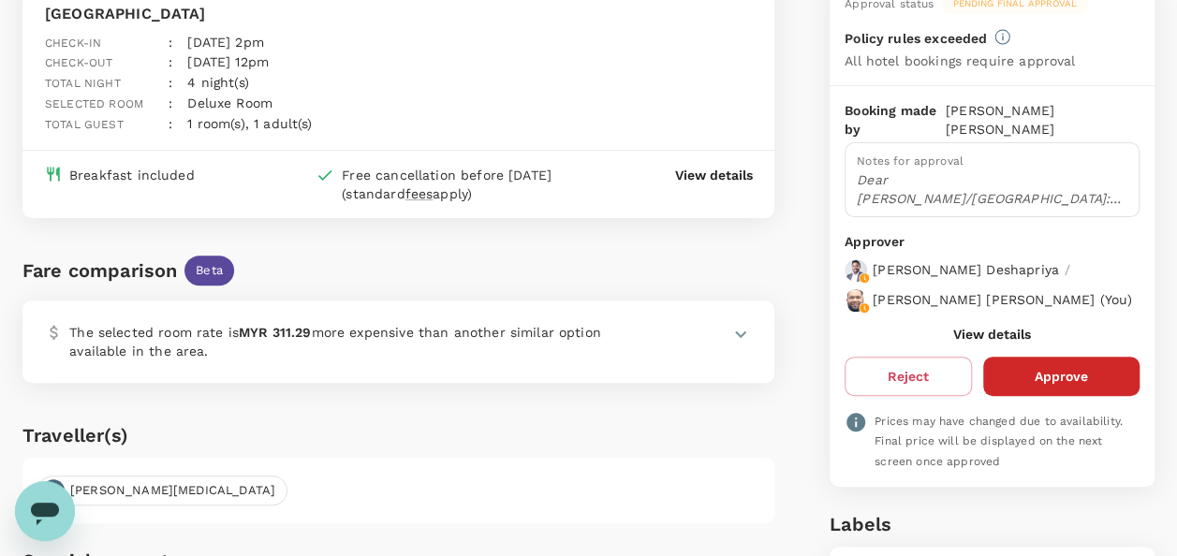
click at [971, 342] on button "View details" at bounding box center [993, 334] width 78 height 15
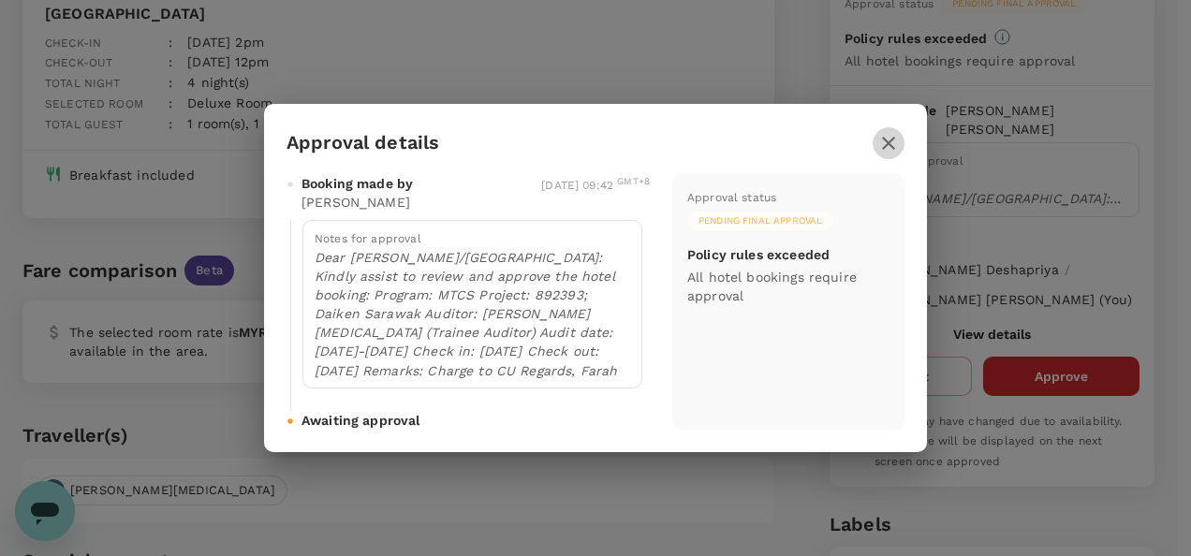
click at [888, 152] on icon "button" at bounding box center [889, 143] width 22 height 22
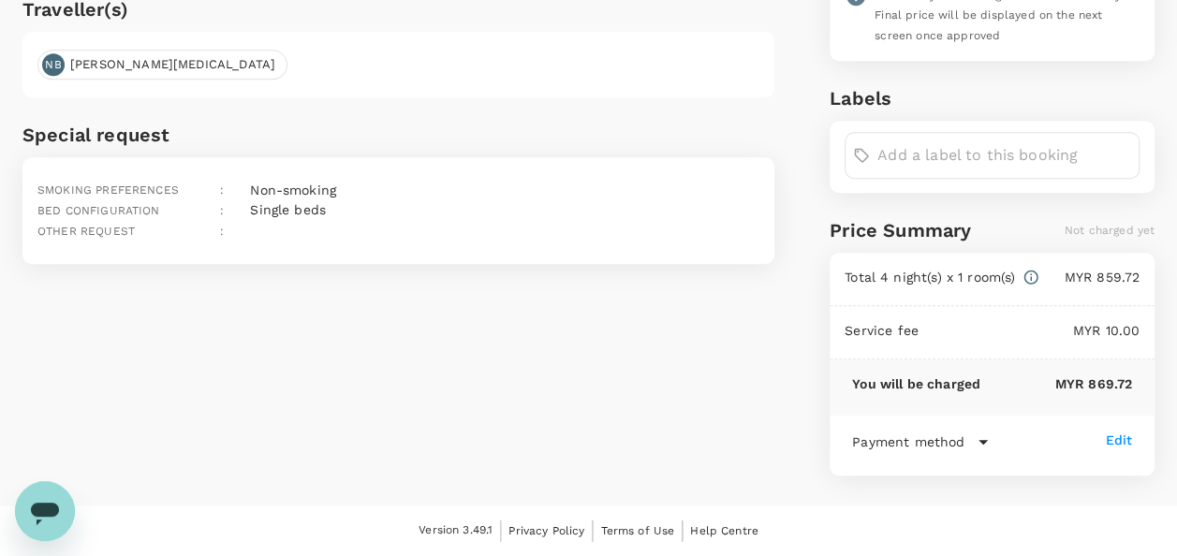
scroll to position [619, 0]
